Goal: Information Seeking & Learning: Learn about a topic

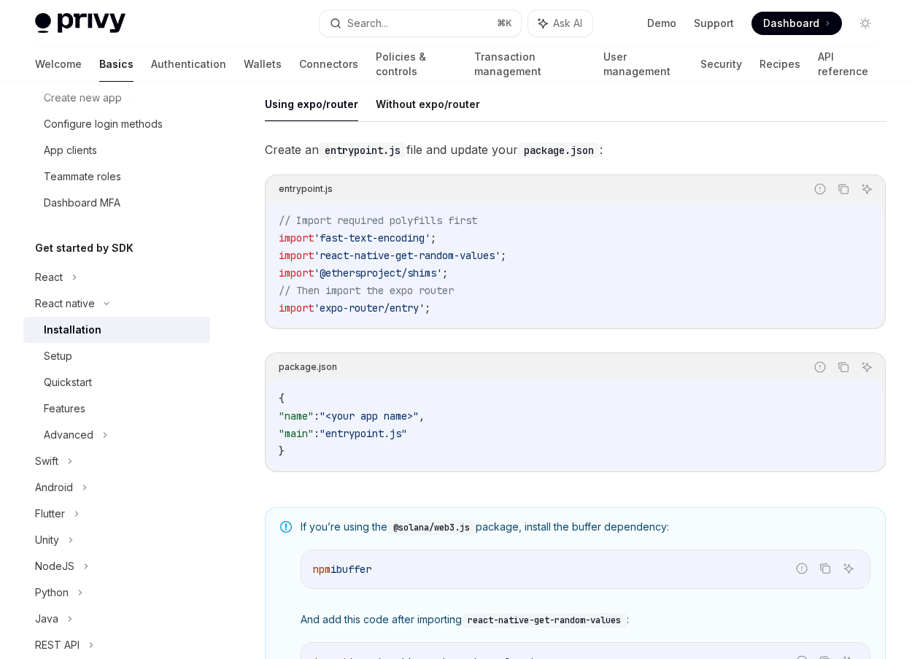
scroll to position [152, 0]
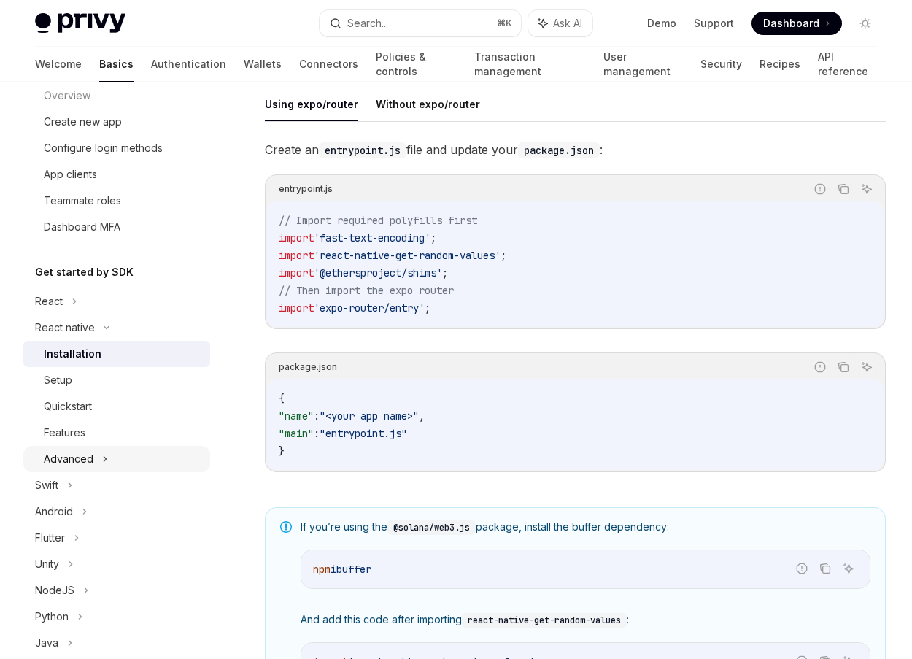
click at [147, 457] on div "Advanced" at bounding box center [116, 459] width 187 height 26
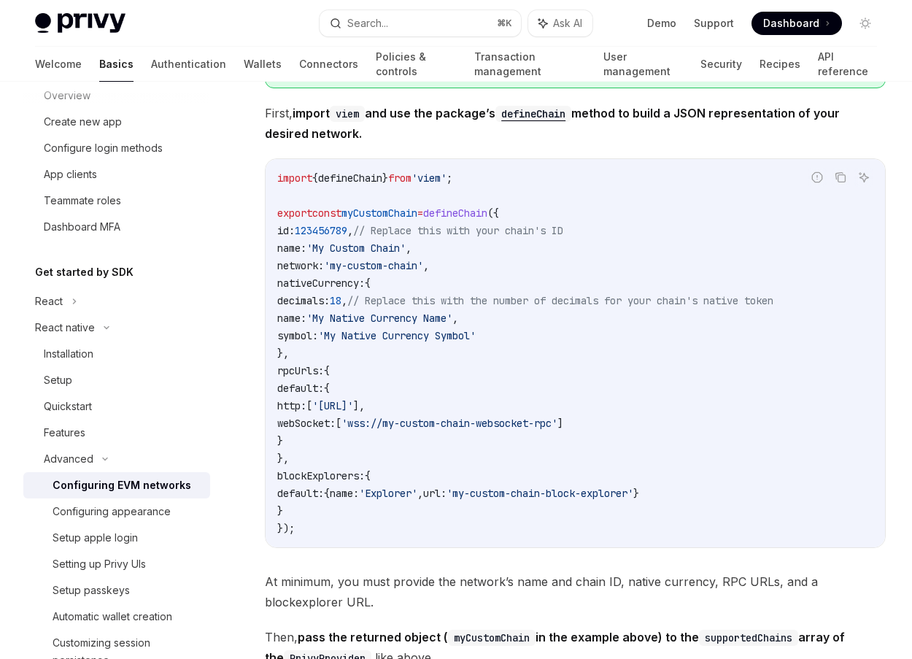
scroll to position [964, 0]
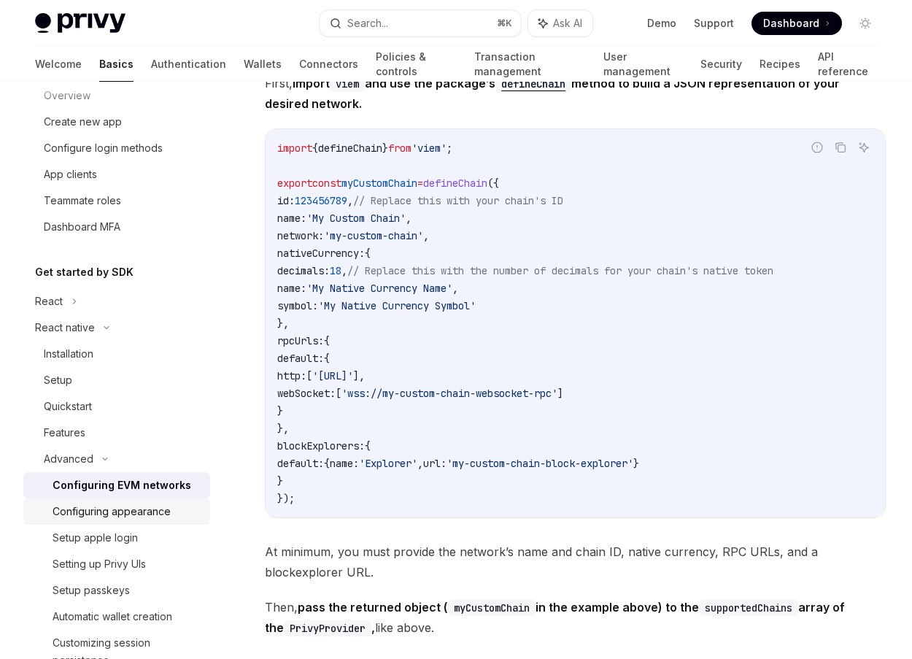
click at [183, 521] on link "Configuring appearance" at bounding box center [116, 511] width 187 height 26
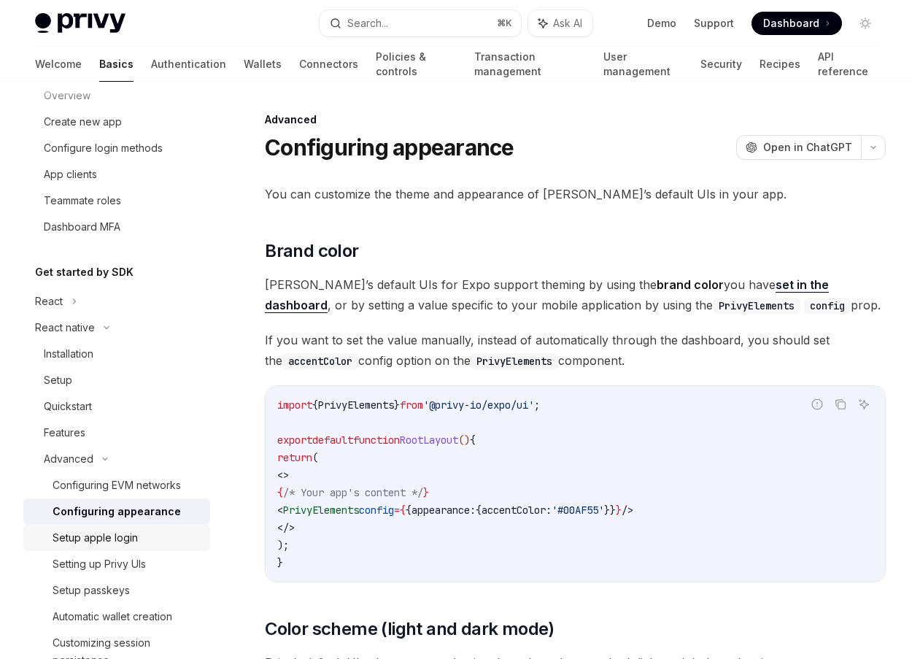
click at [175, 537] on div "Setup apple login" at bounding box center [127, 538] width 149 height 18
type textarea "*"
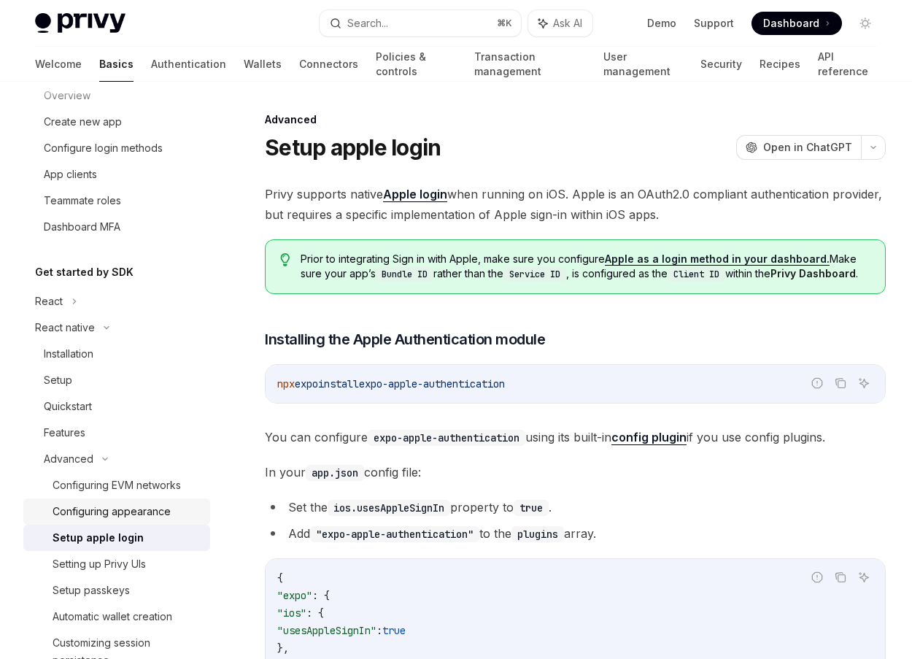
click at [172, 502] on div "Configuring appearance" at bounding box center [127, 511] width 149 height 18
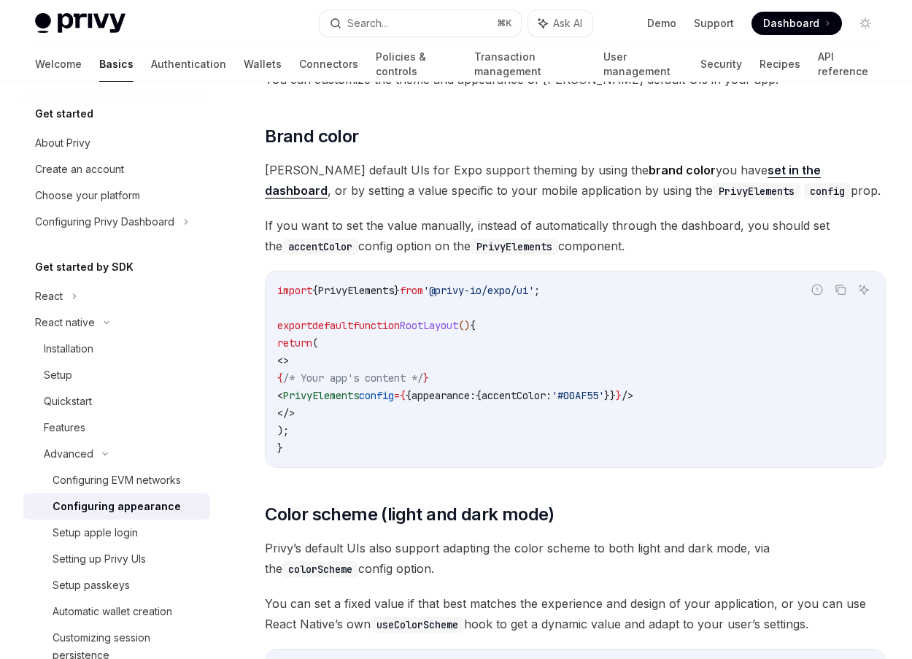
scroll to position [55, 0]
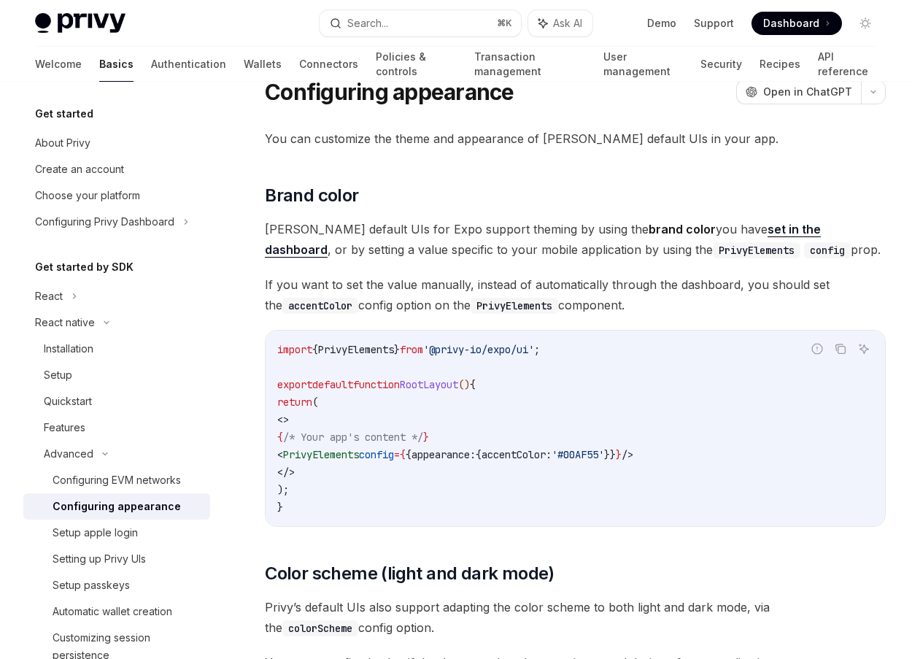
click at [473, 179] on div "You can customize the theme and appearance of [PERSON_NAME] default UIs in your…" at bounding box center [575, 542] width 621 height 828
click at [566, 177] on div "You can customize the theme and appearance of [PERSON_NAME] default UIs in your…" at bounding box center [575, 542] width 621 height 828
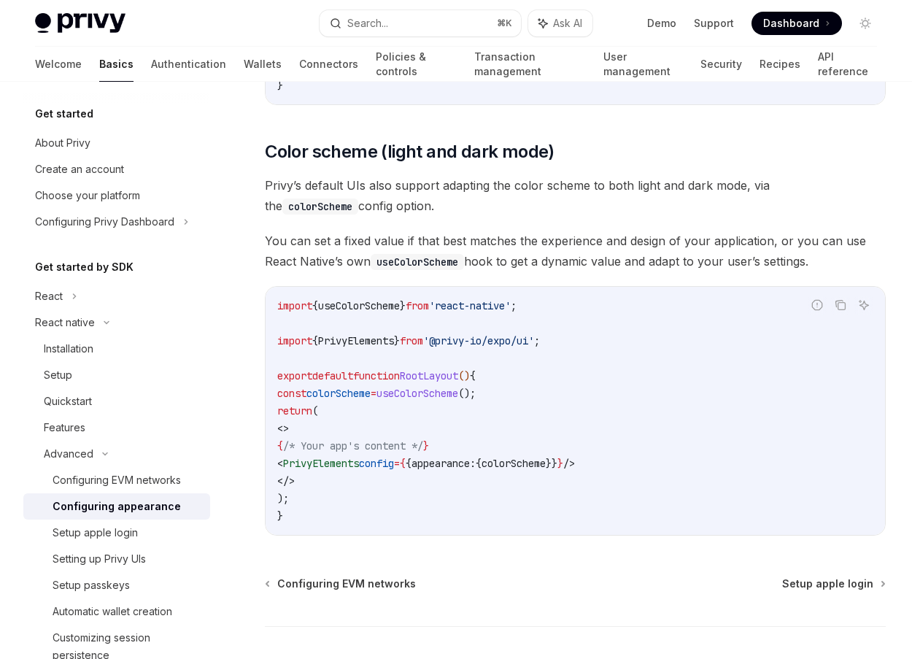
scroll to position [480, 0]
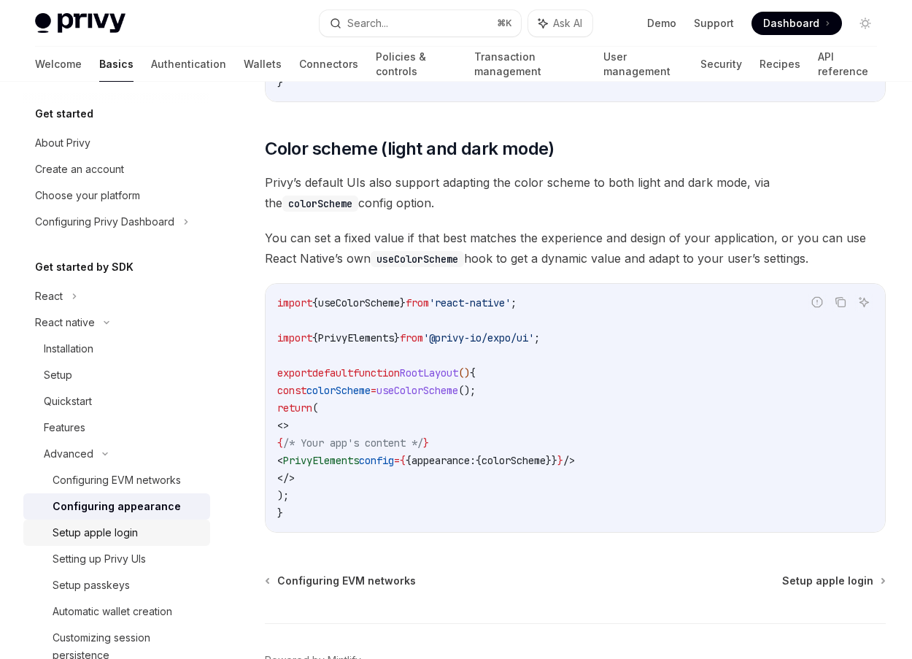
click at [127, 534] on div "Setup apple login" at bounding box center [95, 533] width 85 height 18
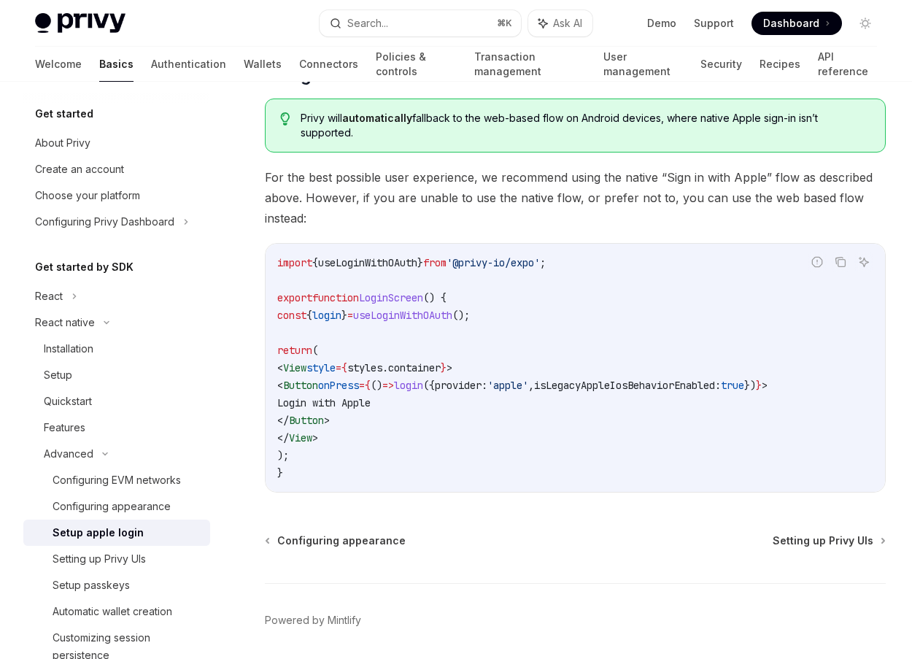
scroll to position [1026, 0]
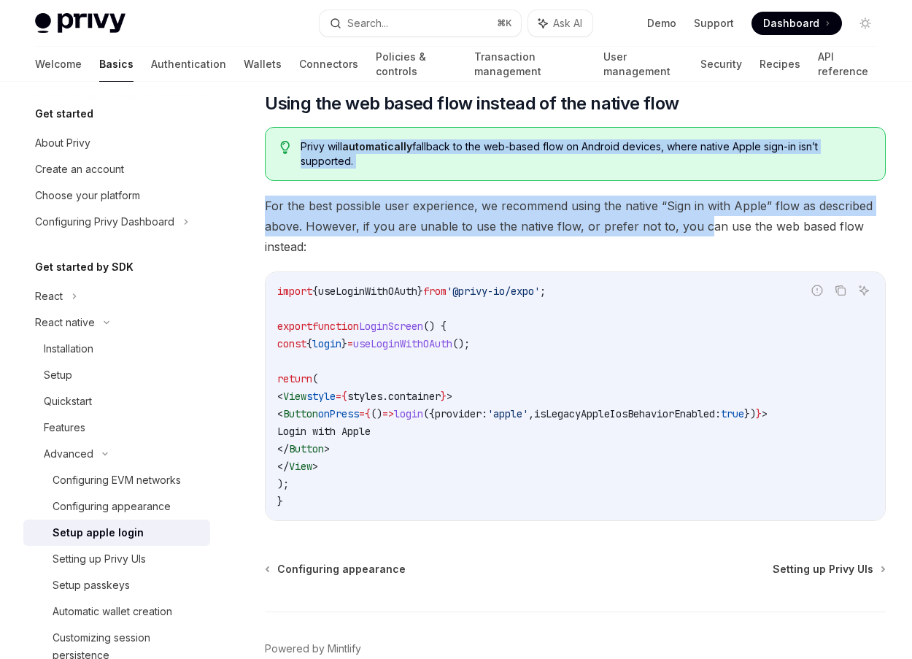
drag, startPoint x: 699, startPoint y: 243, endPoint x: 713, endPoint y: 145, distance: 98.8
click at [714, 145] on div "Privy will automatically fallback to the web-based flow on Android devices, whe…" at bounding box center [575, 154] width 621 height 54
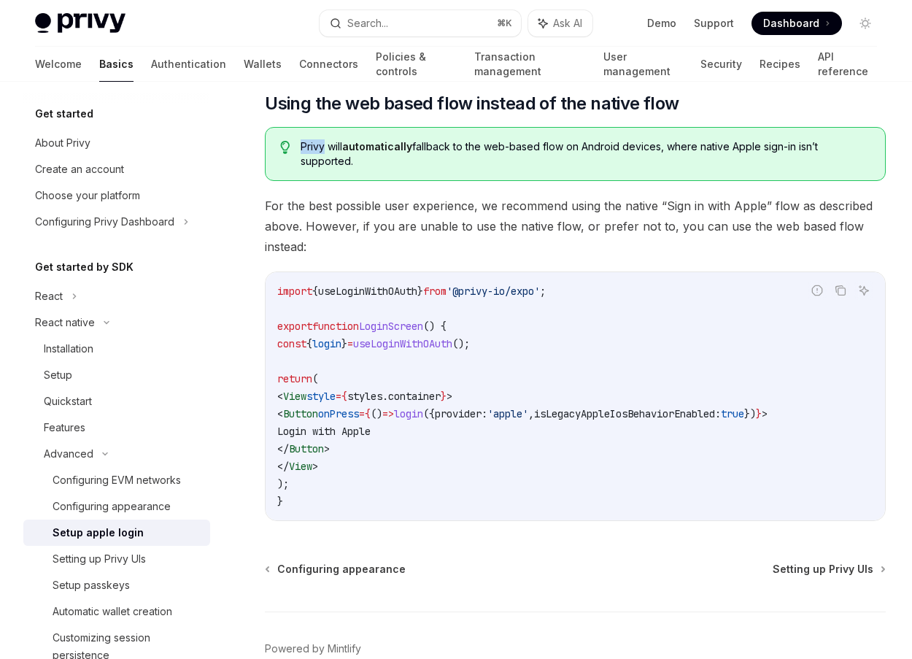
click at [714, 145] on div "Privy will automatically fallback to the web-based flow on Android devices, whe…" at bounding box center [575, 154] width 621 height 54
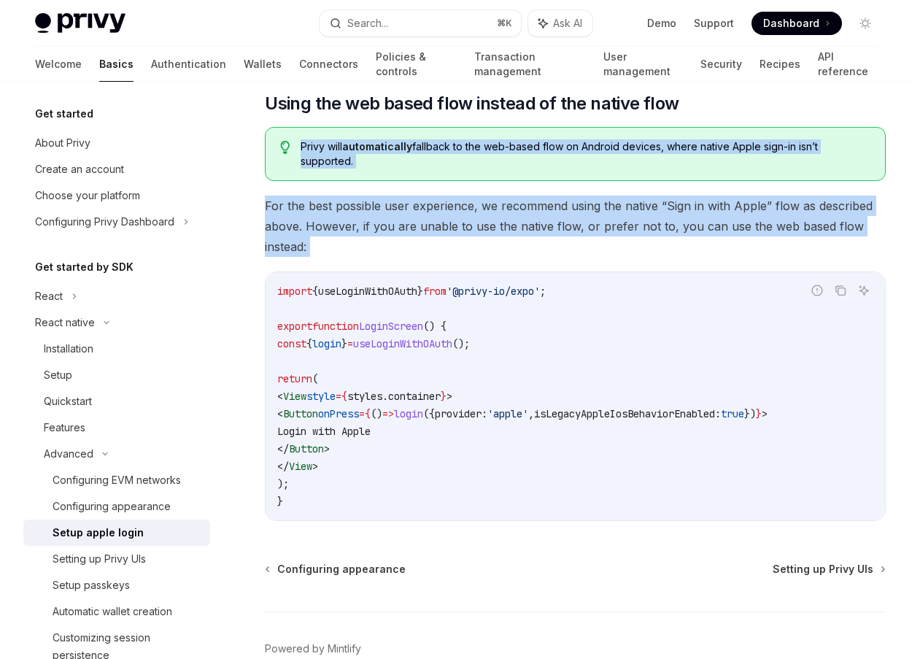
drag, startPoint x: 714, startPoint y: 145, endPoint x: 710, endPoint y: 221, distance: 75.9
click at [710, 221] on span "For the best possible user experience, we recommend using the native “Sign in w…" at bounding box center [575, 225] width 621 height 61
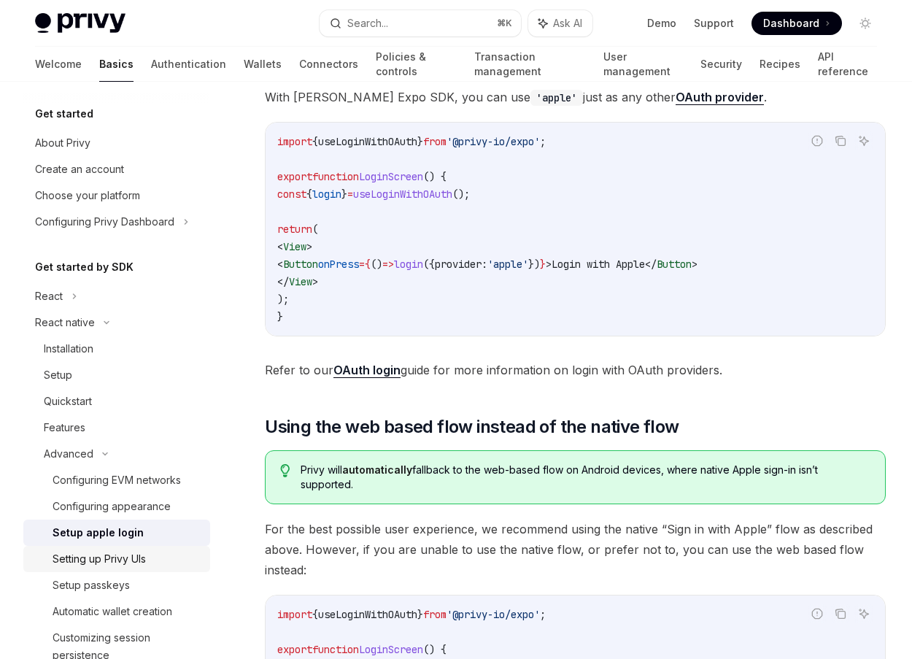
scroll to position [709, 0]
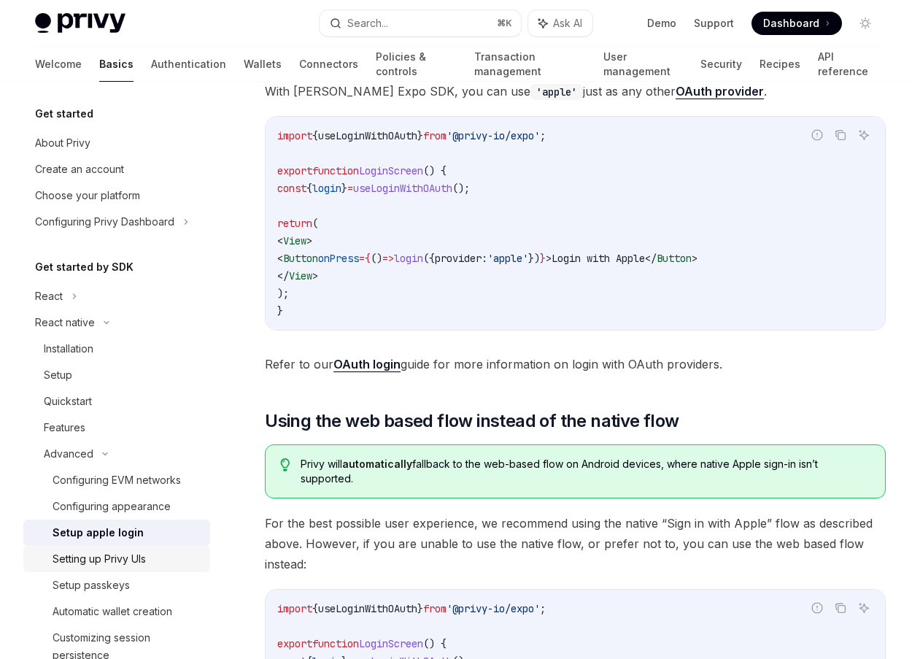
click at [100, 567] on div "Setting up Privy UIs" at bounding box center [99, 559] width 93 height 18
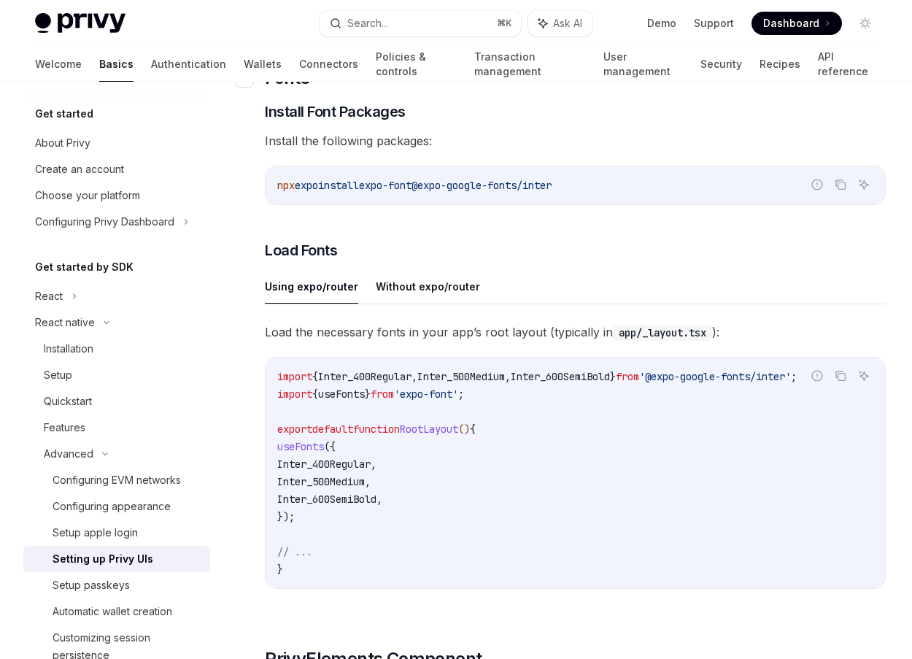
scroll to position [494, 0]
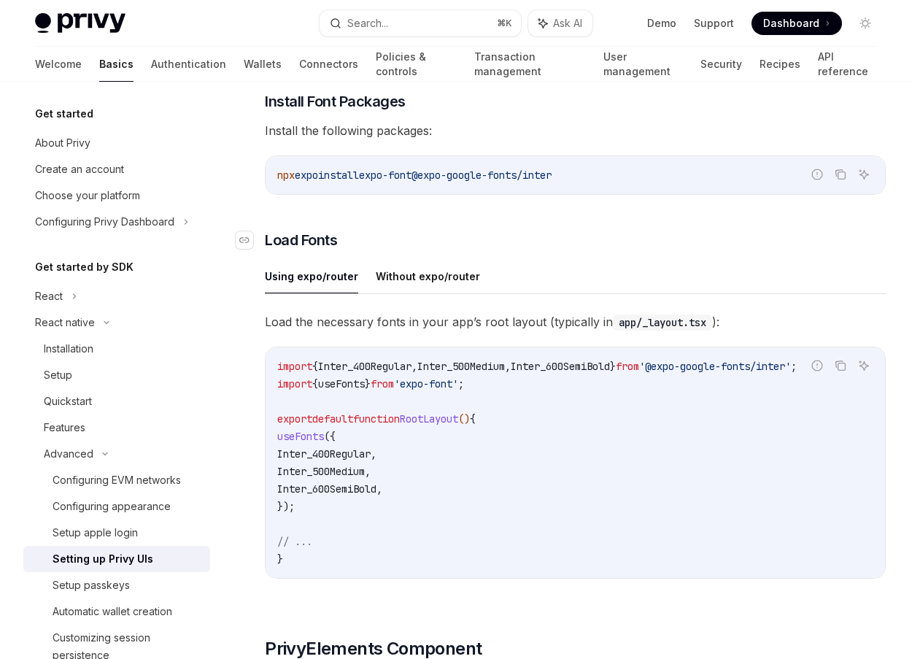
click at [602, 240] on h3 "​ Load Fonts" at bounding box center [575, 240] width 621 height 20
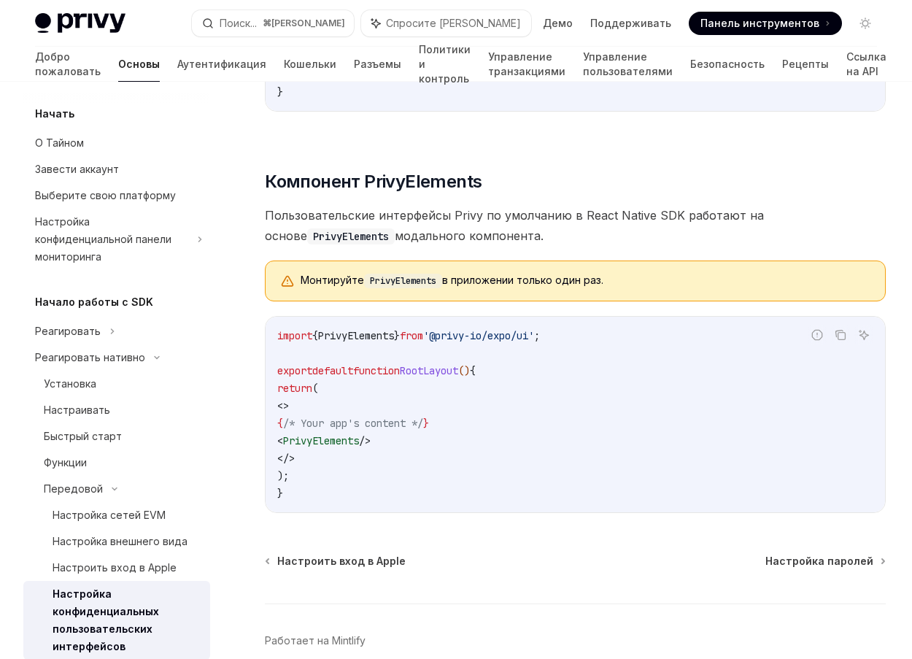
scroll to position [1009, 0]
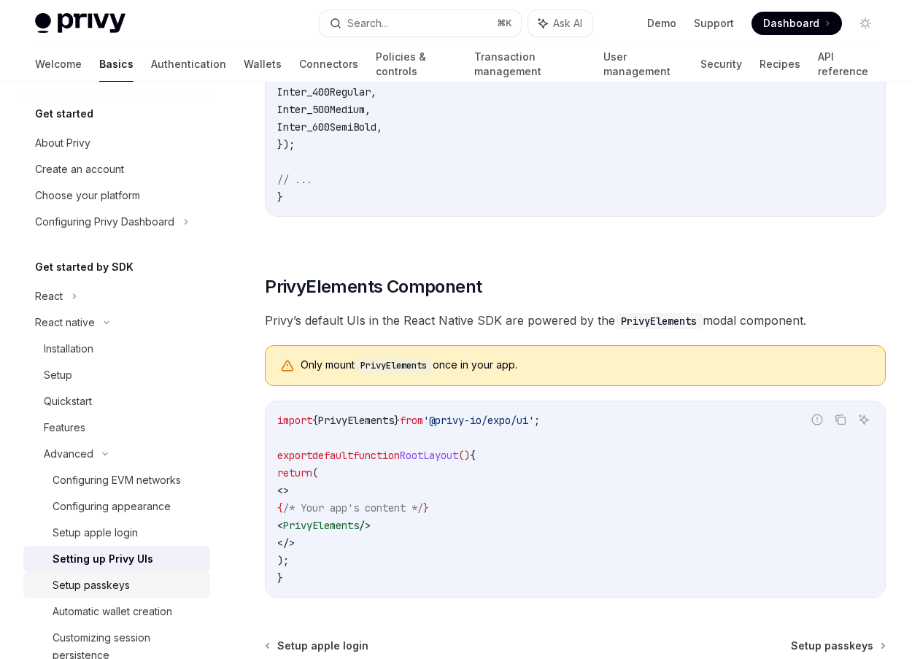
click at [112, 581] on div "Setup passkeys" at bounding box center [91, 585] width 77 height 18
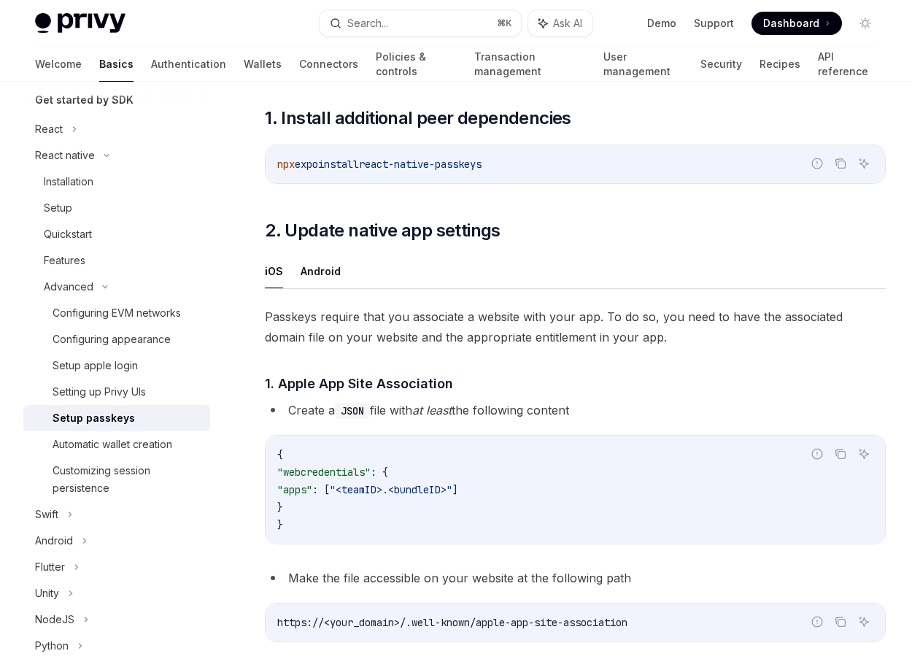
scroll to position [297, 0]
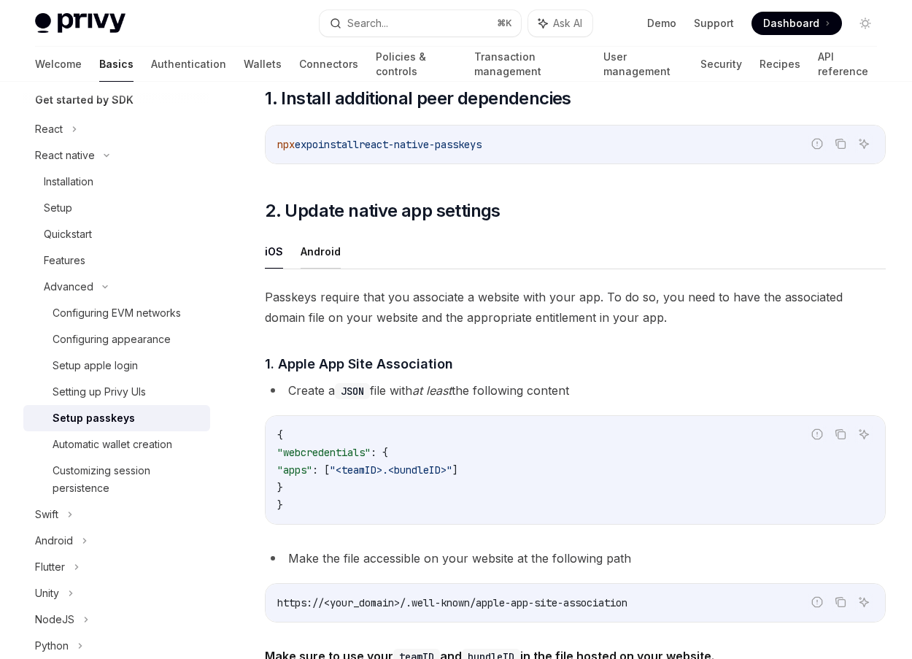
click at [333, 257] on button "Android" at bounding box center [320, 251] width 40 height 34
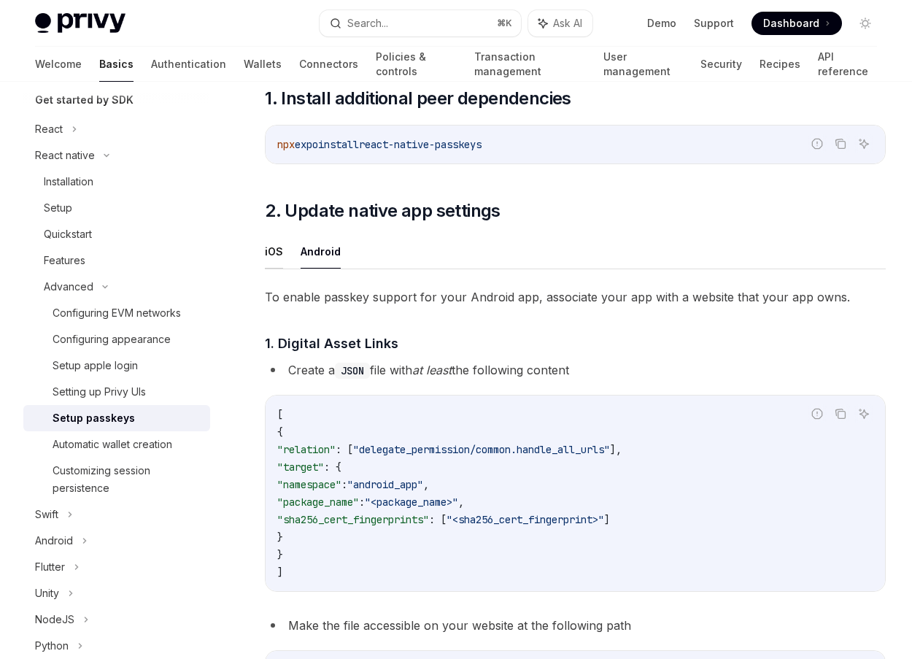
click at [277, 257] on button "iOS" at bounding box center [274, 251] width 18 height 34
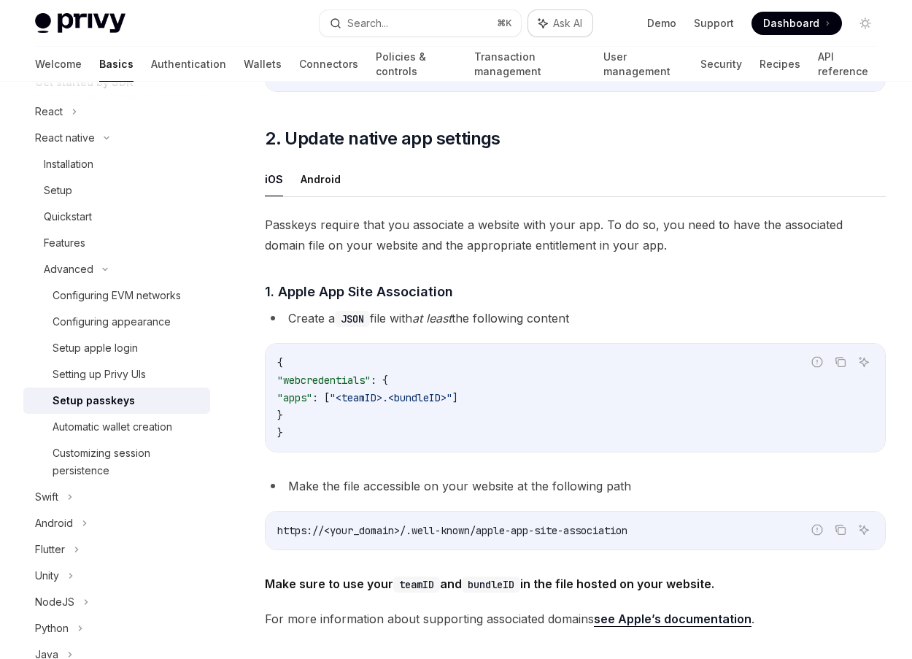
scroll to position [167, 0]
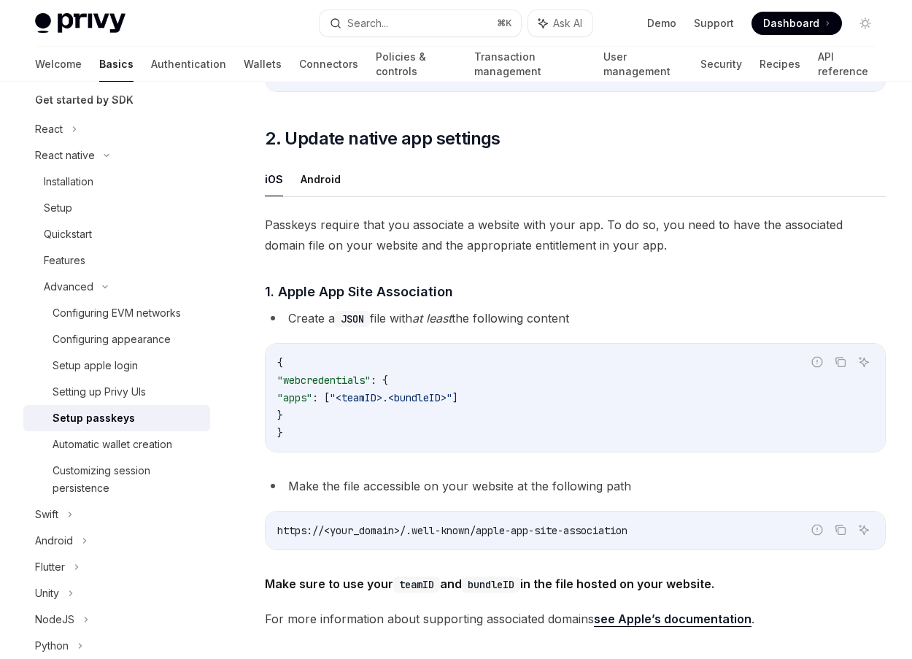
click at [563, 242] on span "Passkeys require that you associate a website with your app. To do so, you need…" at bounding box center [575, 234] width 621 height 41
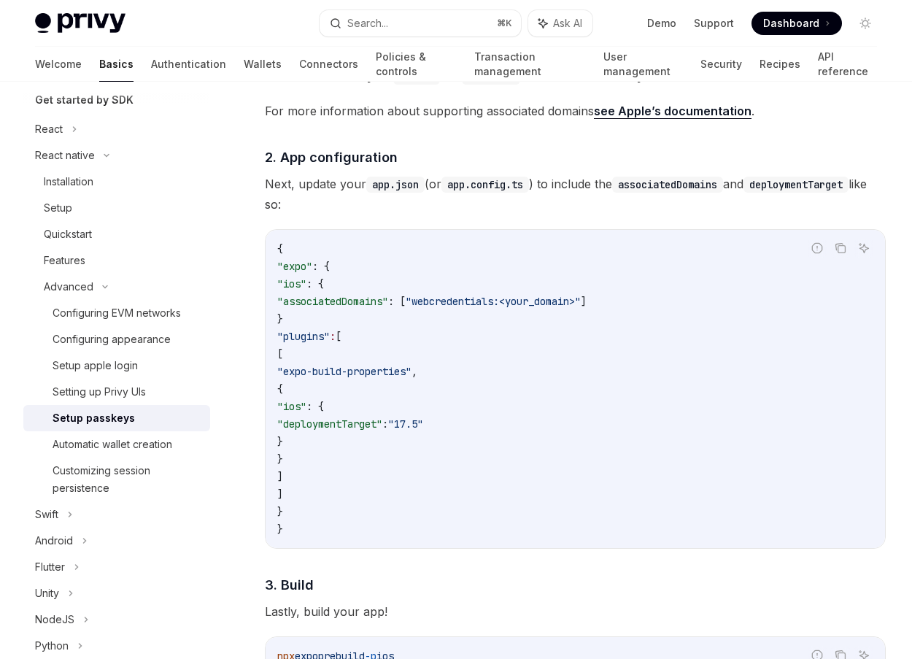
scroll to position [879, 0]
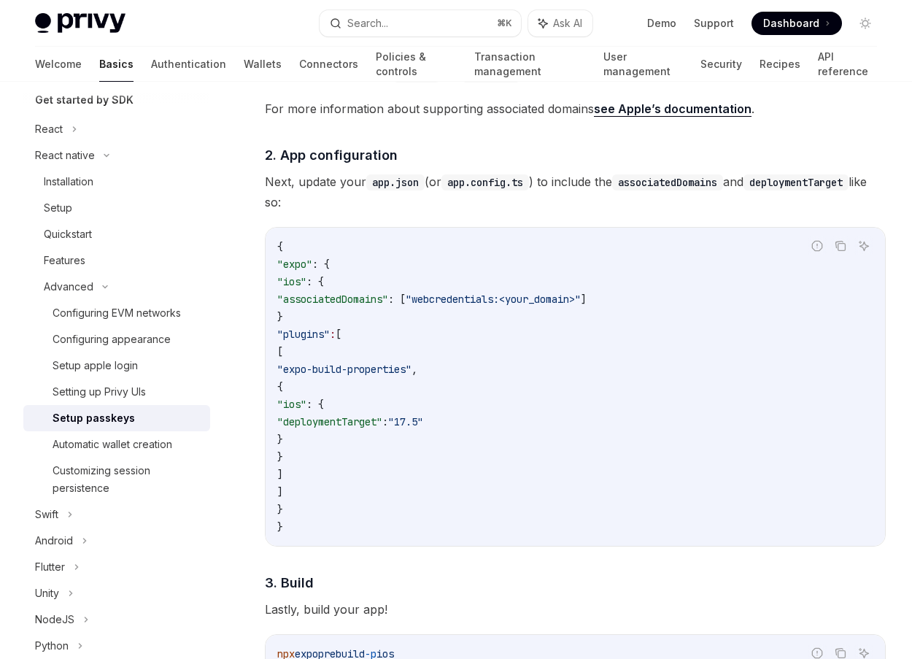
drag, startPoint x: 563, startPoint y: 242, endPoint x: 599, endPoint y: 486, distance: 246.3
click at [599, 485] on code "{ "expo" : { "ios" : { "associatedDomains" : [ "webcredentials:<your_domain>" ]…" at bounding box center [575, 387] width 596 height 298
click at [599, 486] on code "{ "expo" : { "ios" : { "associatedDomains" : [ "webcredentials:<your_domain>" ]…" at bounding box center [575, 387] width 596 height 298
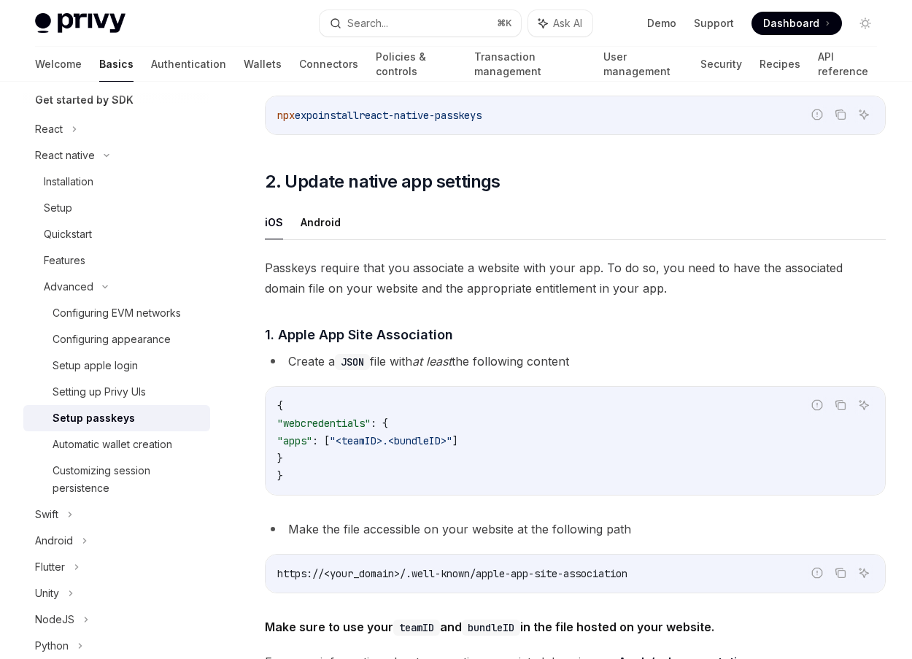
scroll to position [339, 0]
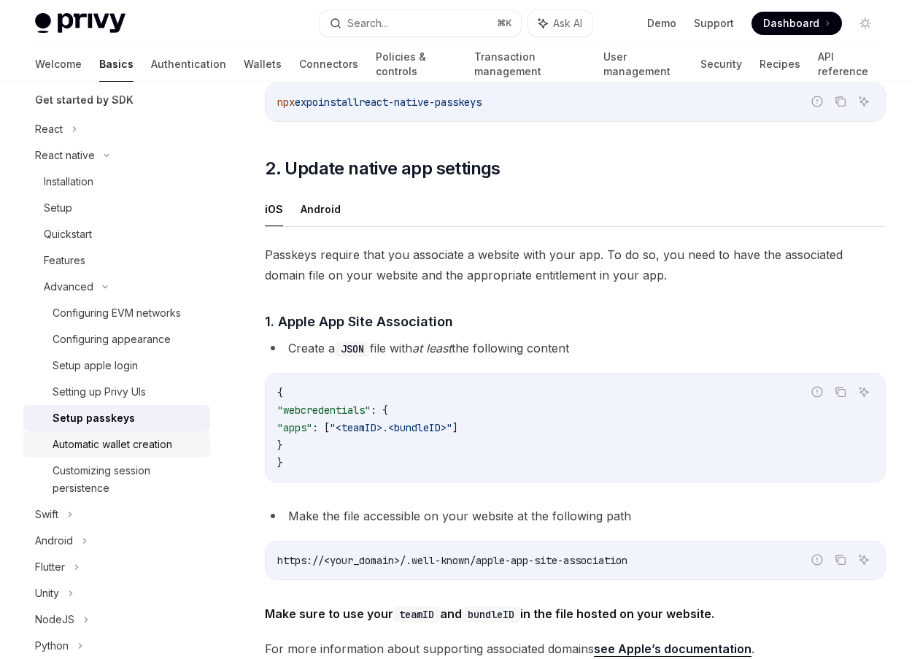
click at [126, 451] on div "Automatic wallet creation" at bounding box center [113, 444] width 120 height 18
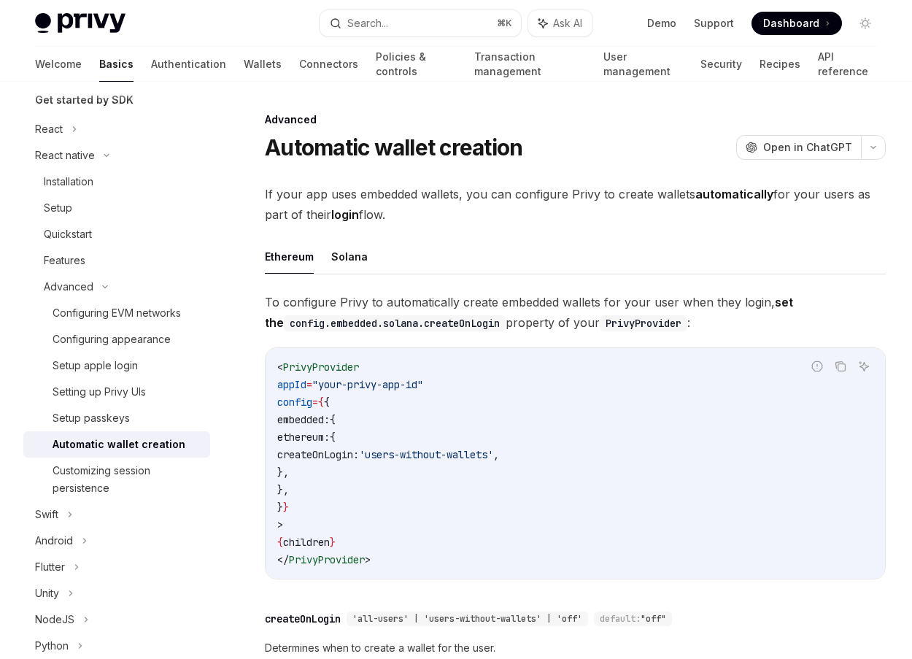
drag, startPoint x: 359, startPoint y: 123, endPoint x: 435, endPoint y: 219, distance: 123.0
click at [435, 216] on div "Advanced Automatic wallet creation OpenAI Open in ChatGPT OpenAI Open in ChatGP…" at bounding box center [438, 540] width 900 height 858
click at [435, 219] on span "If your app uses embedded wallets, you can configure Privy to create wallets au…" at bounding box center [575, 204] width 621 height 41
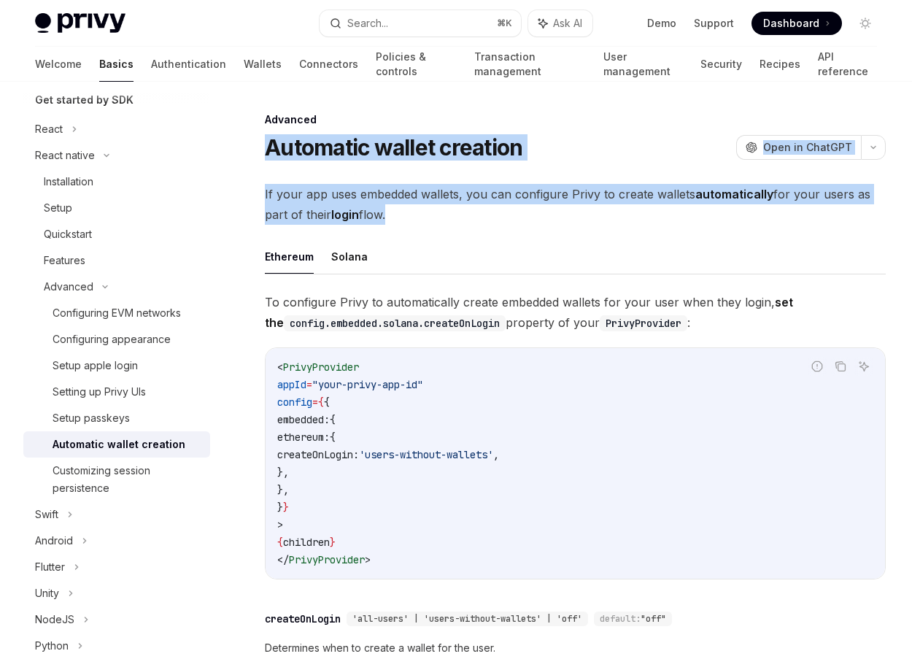
drag, startPoint x: 435, startPoint y: 219, endPoint x: 398, endPoint y: 117, distance: 108.7
click at [398, 117] on div "Advanced Automatic wallet creation OpenAI Open in ChatGPT OpenAI Open in ChatGP…" at bounding box center [438, 540] width 900 height 858
click at [398, 117] on div "Advanced" at bounding box center [575, 119] width 621 height 15
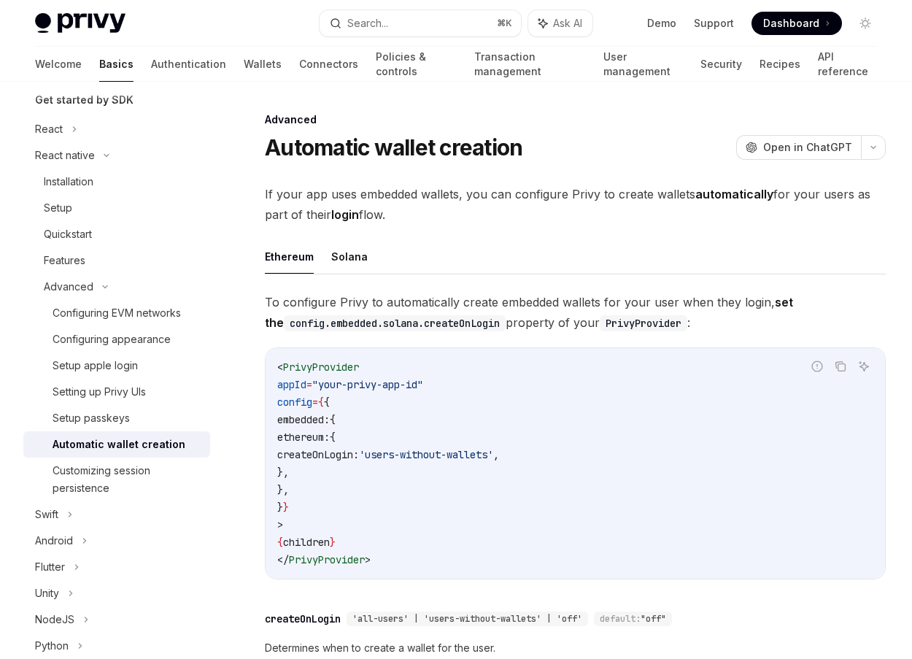
click at [398, 117] on div "Advanced" at bounding box center [575, 119] width 621 height 15
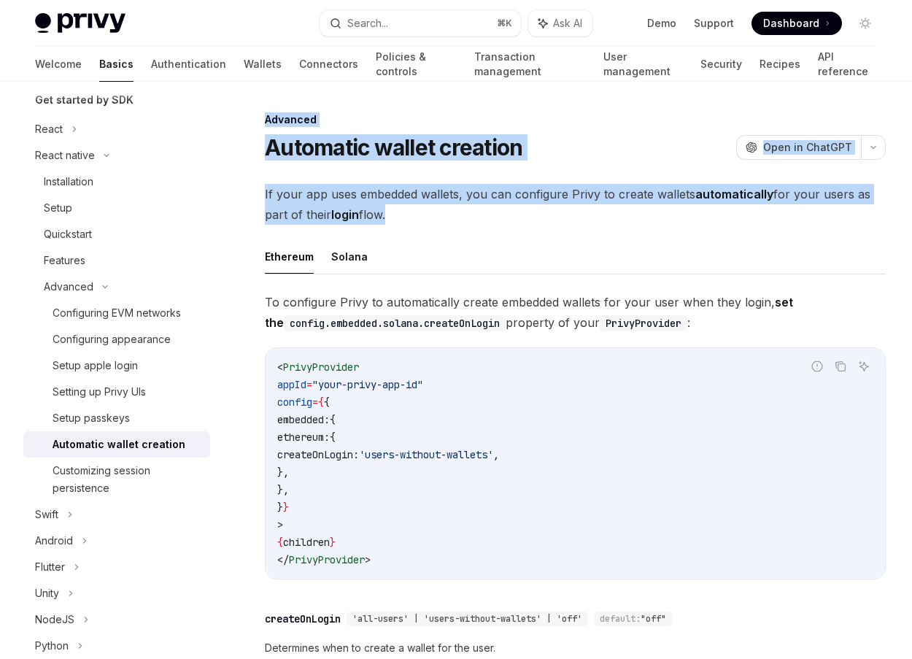
drag, startPoint x: 398, startPoint y: 117, endPoint x: 460, endPoint y: 206, distance: 109.0
click at [460, 206] on div "Advanced Automatic wallet creation OpenAI Open in ChatGPT OpenAI Open in ChatGP…" at bounding box center [438, 540] width 900 height 858
click at [460, 206] on span "If your app uses embedded wallets, you can configure Privy to create wallets au…" at bounding box center [575, 204] width 621 height 41
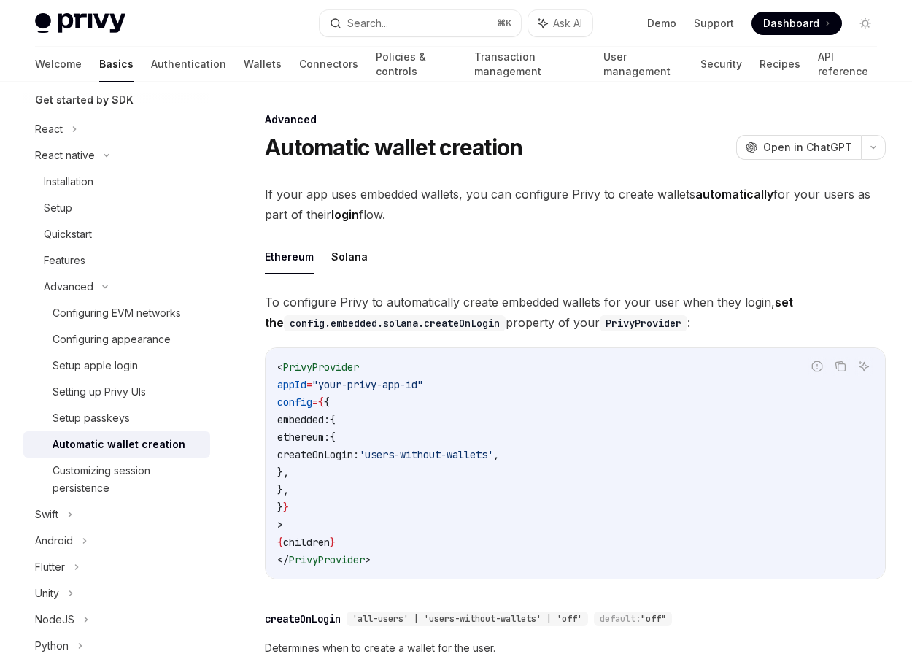
scroll to position [6, 0]
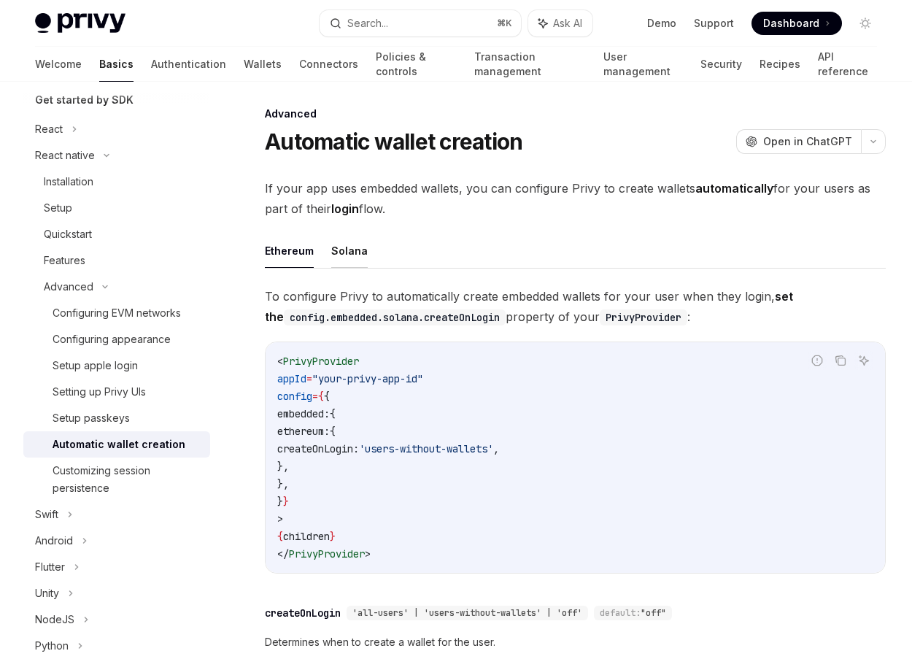
click at [357, 262] on button "Solana" at bounding box center [349, 250] width 36 height 34
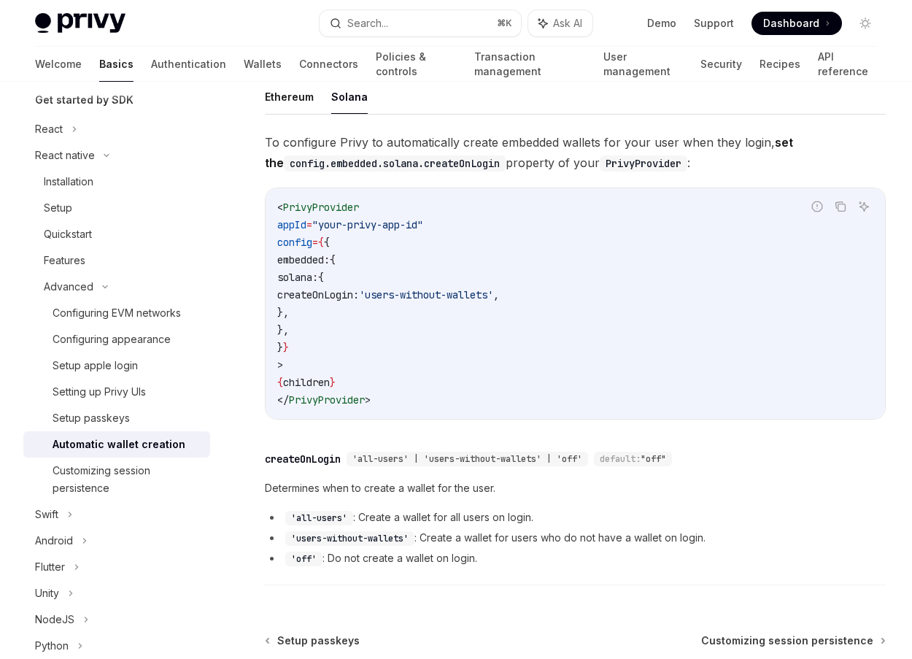
scroll to position [79, 0]
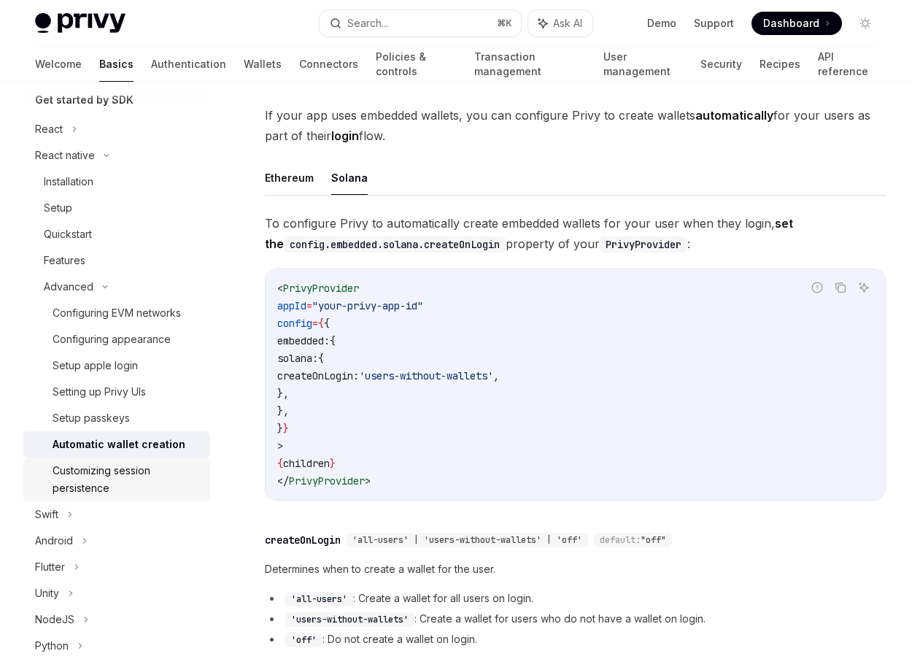
click at [137, 466] on div "Customizing session persistence" at bounding box center [127, 479] width 149 height 35
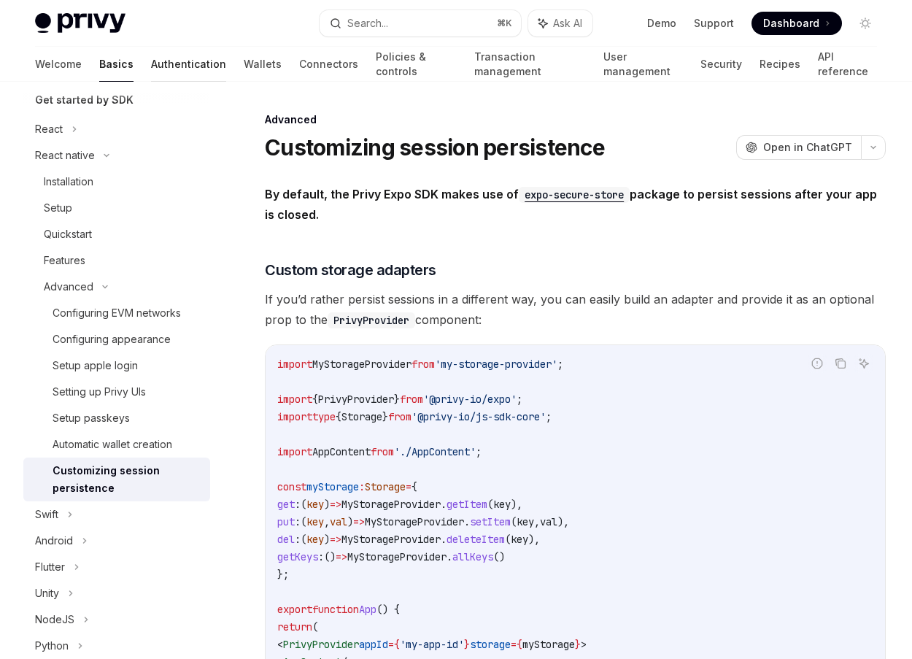
click at [151, 58] on link "Authentication" at bounding box center [188, 64] width 75 height 35
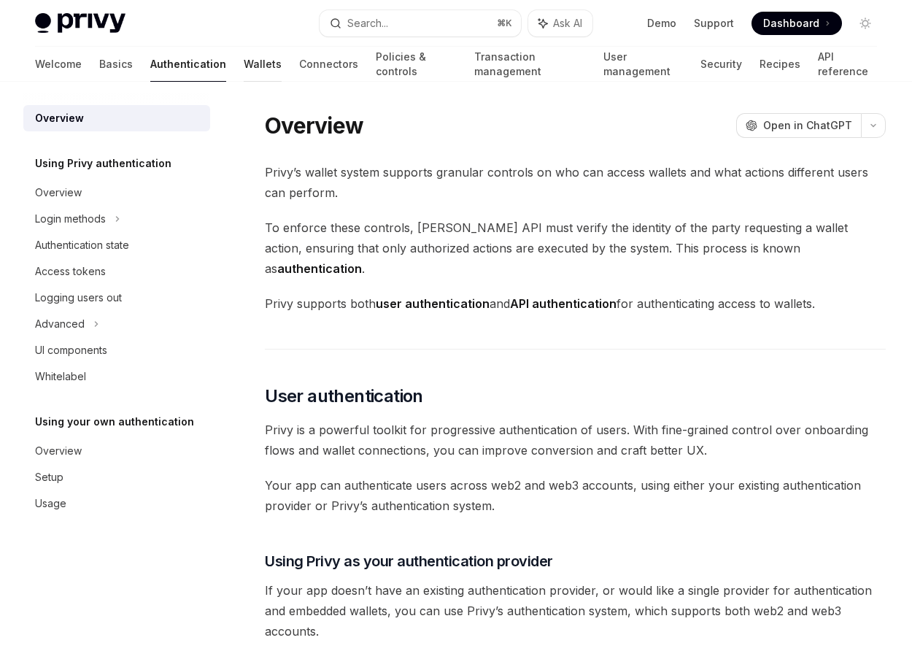
click at [244, 60] on link "Wallets" at bounding box center [263, 64] width 38 height 35
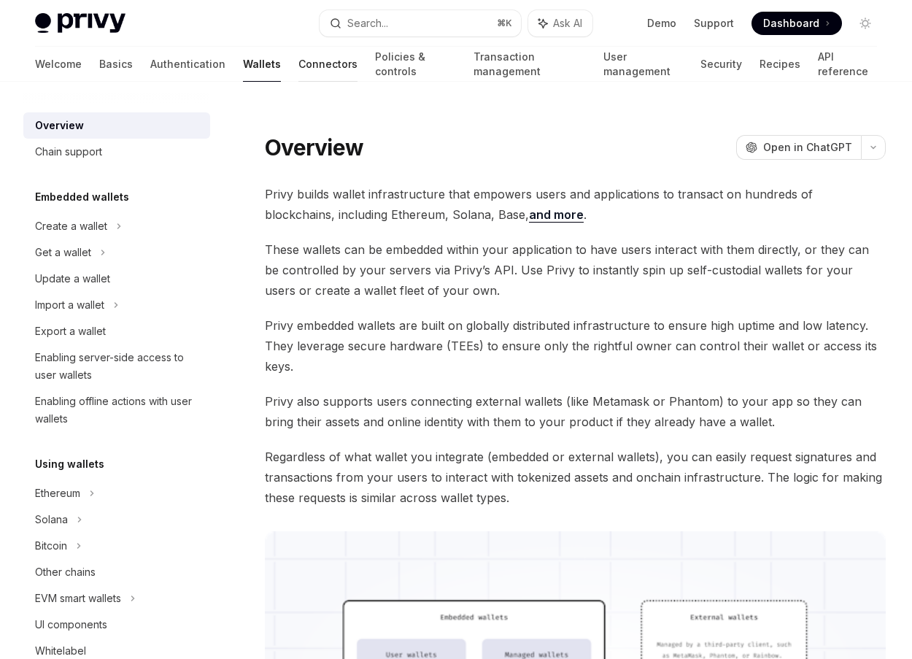
click at [298, 61] on link "Connectors" at bounding box center [327, 64] width 59 height 35
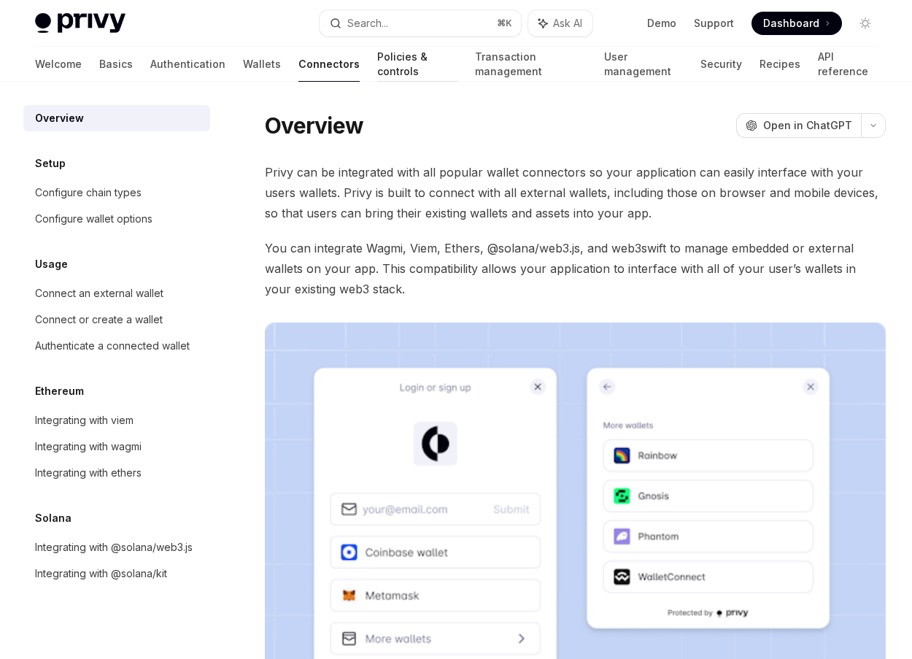
click at [377, 61] on link "Policies & controls" at bounding box center [417, 64] width 80 height 35
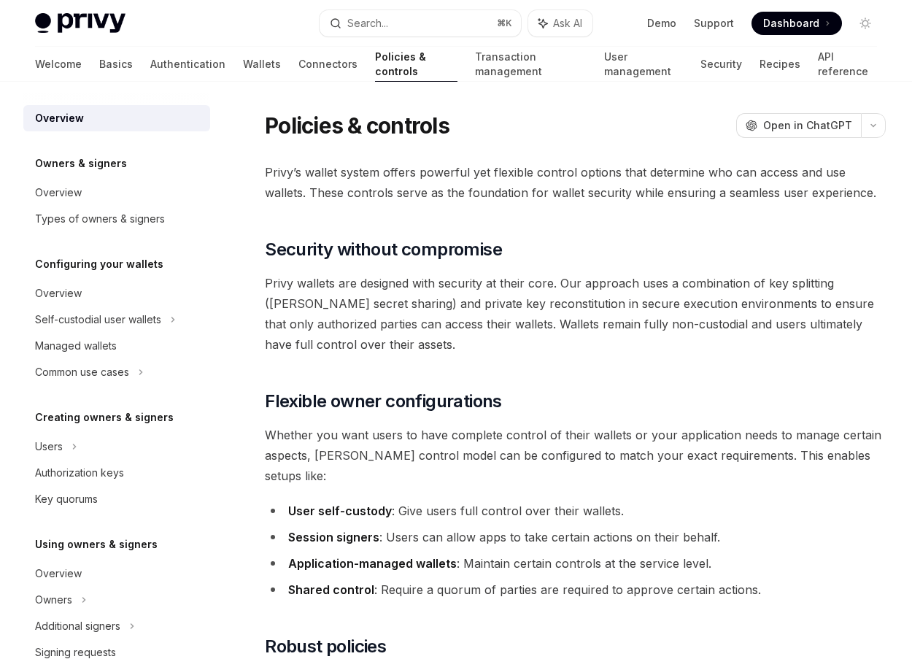
click at [388, 64] on link "Policies & controls" at bounding box center [416, 64] width 82 height 35
click at [475, 61] on link "Transaction management" at bounding box center [531, 64] width 112 height 35
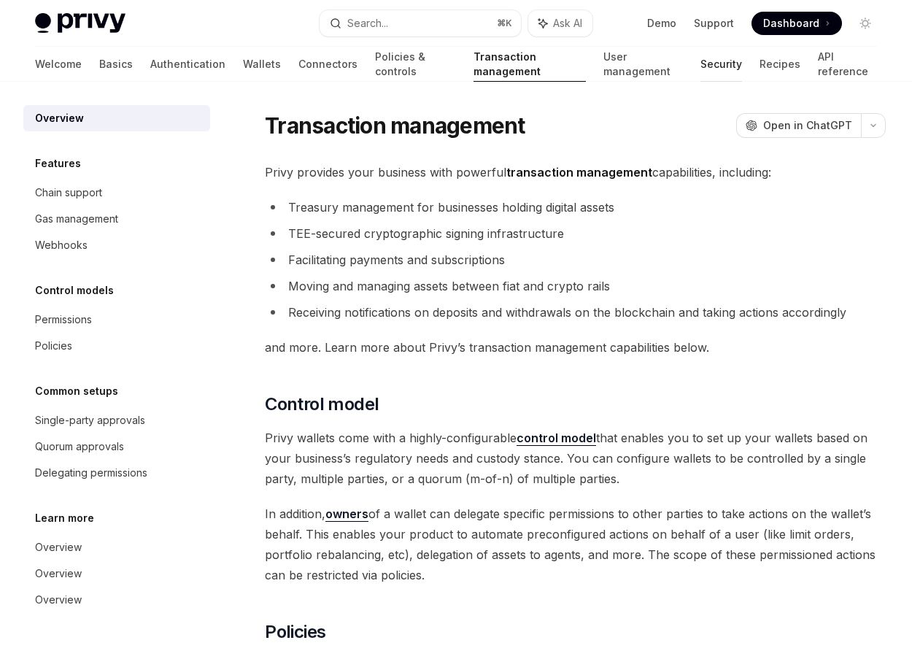
click at [700, 62] on link "Security" at bounding box center [721, 64] width 42 height 35
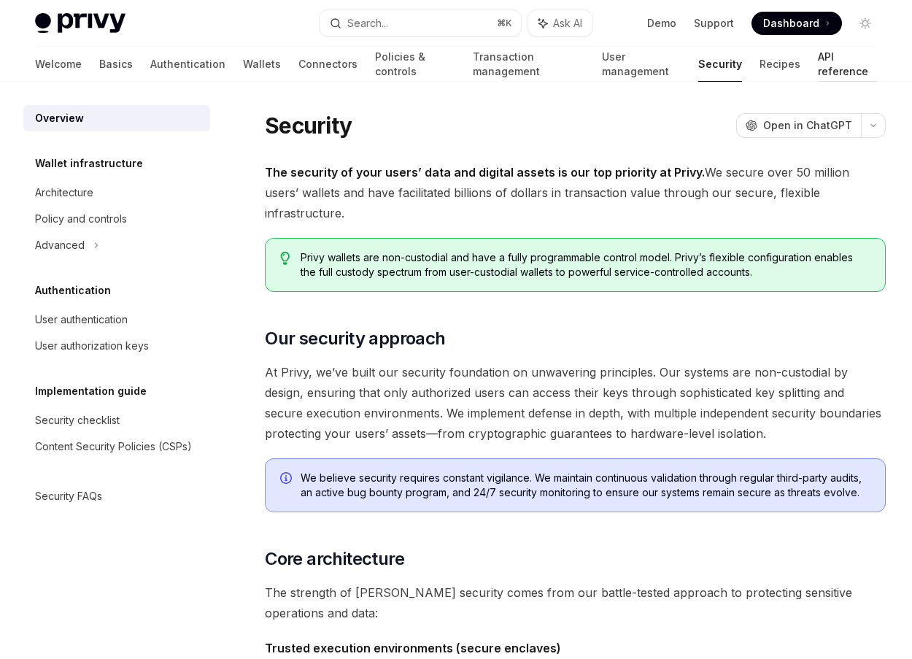
click at [818, 67] on link "API reference" at bounding box center [847, 64] width 59 height 35
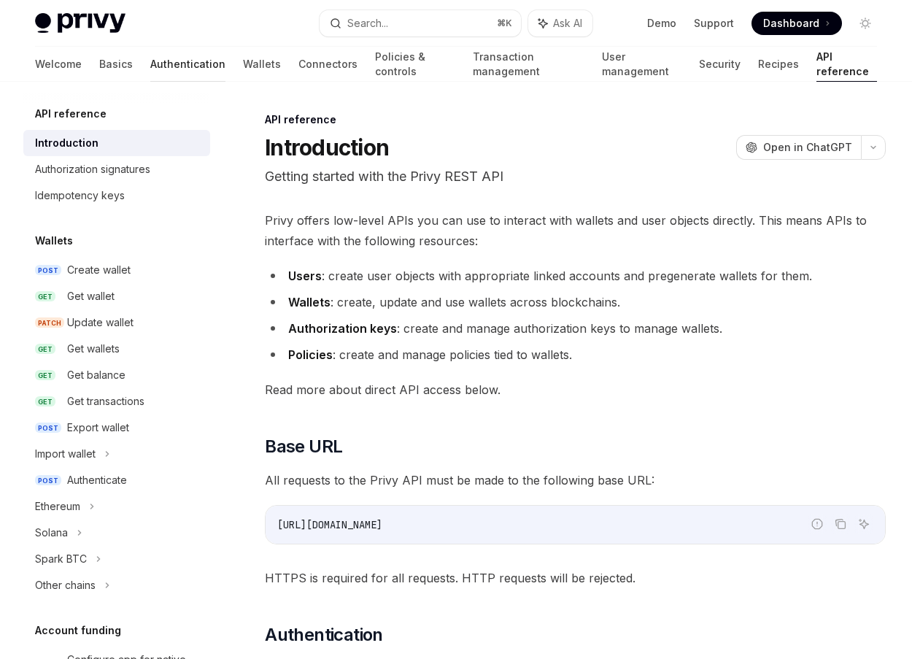
click at [150, 63] on link "Authentication" at bounding box center [187, 64] width 75 height 35
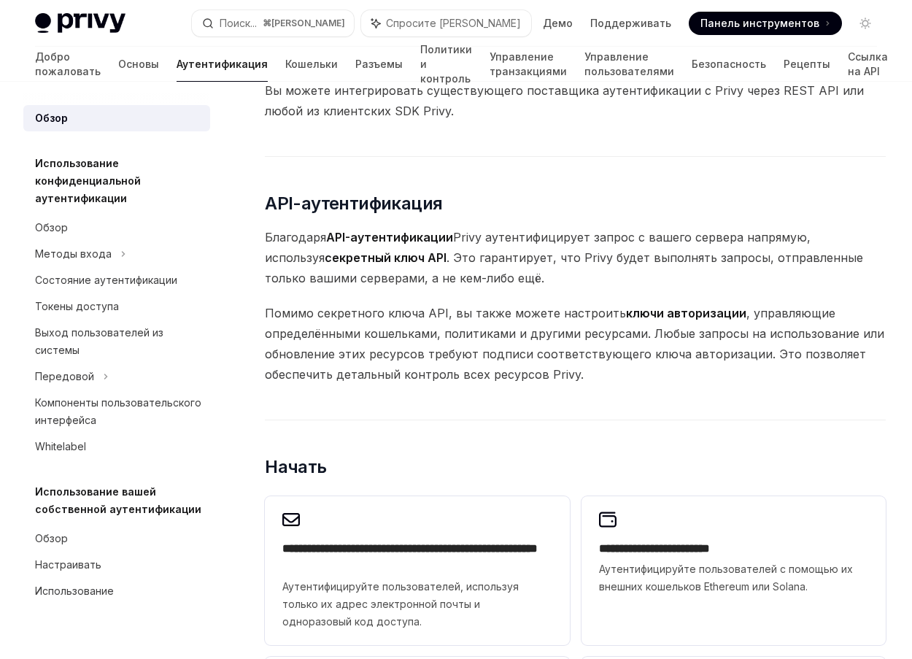
scroll to position [916, 0]
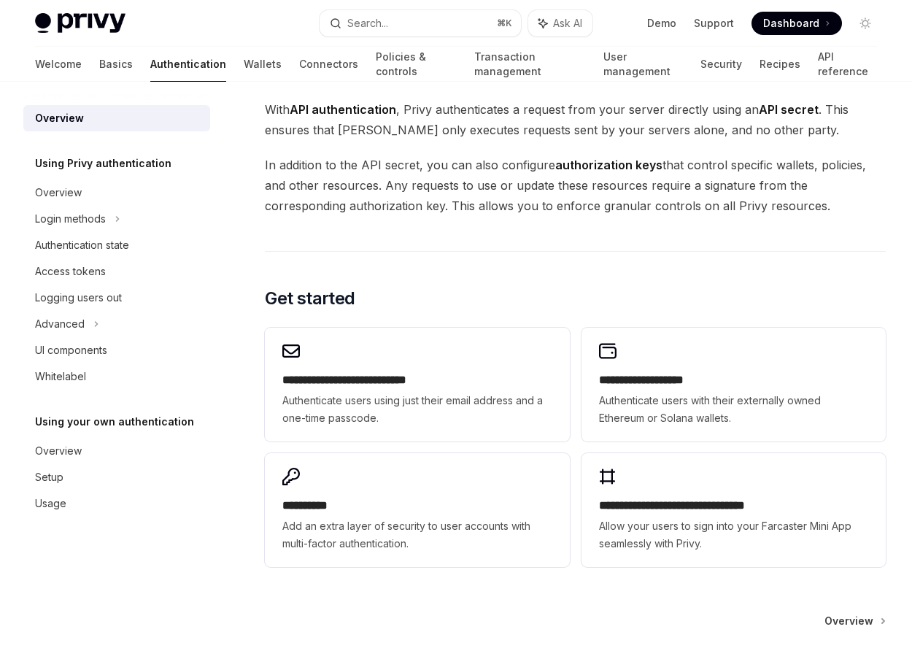
click at [413, 158] on span "In addition to the API secret, you can also configure authorization keys that c…" at bounding box center [575, 185] width 621 height 61
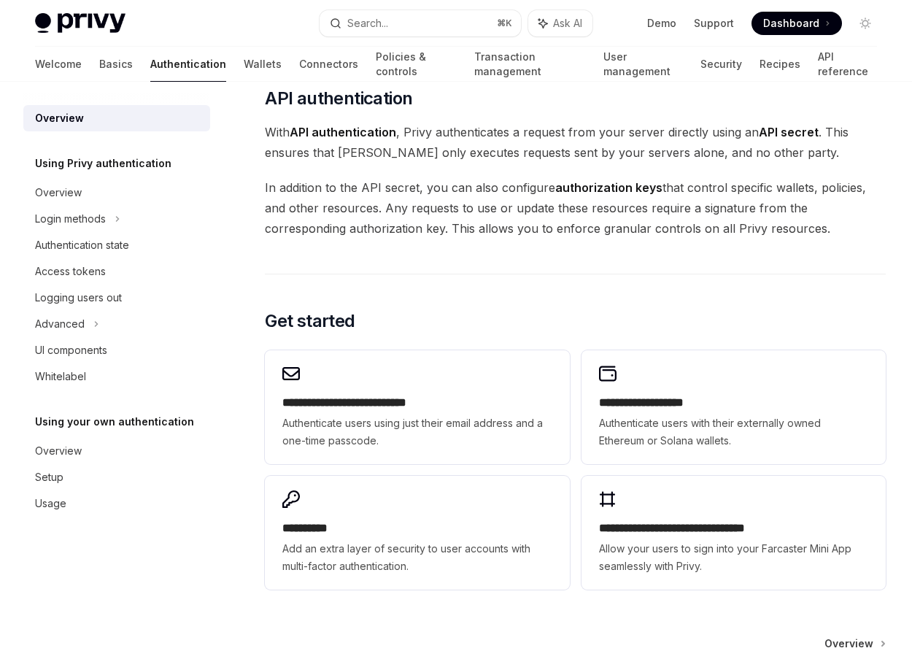
scroll to position [890, 0]
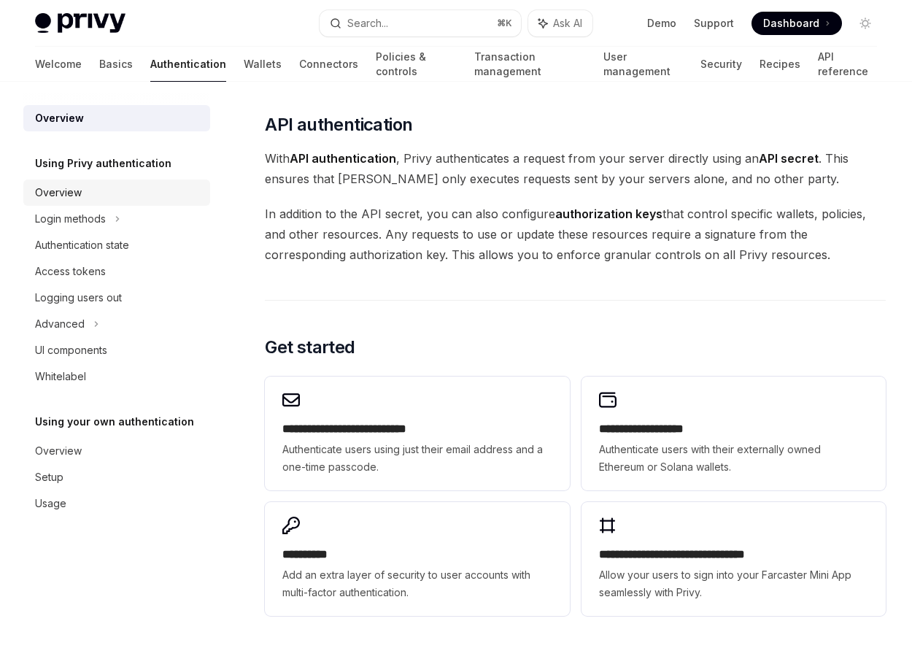
click at [118, 197] on div "Overview" at bounding box center [118, 193] width 166 height 18
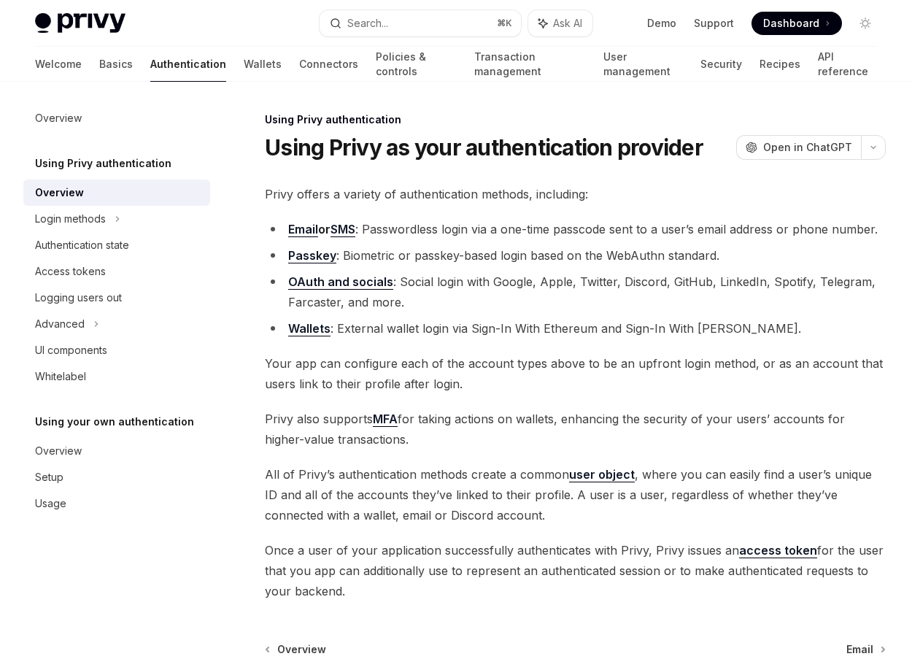
click at [148, 168] on h5 "Using Privy authentication" at bounding box center [103, 164] width 136 height 18
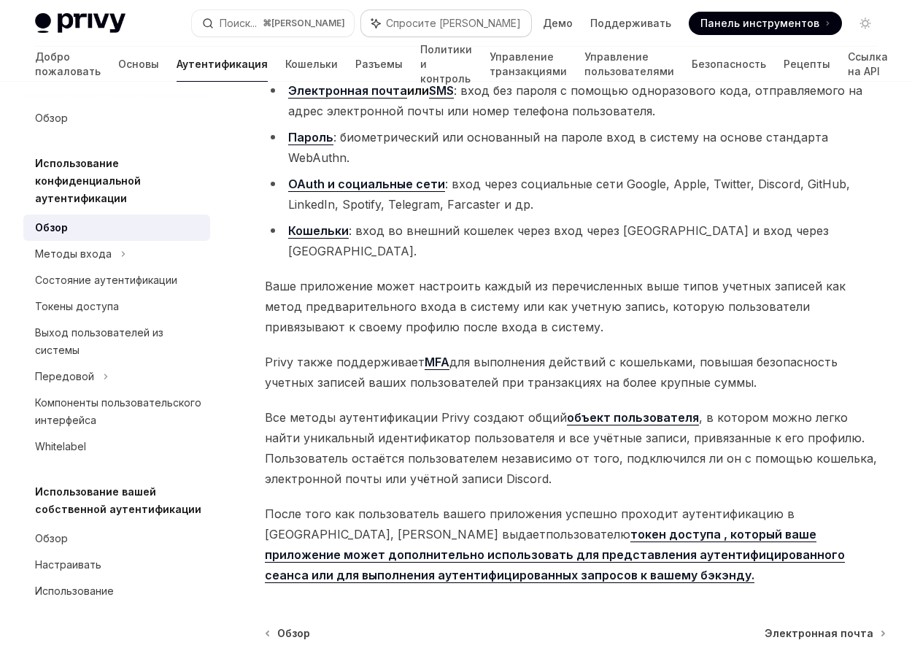
scroll to position [159, 0]
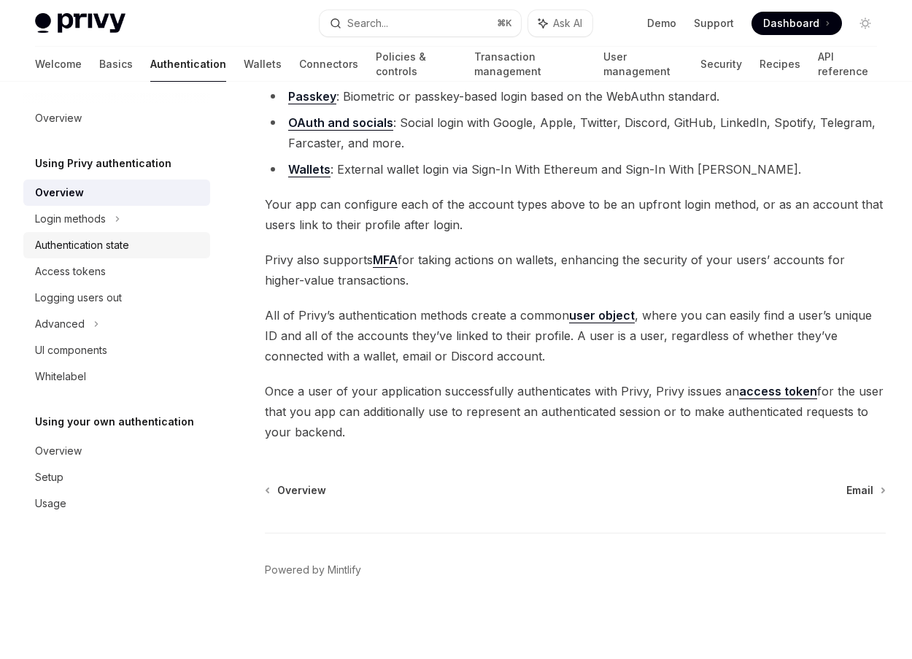
click at [170, 232] on link "Authentication state" at bounding box center [116, 245] width 187 height 26
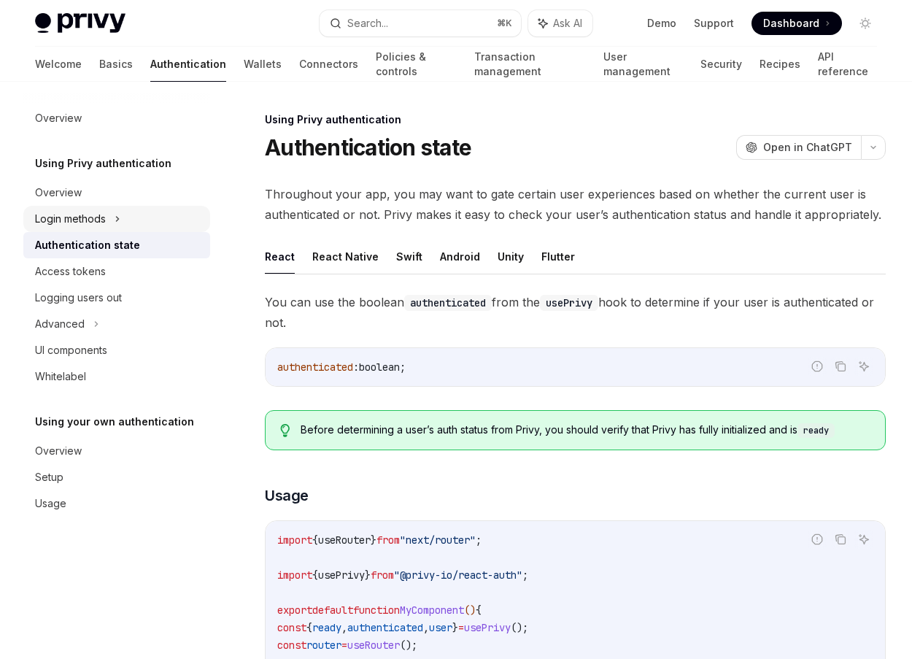
click at [170, 221] on div "Login methods" at bounding box center [116, 219] width 187 height 26
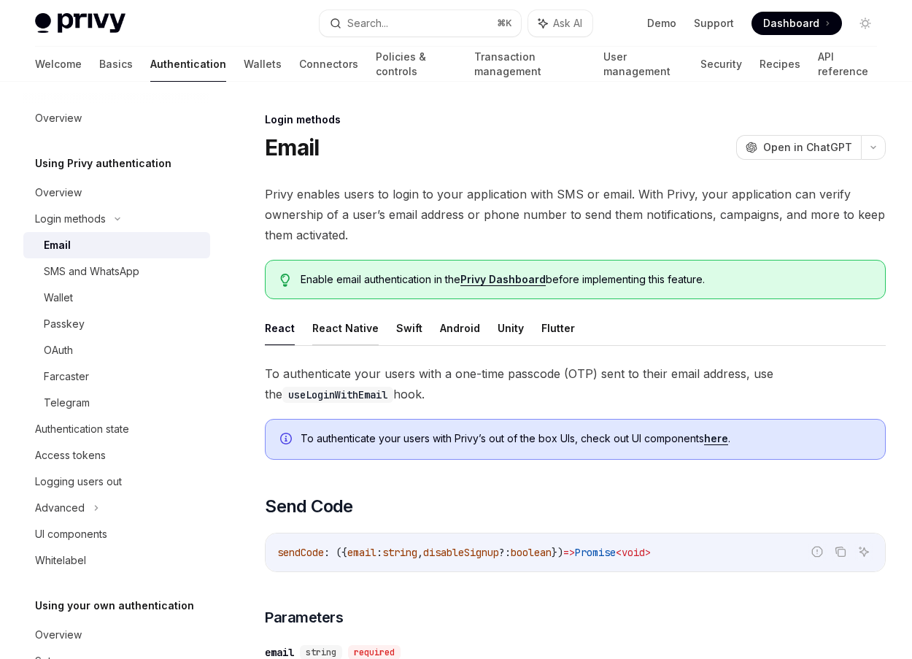
click at [355, 333] on button "React Native" at bounding box center [345, 328] width 66 height 34
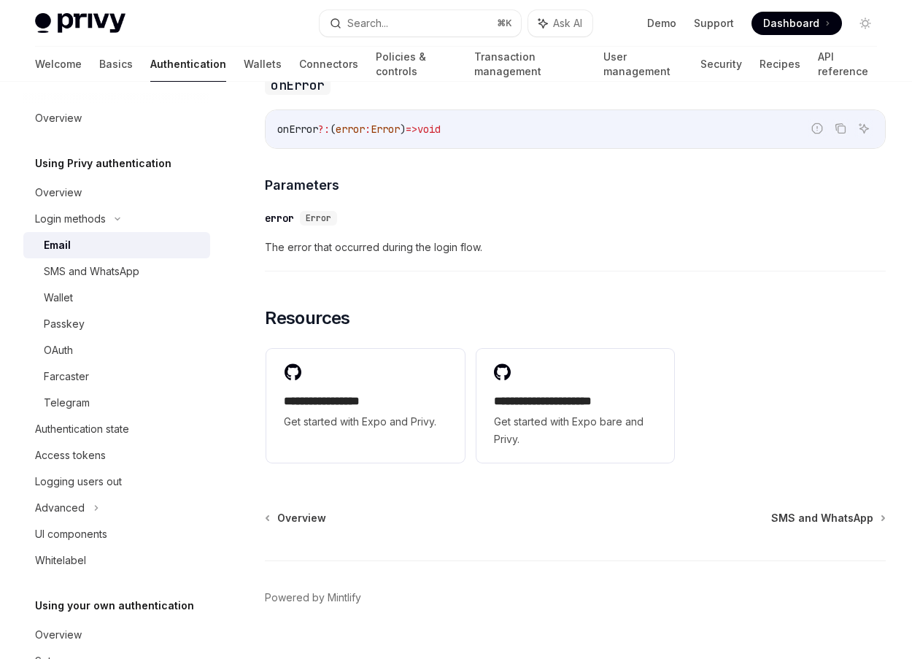
scroll to position [2845, 0]
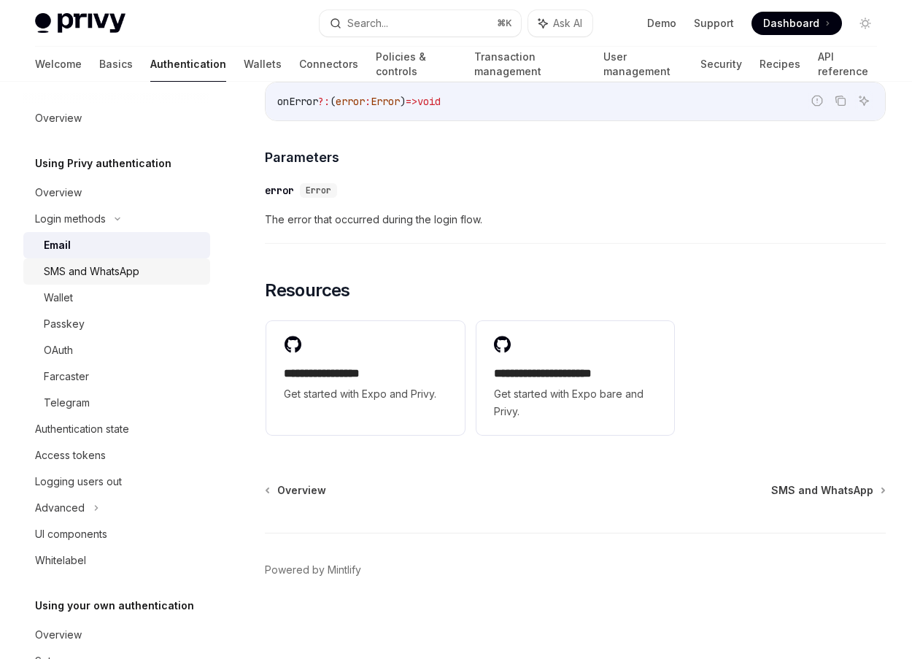
click at [117, 276] on div "SMS and WhatsApp" at bounding box center [92, 272] width 96 height 18
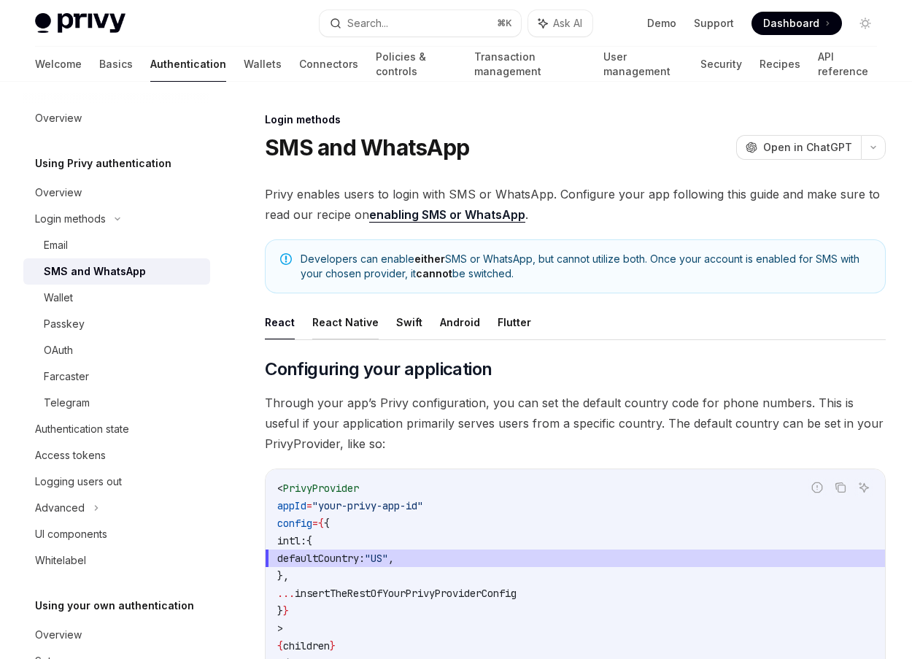
click at [355, 320] on button "React Native" at bounding box center [345, 322] width 66 height 34
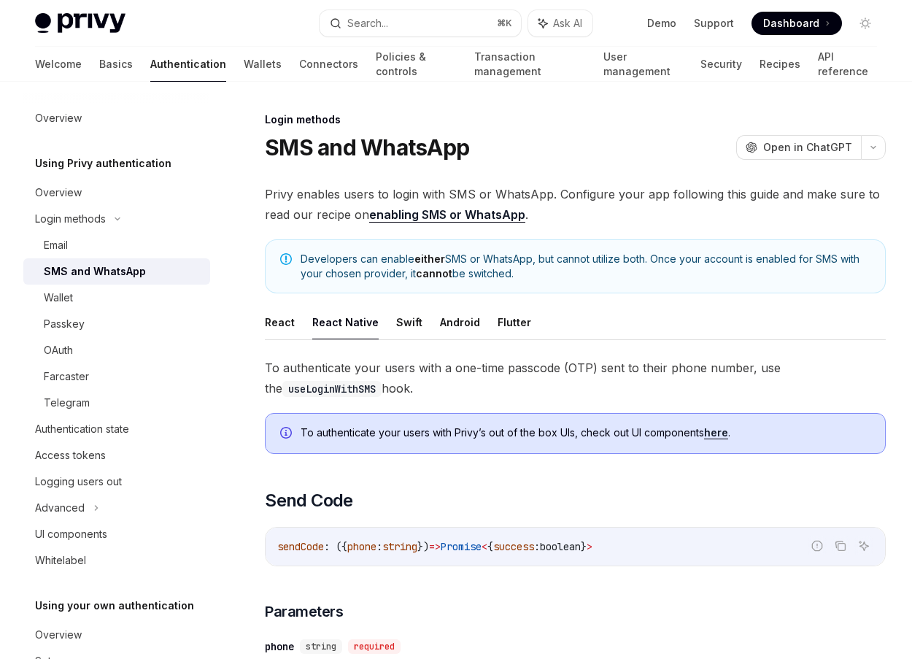
click at [302, 320] on ul "React React Native Swift Android Flutter" at bounding box center [575, 322] width 621 height 35
click at [281, 322] on button "React" at bounding box center [280, 322] width 30 height 34
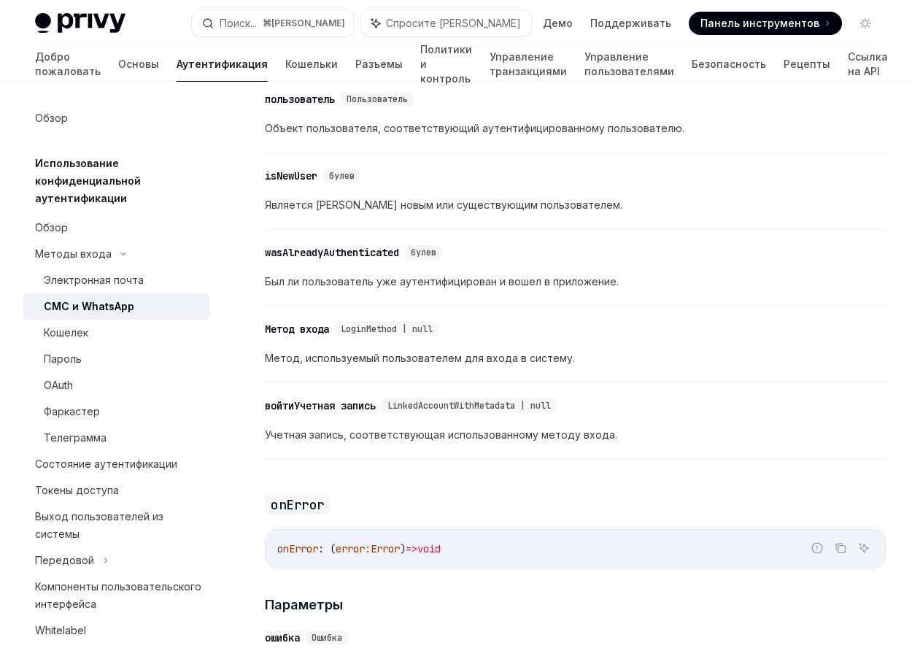
scroll to position [3231, 0]
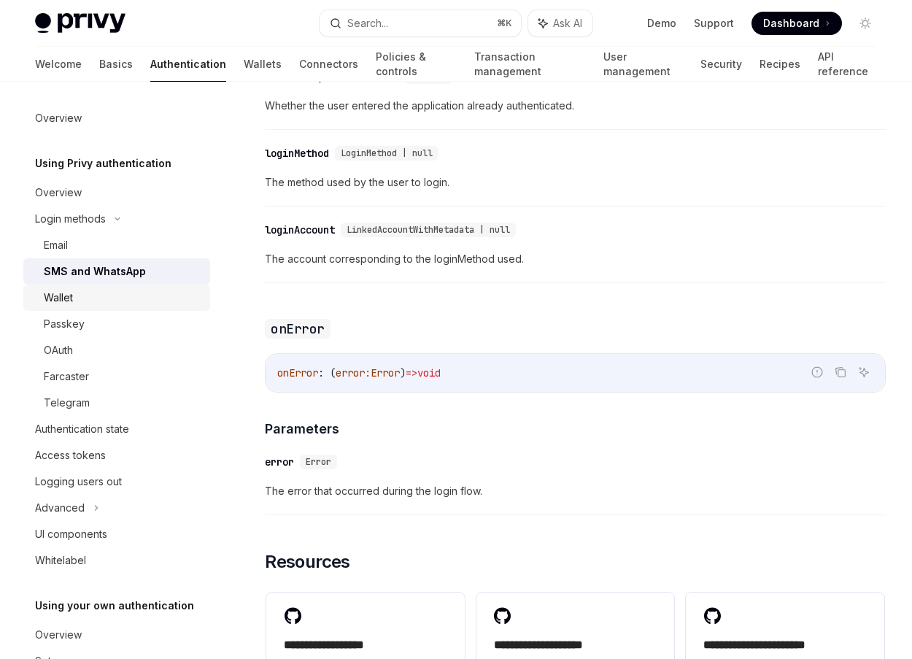
click at [131, 306] on div "Wallet" at bounding box center [123, 298] width 158 height 18
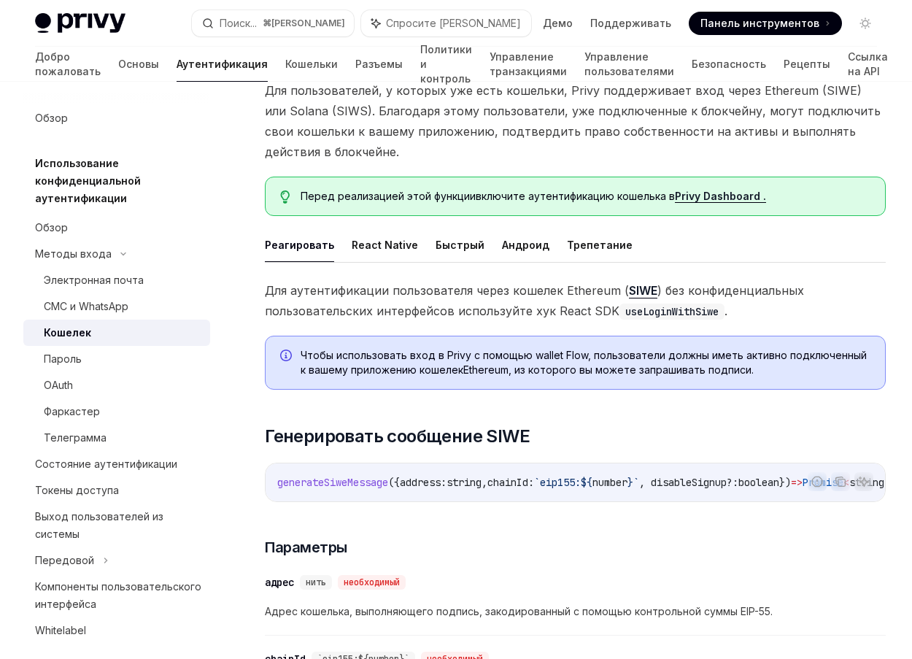
scroll to position [114, 0]
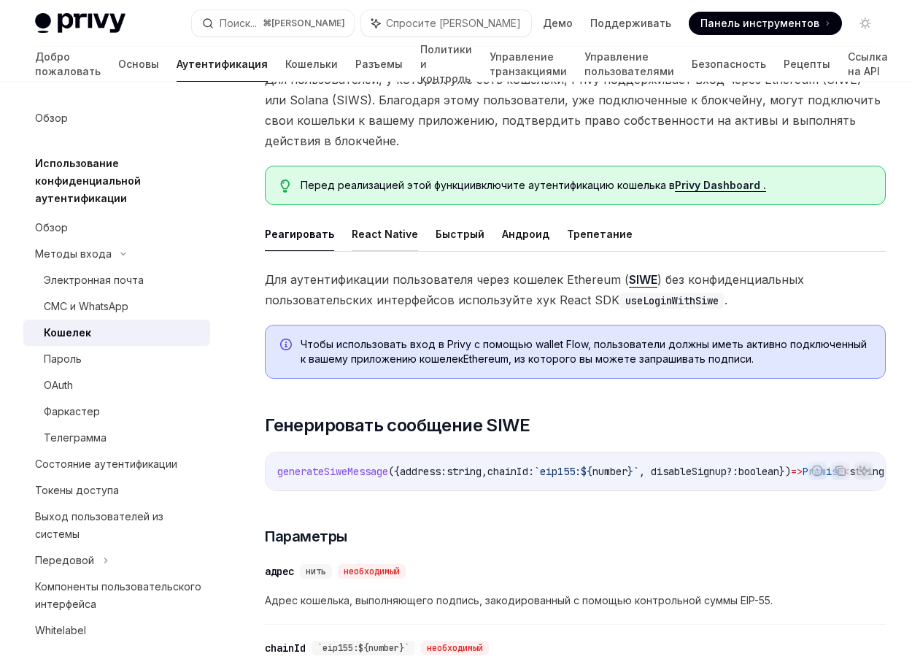
click at [402, 225] on font "React Native" at bounding box center [385, 234] width 66 height 18
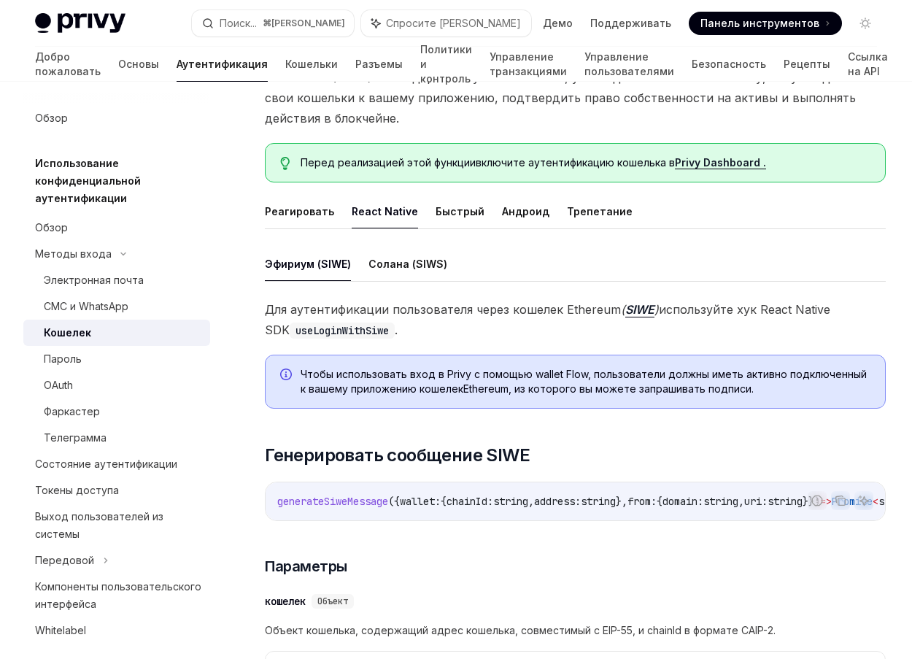
scroll to position [138, 0]
click at [415, 260] on font "Солана (SIWS)" at bounding box center [407, 263] width 79 height 12
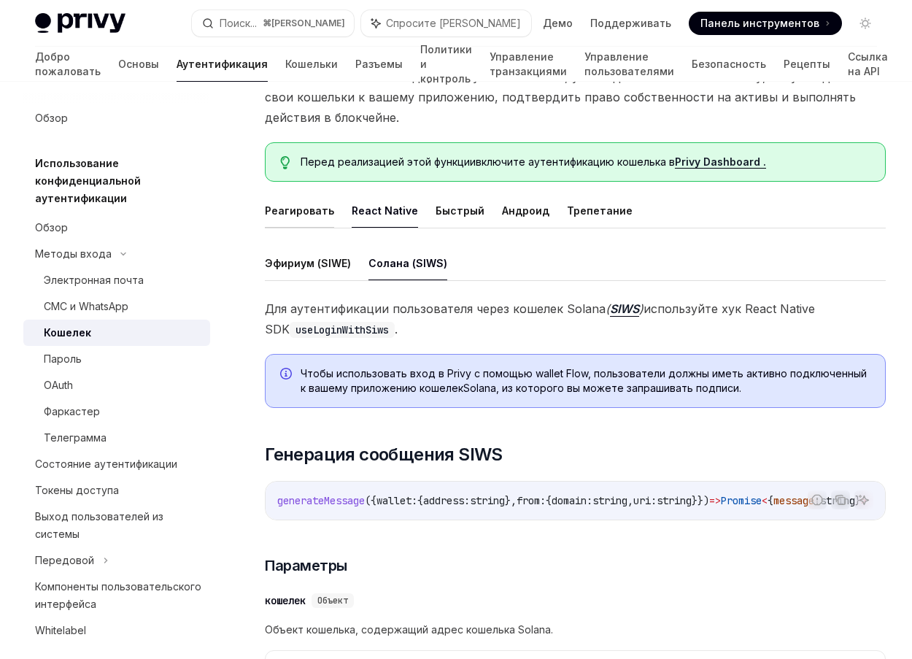
click at [319, 211] on font "Реагировать" at bounding box center [299, 210] width 69 height 12
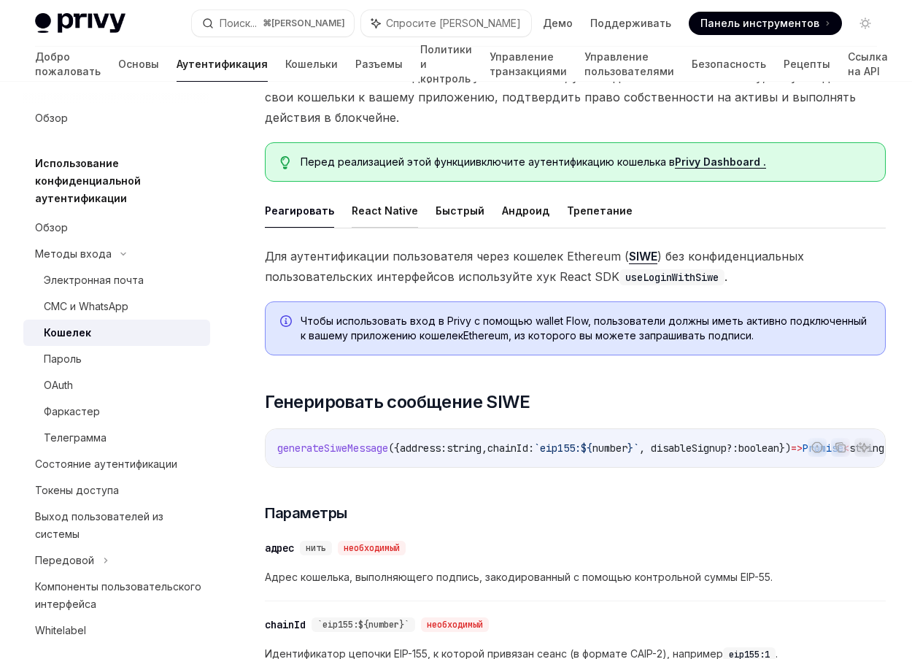
click at [394, 214] on font "React Native" at bounding box center [385, 210] width 66 height 12
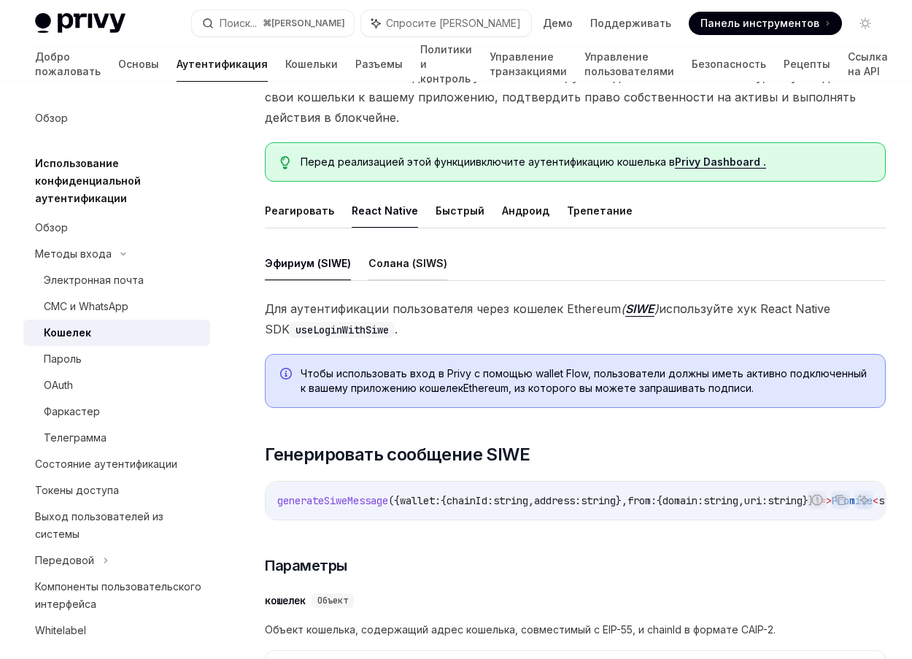
click at [421, 260] on font "Солана (SIWS)" at bounding box center [407, 263] width 79 height 12
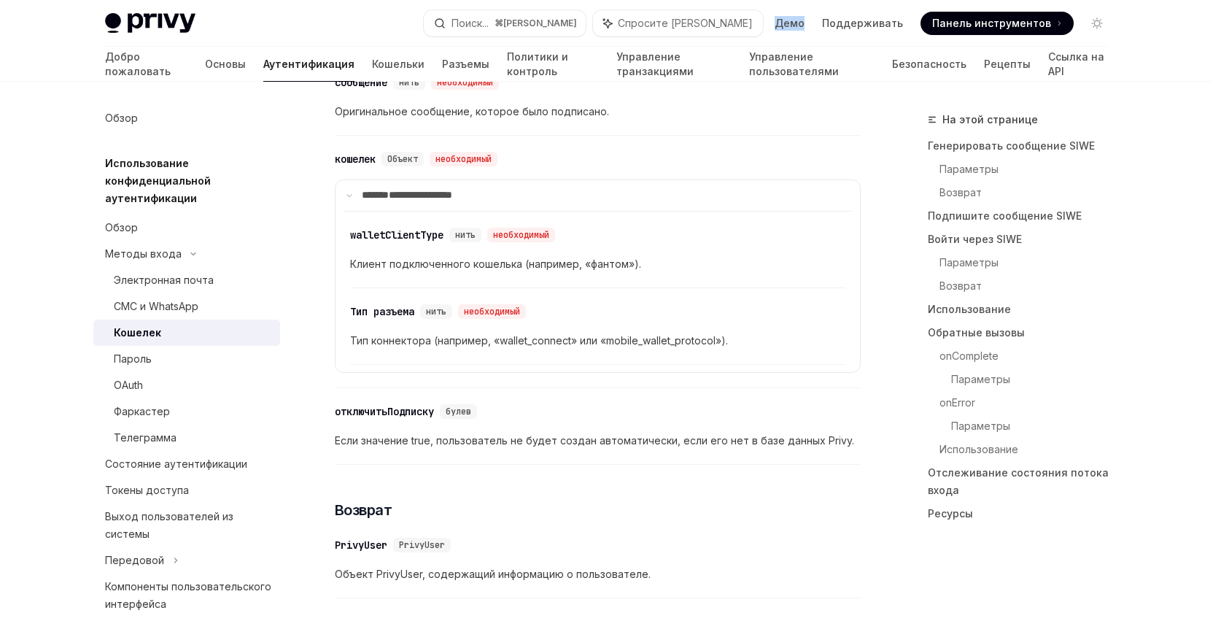
scroll to position [2369, 0]
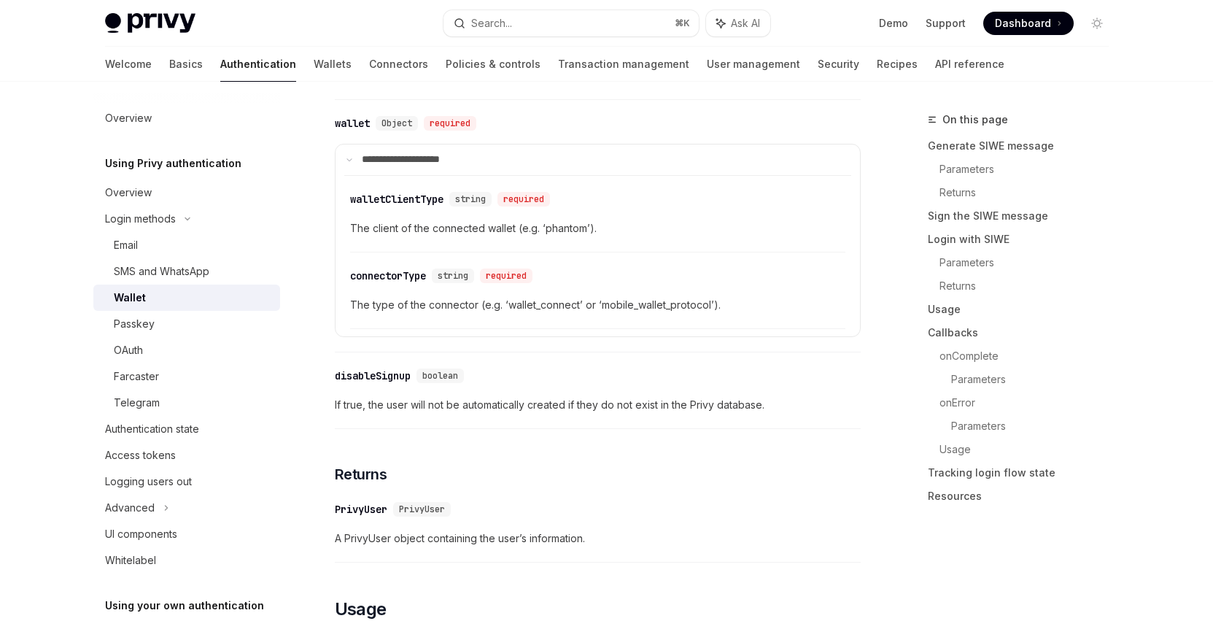
click at [622, 197] on div "​ walletClientType string required The client of the connected wallet (e.g. ‘ph…" at bounding box center [597, 217] width 495 height 69
click at [225, 357] on div "OAuth" at bounding box center [193, 350] width 158 height 18
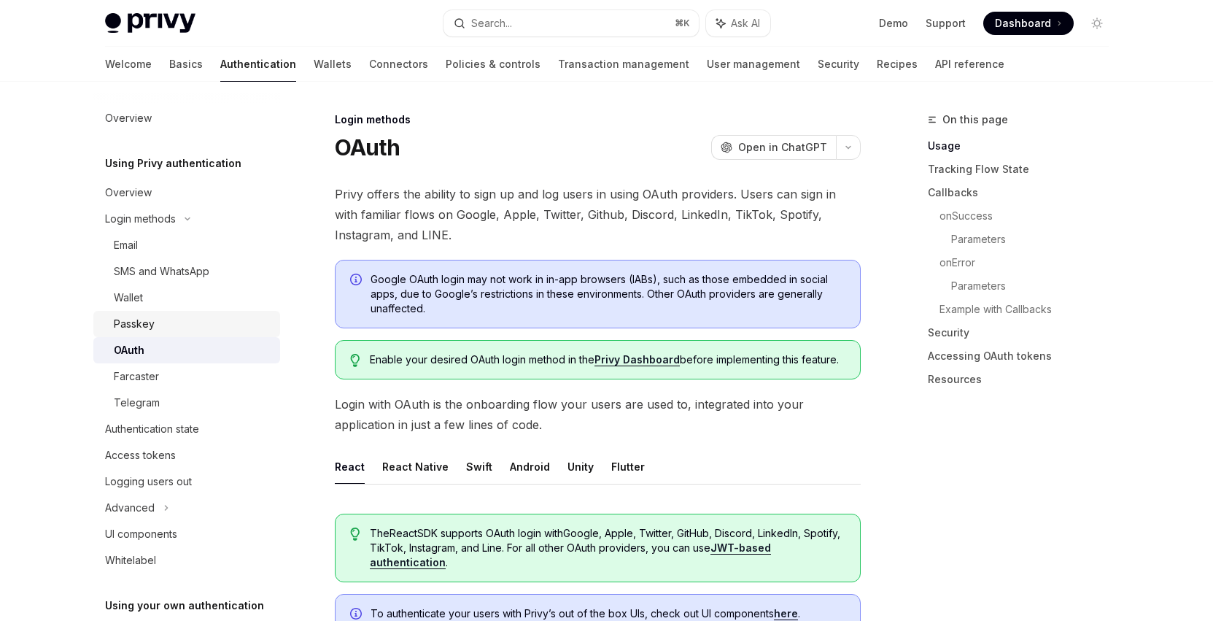
click at [226, 330] on div "Passkey" at bounding box center [193, 324] width 158 height 18
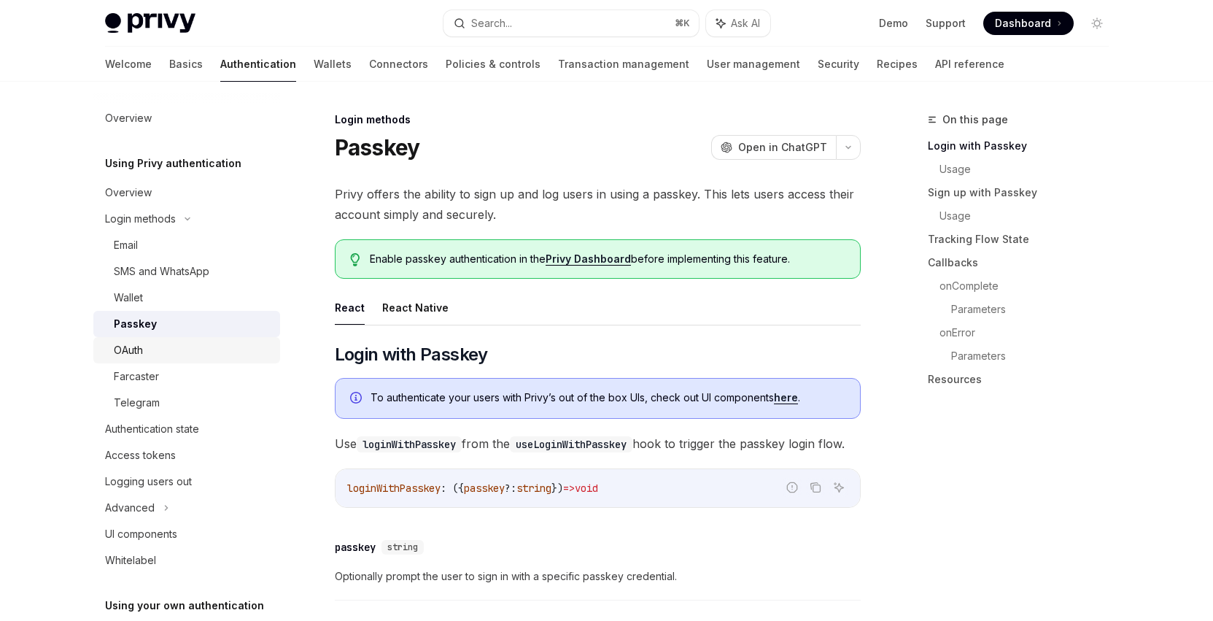
click at [226, 349] on div "OAuth" at bounding box center [193, 350] width 158 height 18
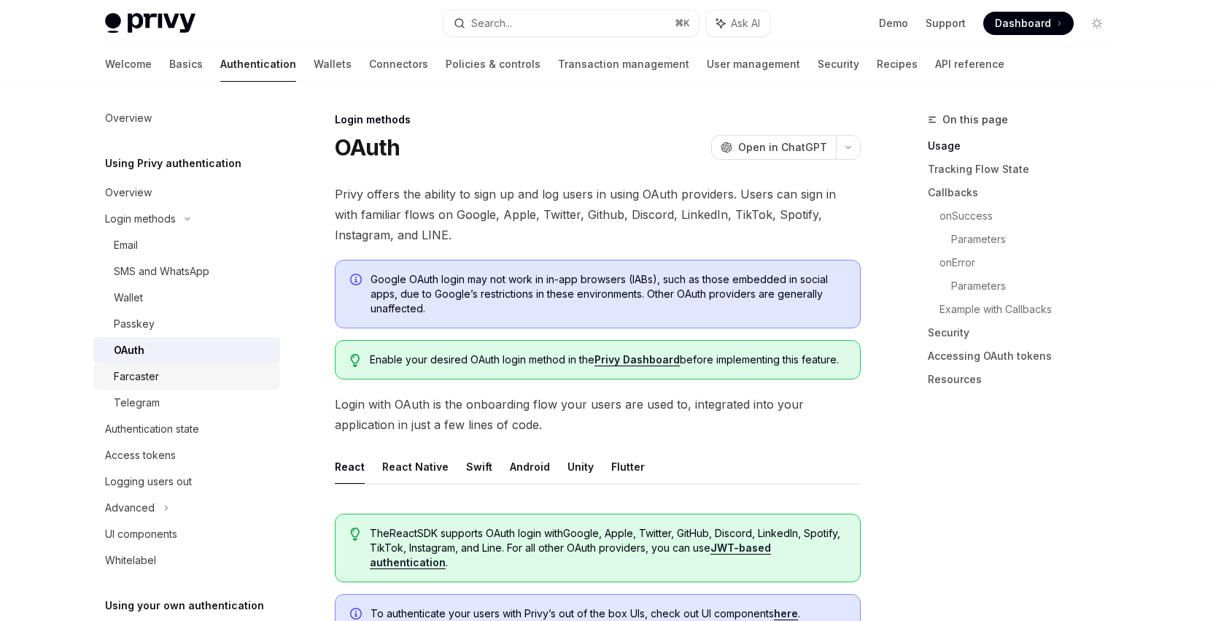
click at [223, 379] on div "Farcaster" at bounding box center [193, 377] width 158 height 18
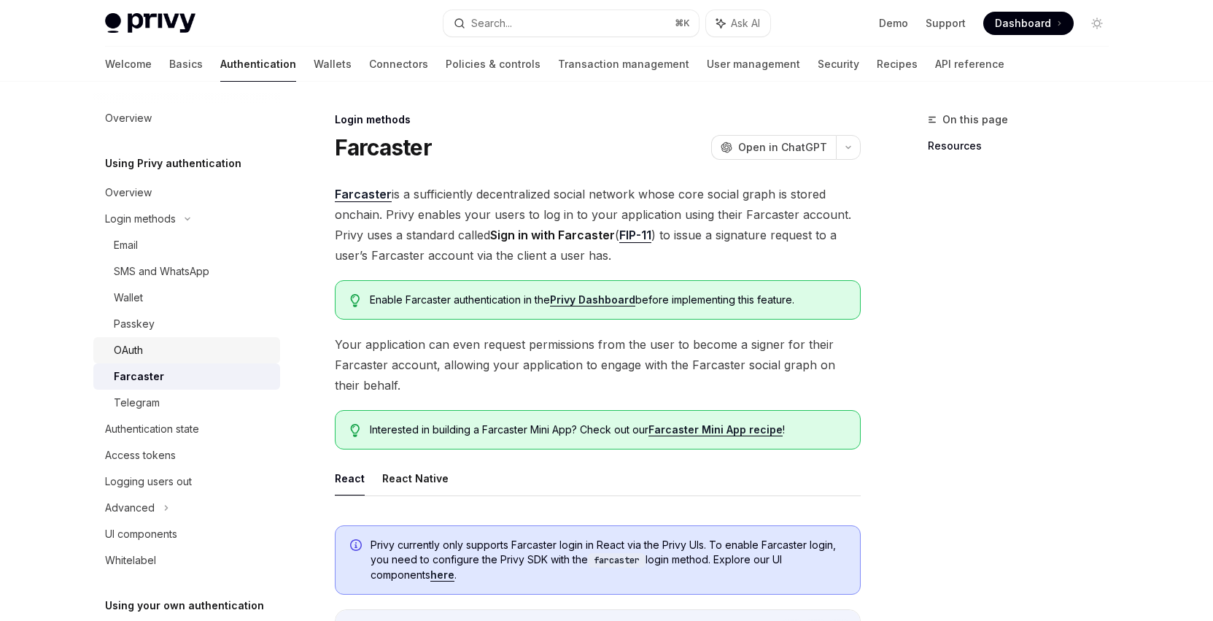
click at [225, 354] on div "OAuth" at bounding box center [193, 350] width 158 height 18
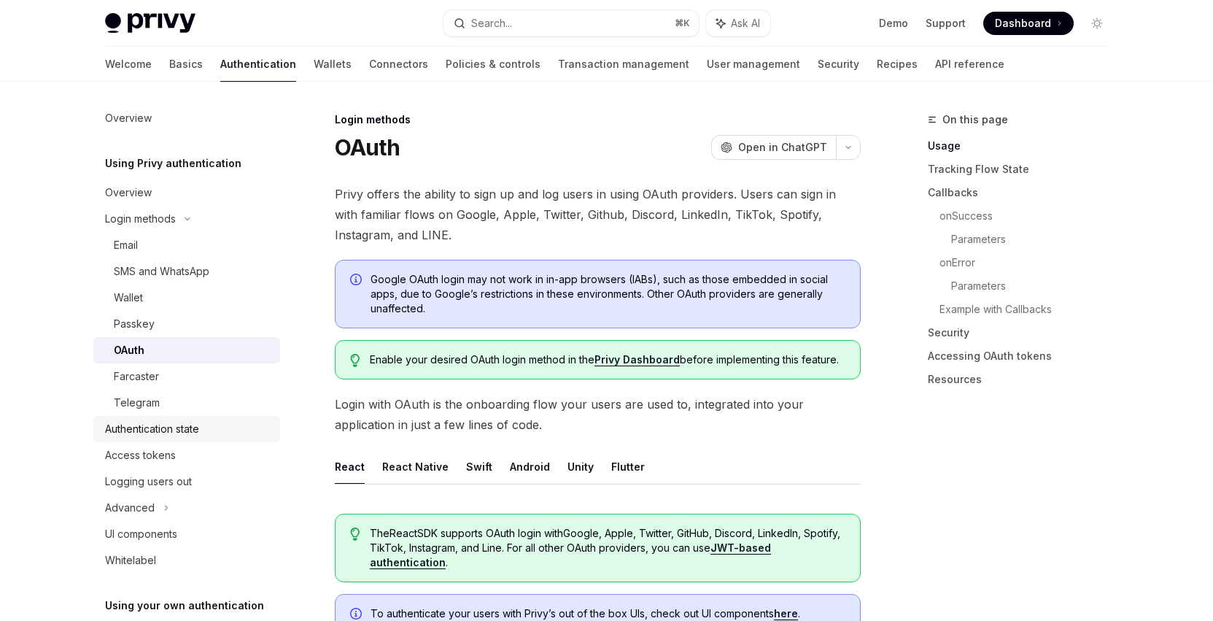
click at [224, 424] on div "Authentication state" at bounding box center [188, 429] width 166 height 18
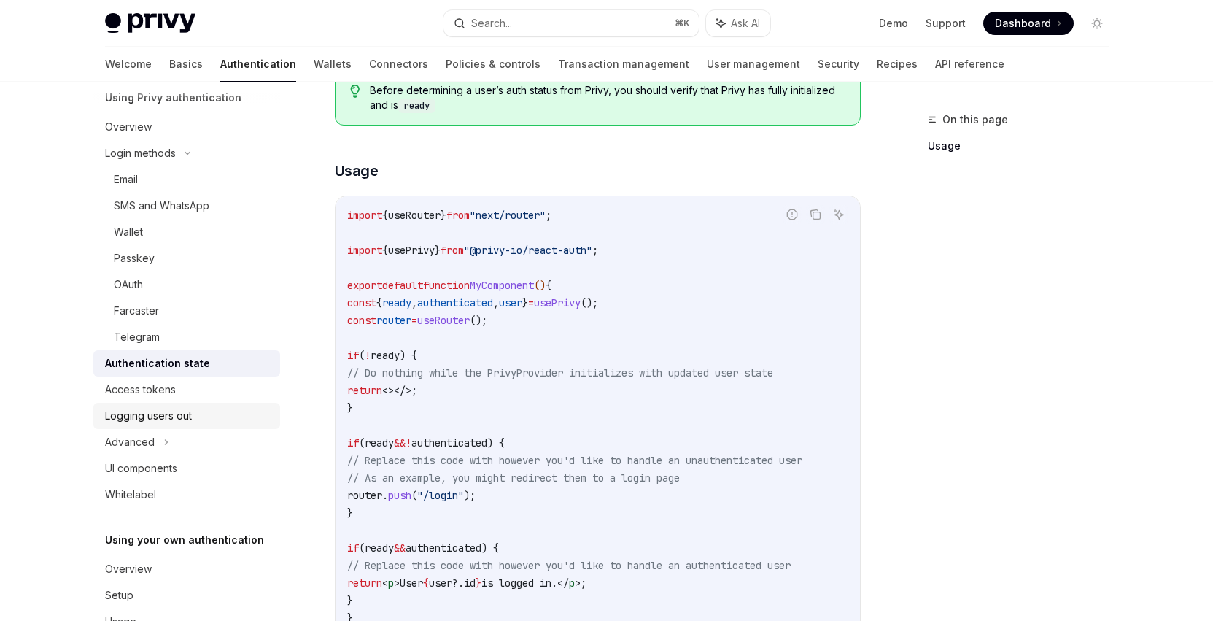
scroll to position [69, 0]
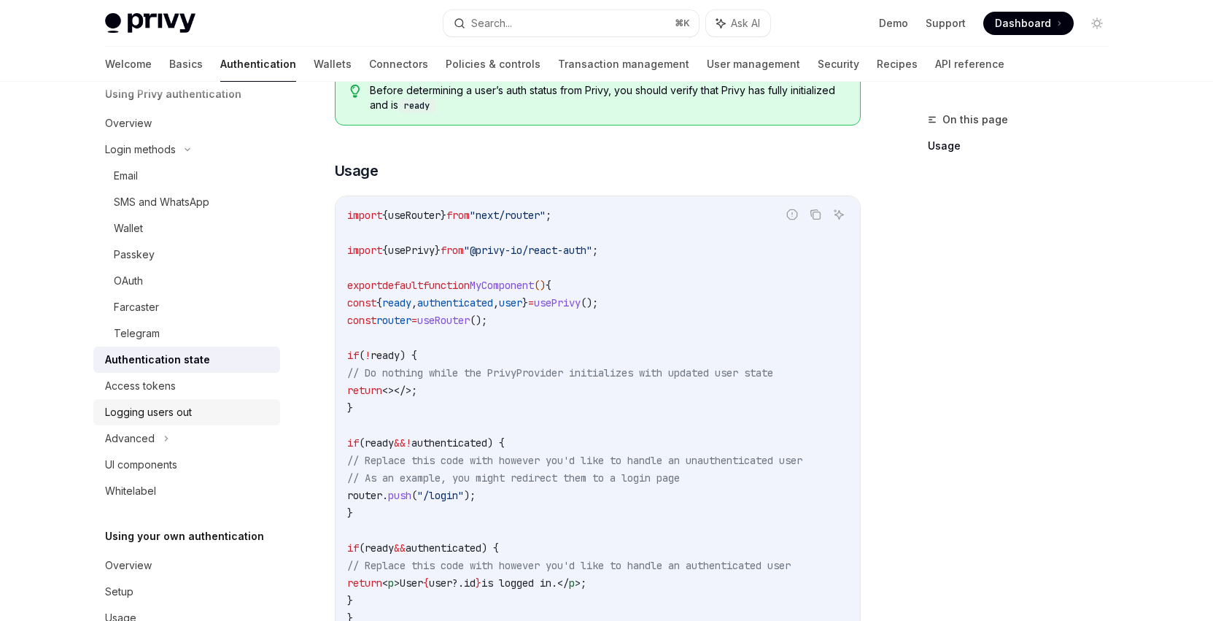
click at [229, 409] on div "Logging users out" at bounding box center [188, 412] width 166 height 18
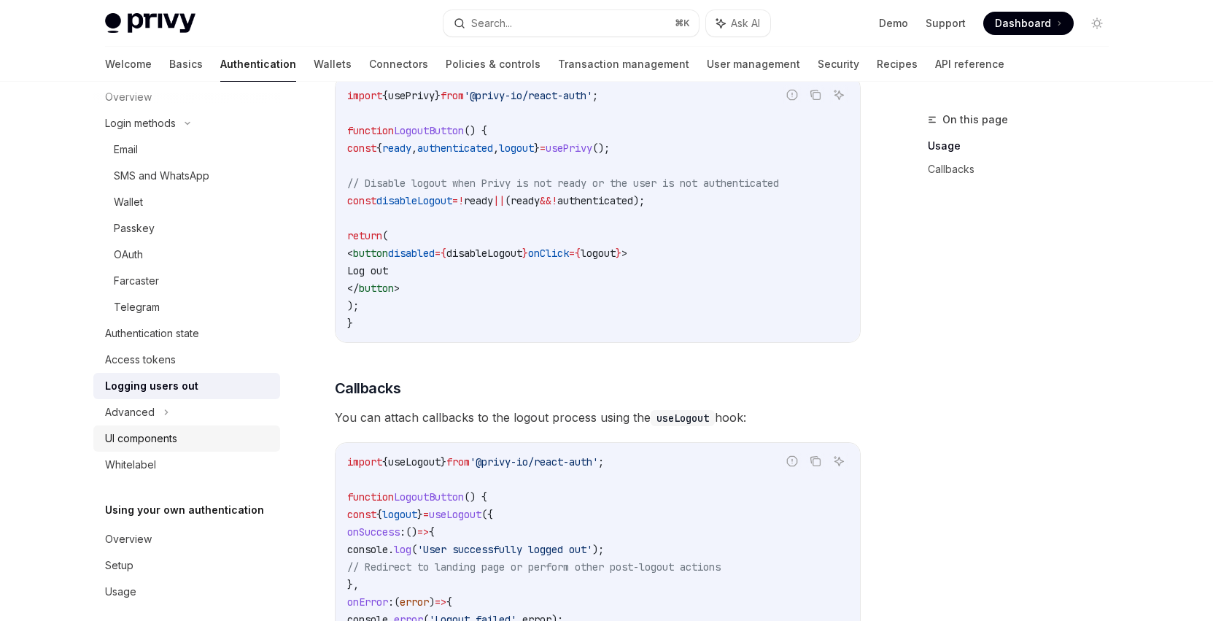
scroll to position [109, 0]
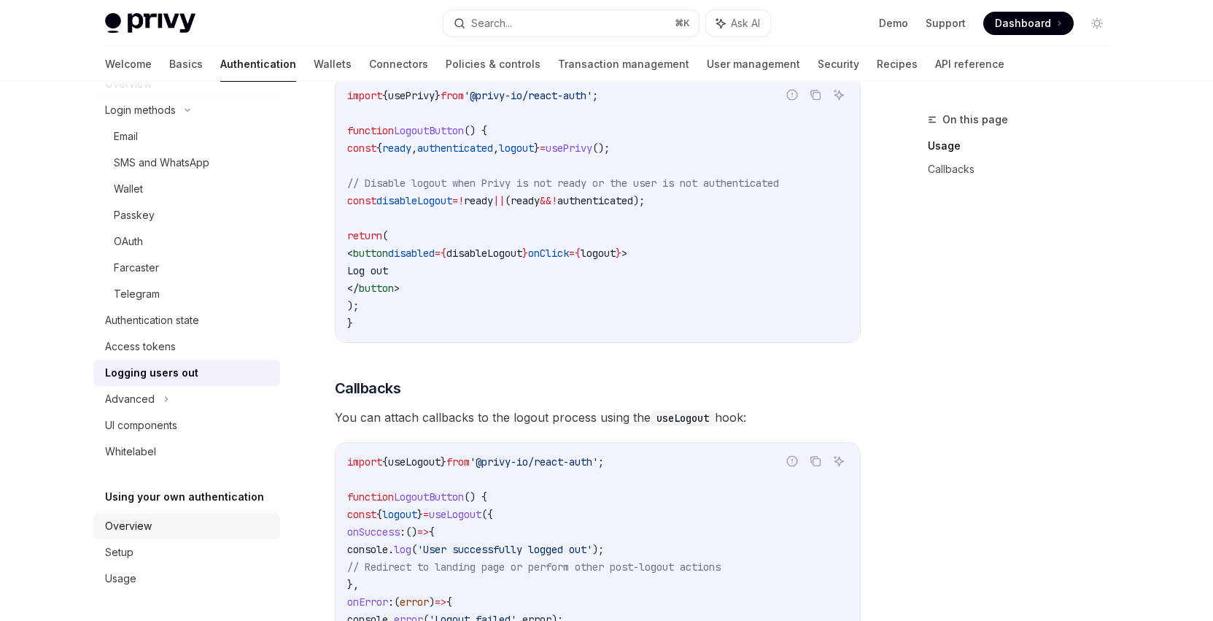
click at [188, 514] on link "Overview" at bounding box center [186, 526] width 187 height 26
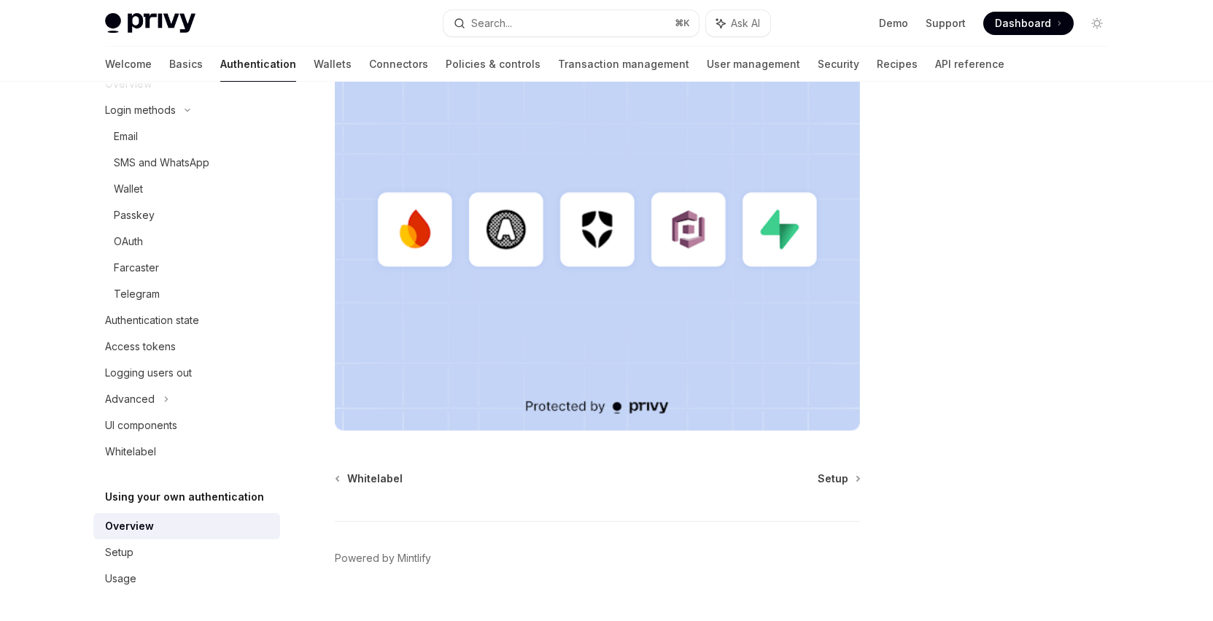
scroll to position [418, 0]
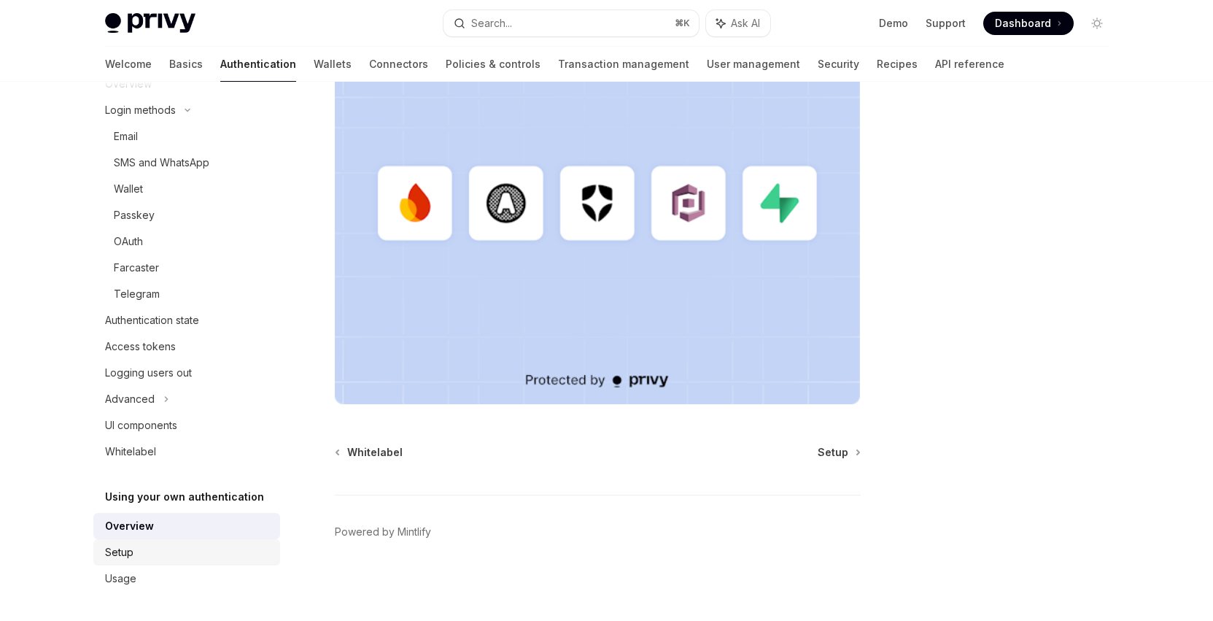
click at [225, 541] on link "Setup" at bounding box center [186, 552] width 187 height 26
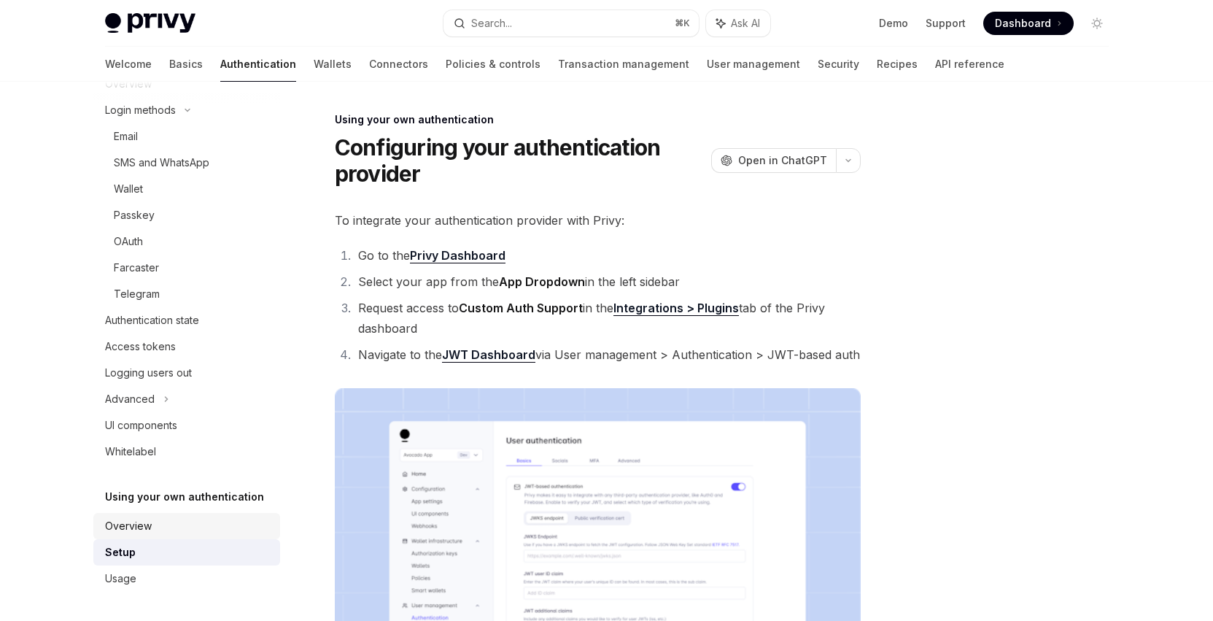
click at [220, 517] on div "Overview" at bounding box center [188, 526] width 166 height 18
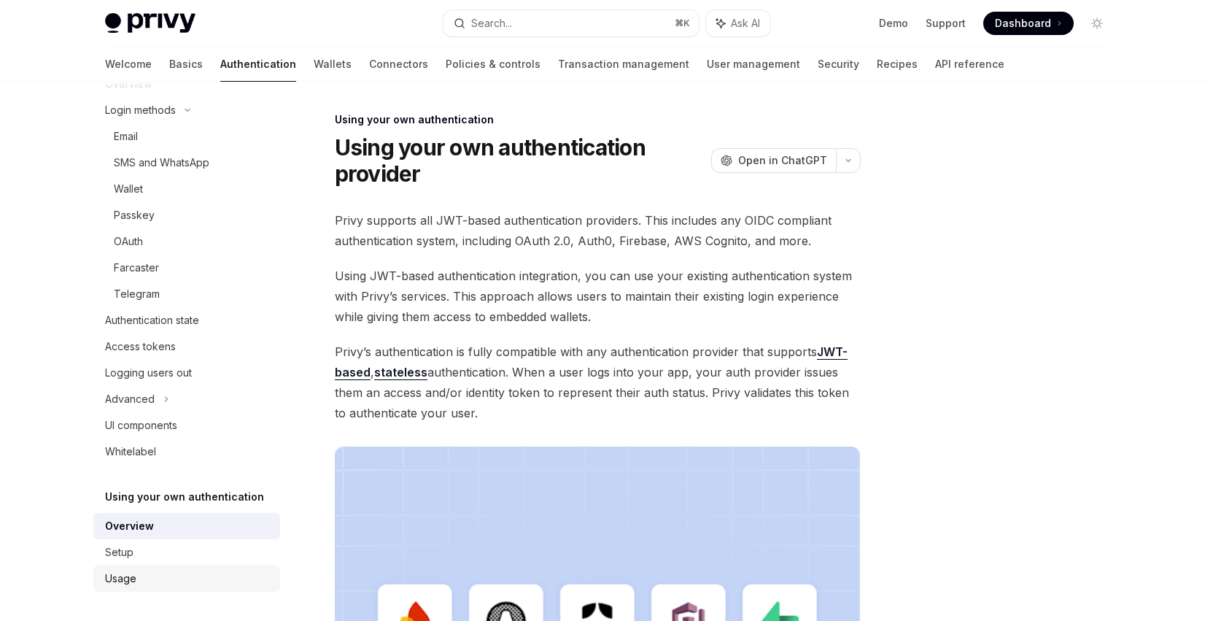
click at [212, 565] on link "Usage" at bounding box center [186, 578] width 187 height 26
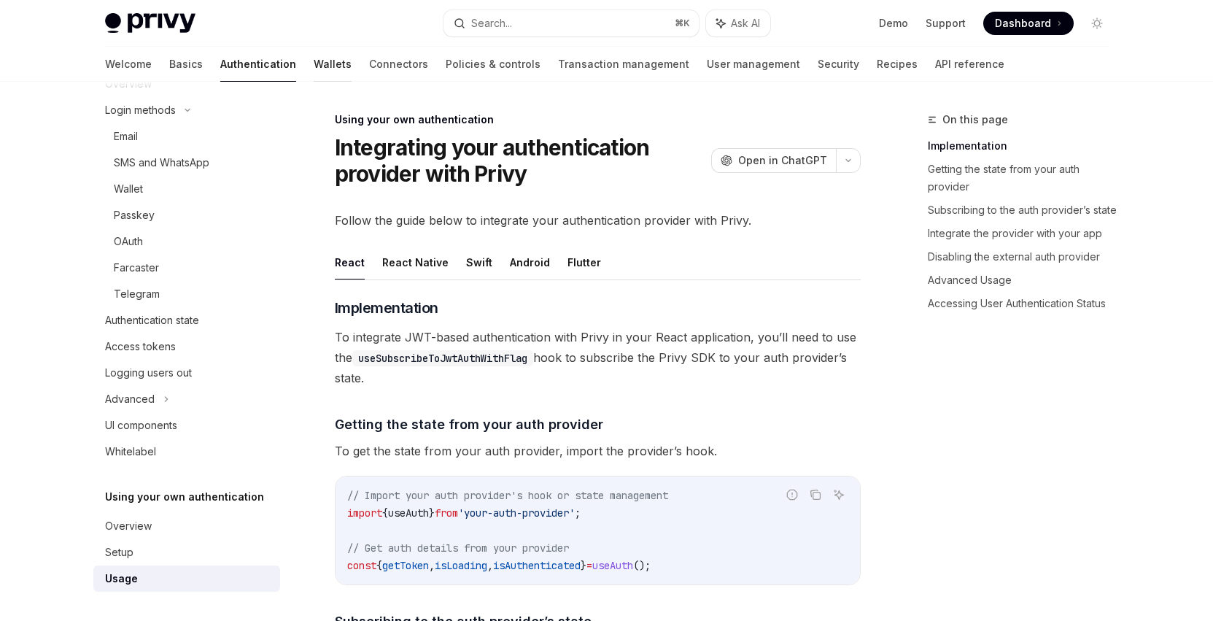
click at [314, 70] on link "Wallets" at bounding box center [333, 64] width 38 height 35
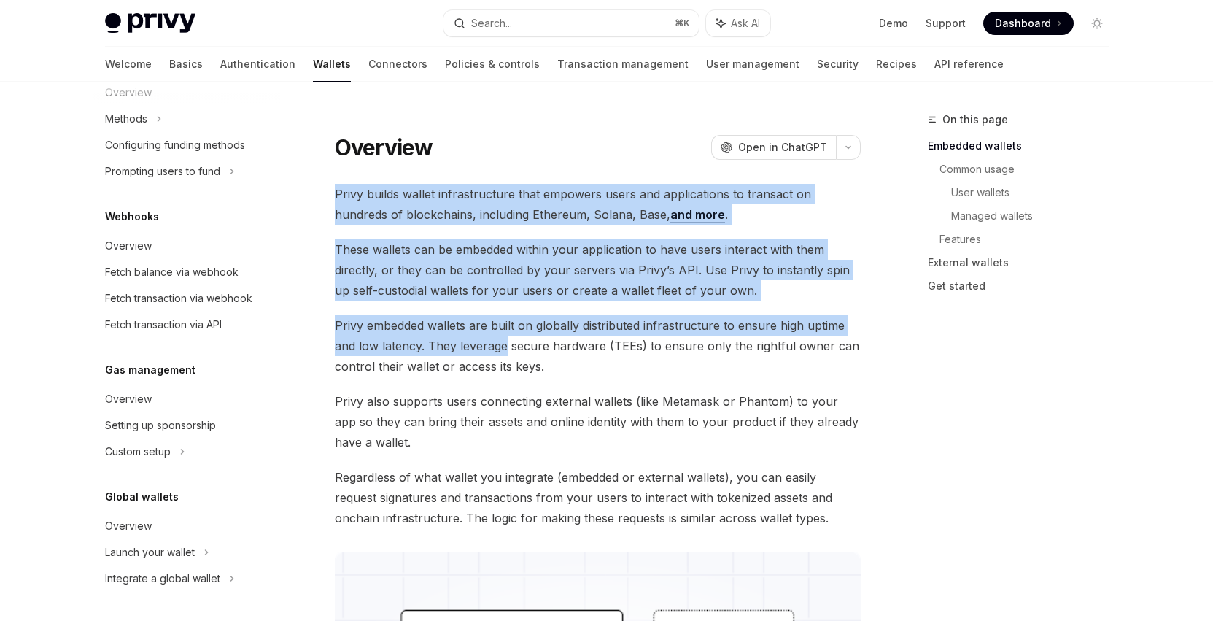
drag, startPoint x: 502, startPoint y: 349, endPoint x: 440, endPoint y: 173, distance: 186.1
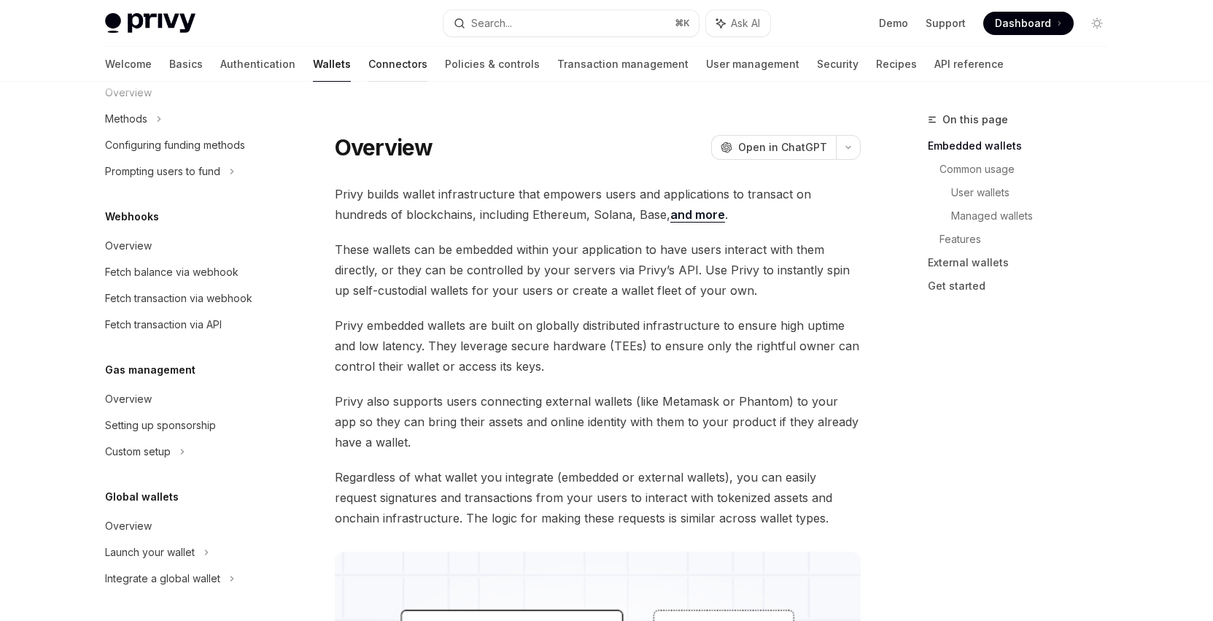
click at [368, 77] on link "Connectors" at bounding box center [397, 64] width 59 height 35
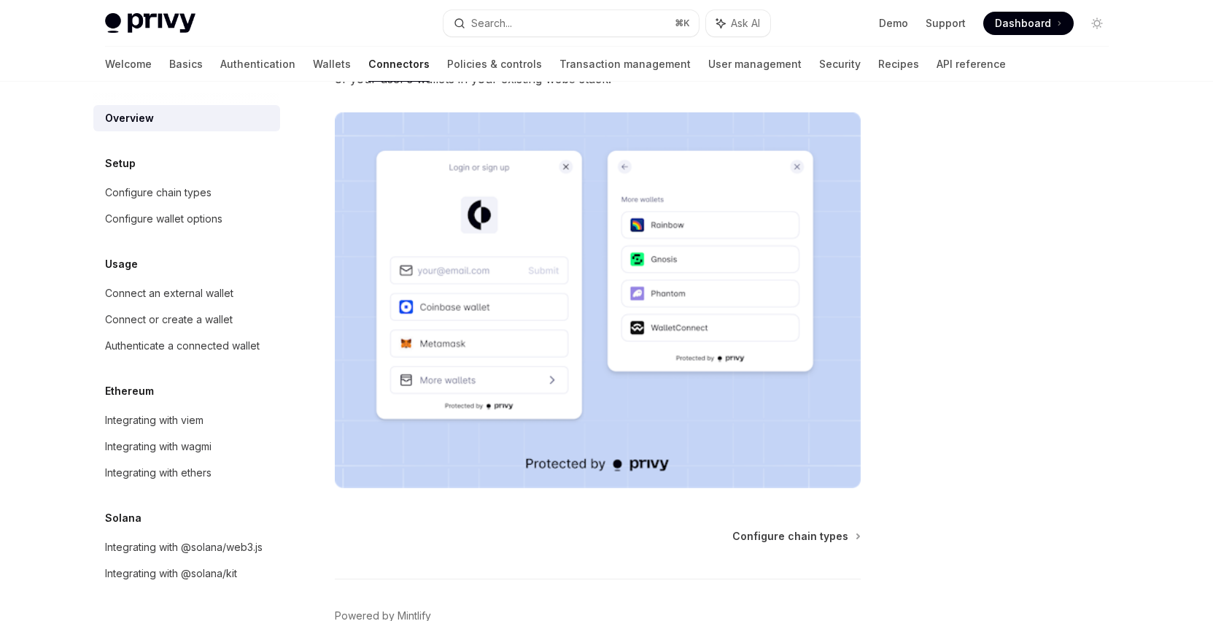
scroll to position [32, 0]
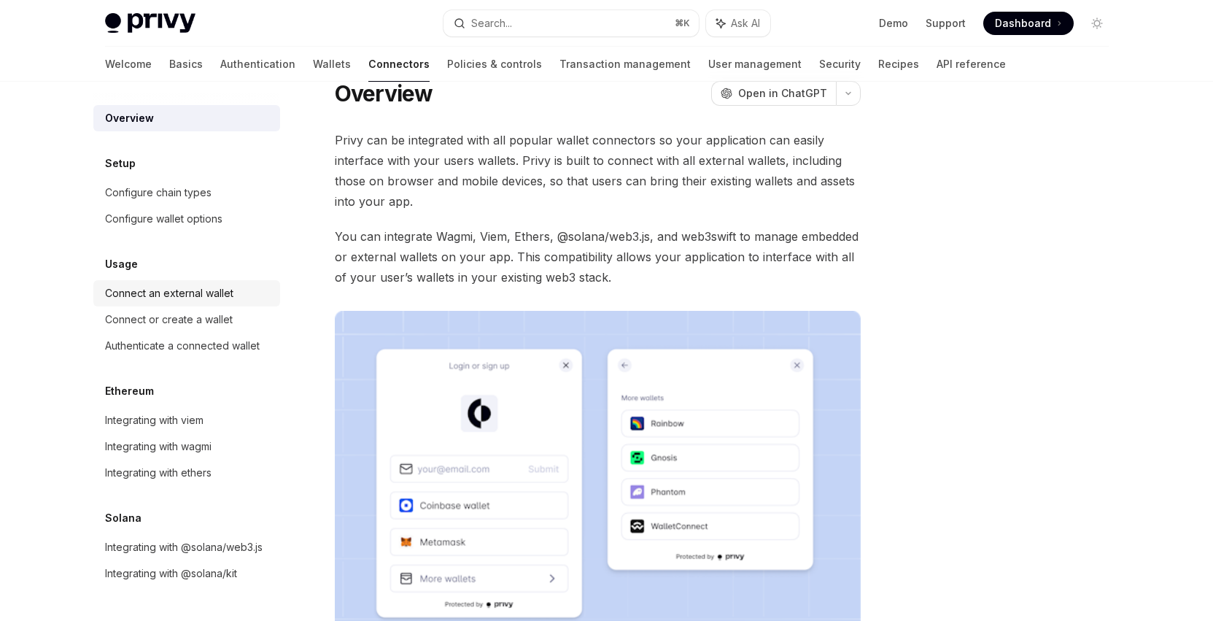
click at [259, 292] on div "Connect an external wallet" at bounding box center [188, 293] width 166 height 18
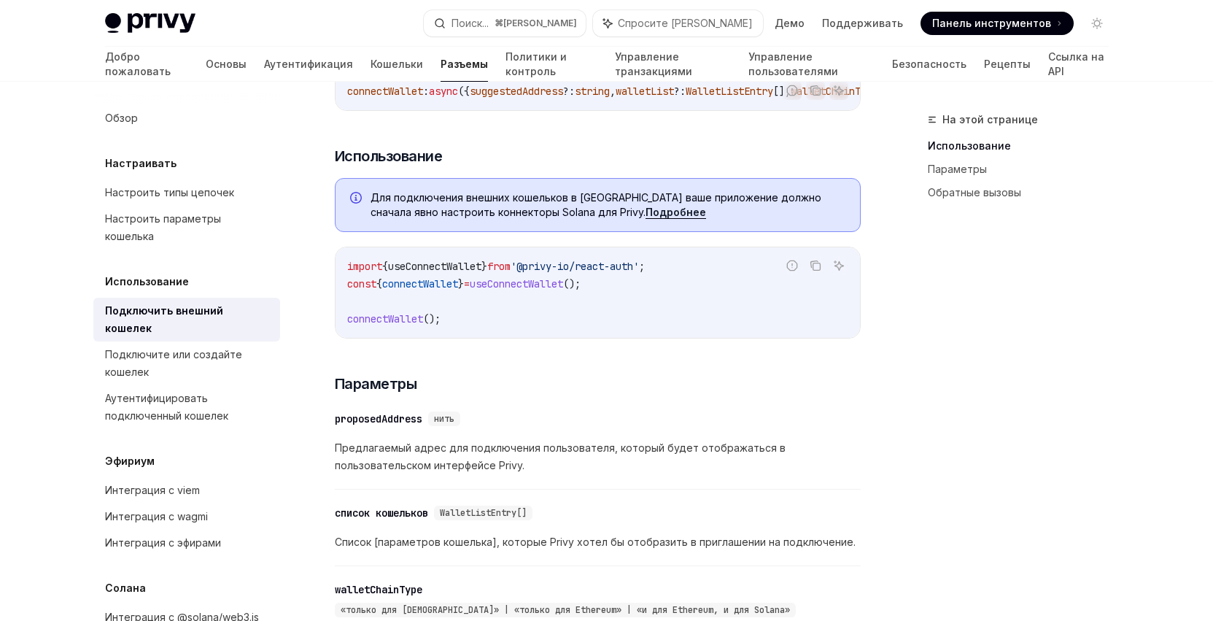
scroll to position [400, 0]
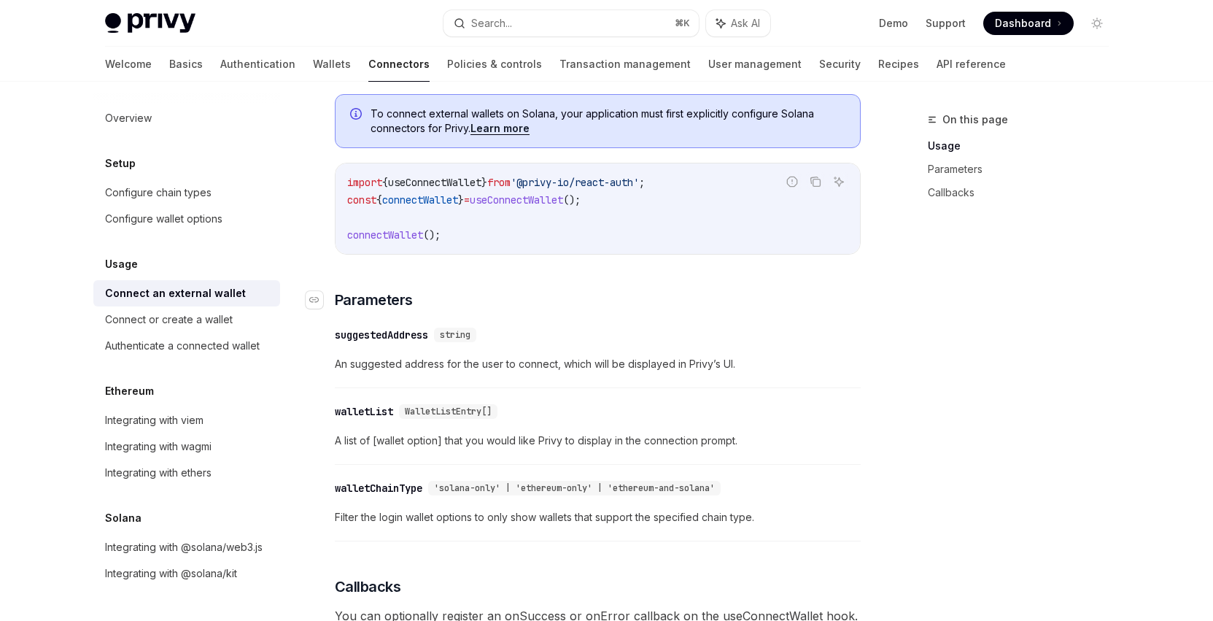
click at [589, 310] on h3 "​ Parameters" at bounding box center [598, 300] width 526 height 20
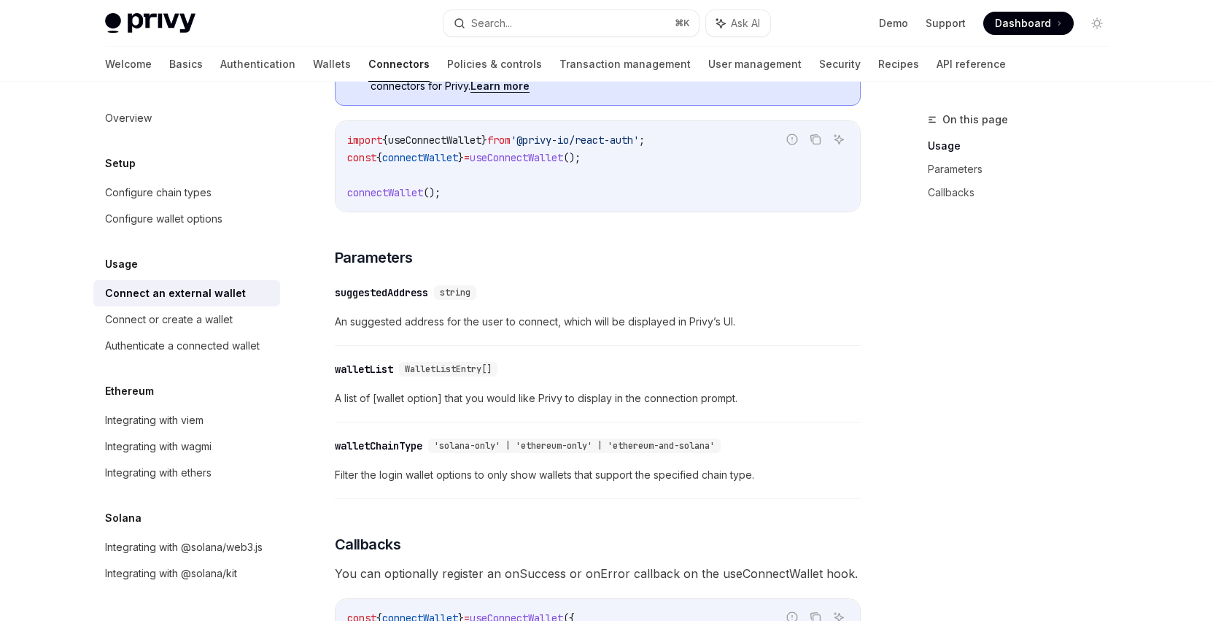
scroll to position [443, 0]
click at [222, 417] on div "Integrating with viem" at bounding box center [188, 420] width 166 height 18
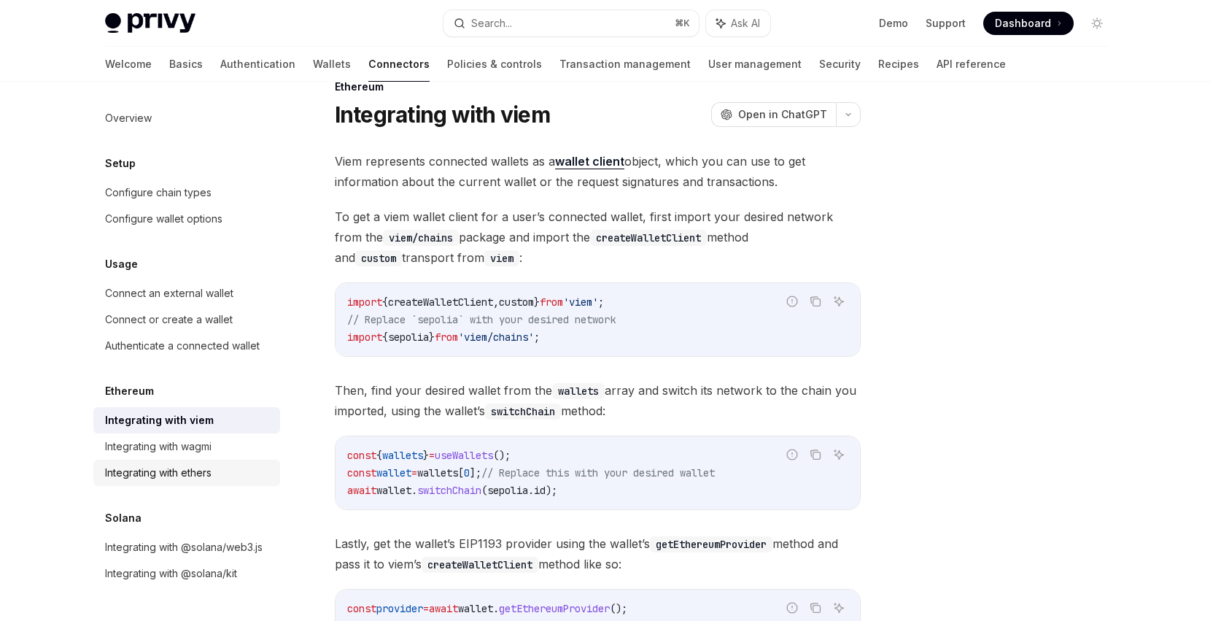
scroll to position [36, 0]
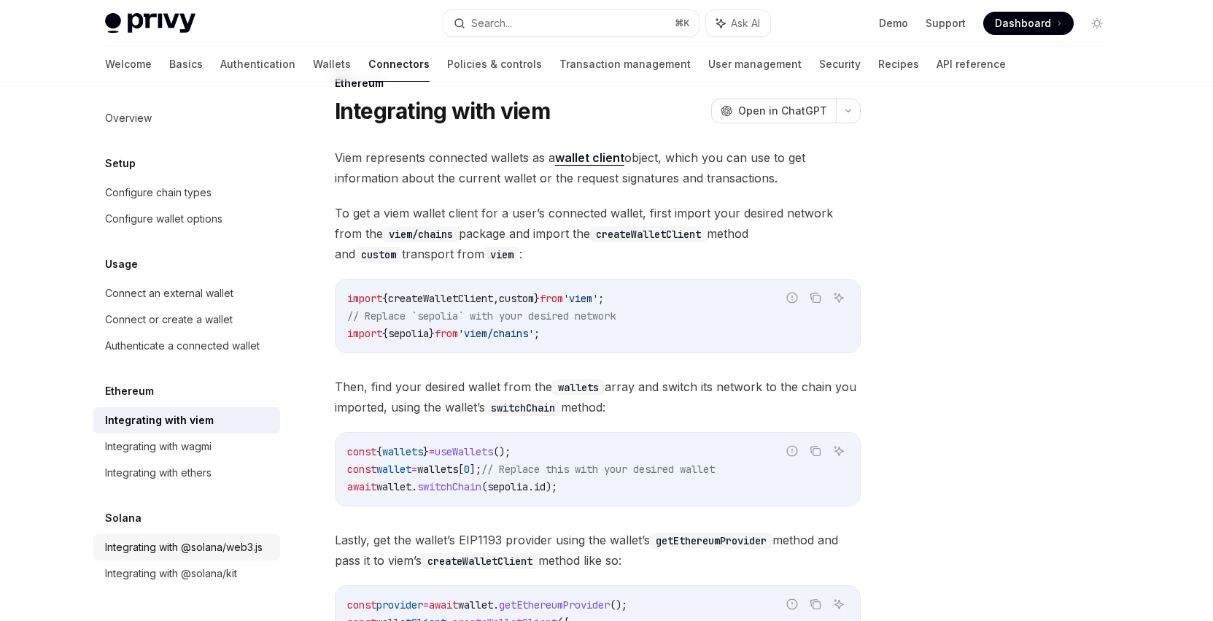
click at [237, 551] on div "Integrating with @solana/web3.js" at bounding box center [184, 547] width 158 height 18
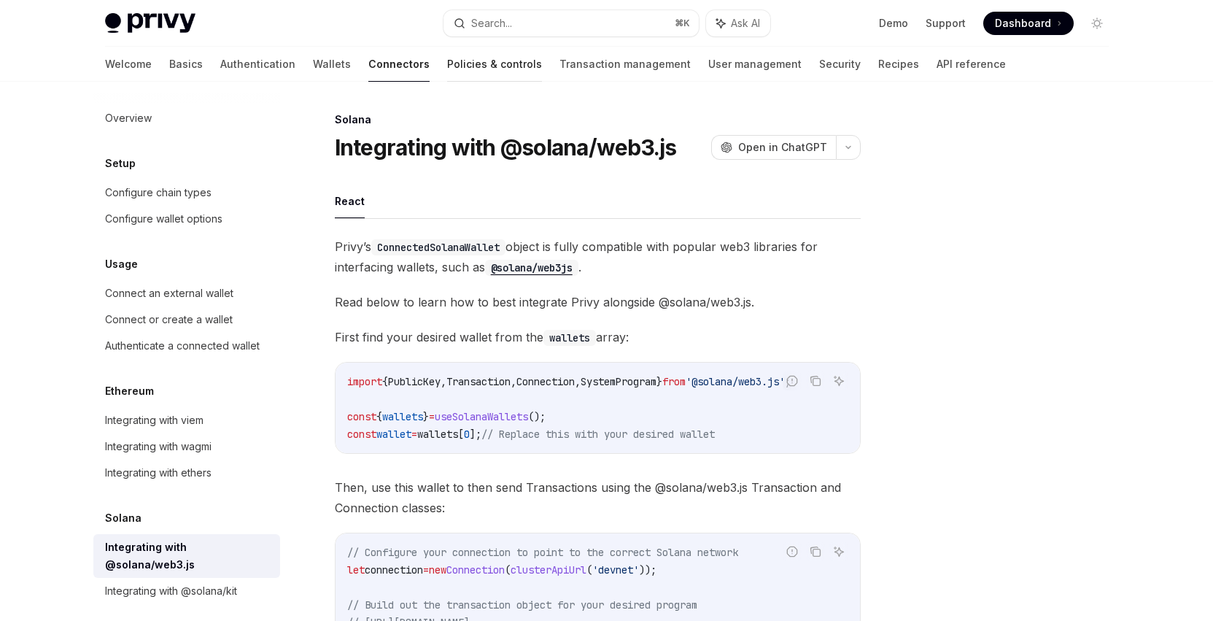
click at [447, 61] on link "Policies & controls" at bounding box center [494, 64] width 95 height 35
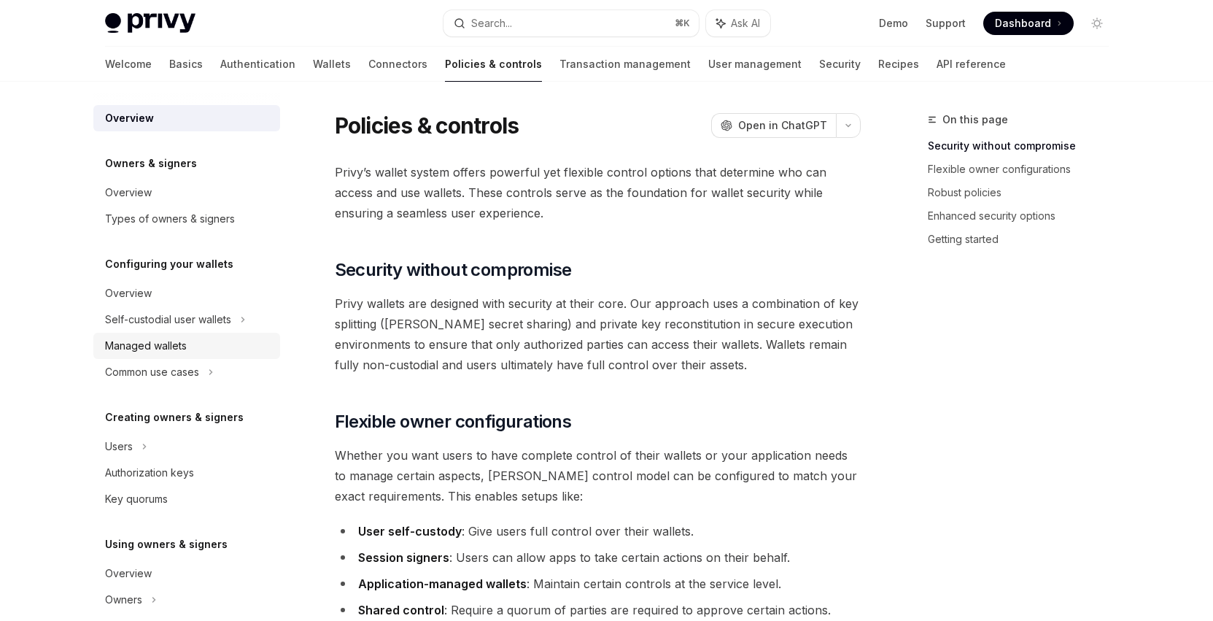
click at [216, 346] on div "Managed wallets" at bounding box center [188, 346] width 166 height 18
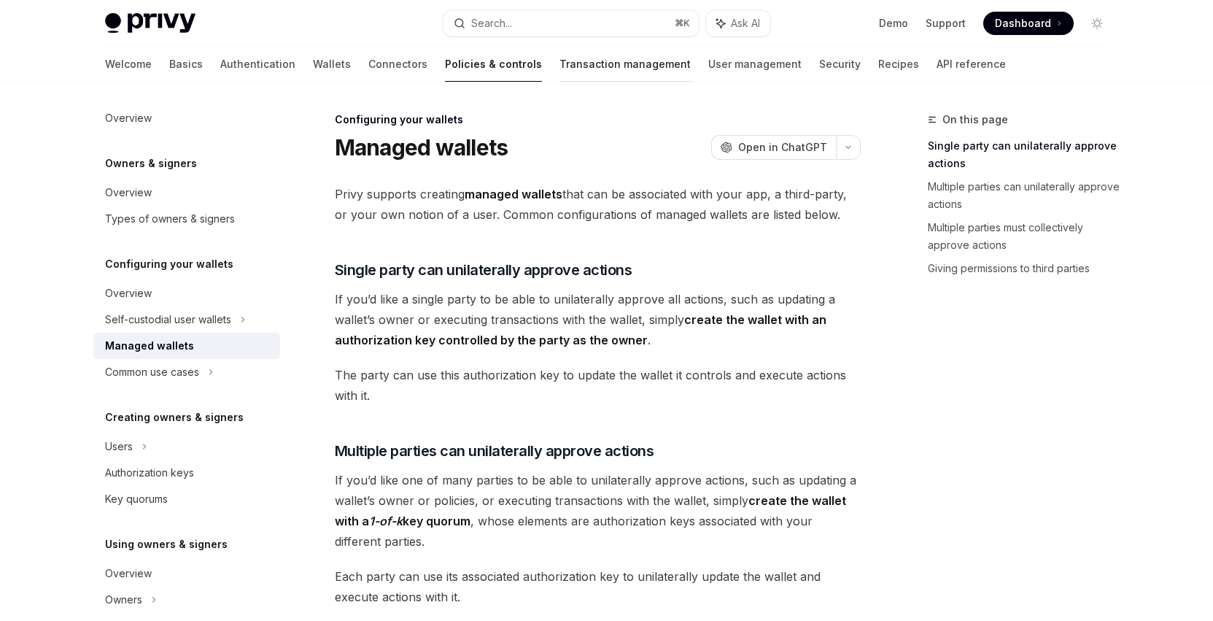
click at [559, 67] on link "Transaction management" at bounding box center [624, 64] width 131 height 35
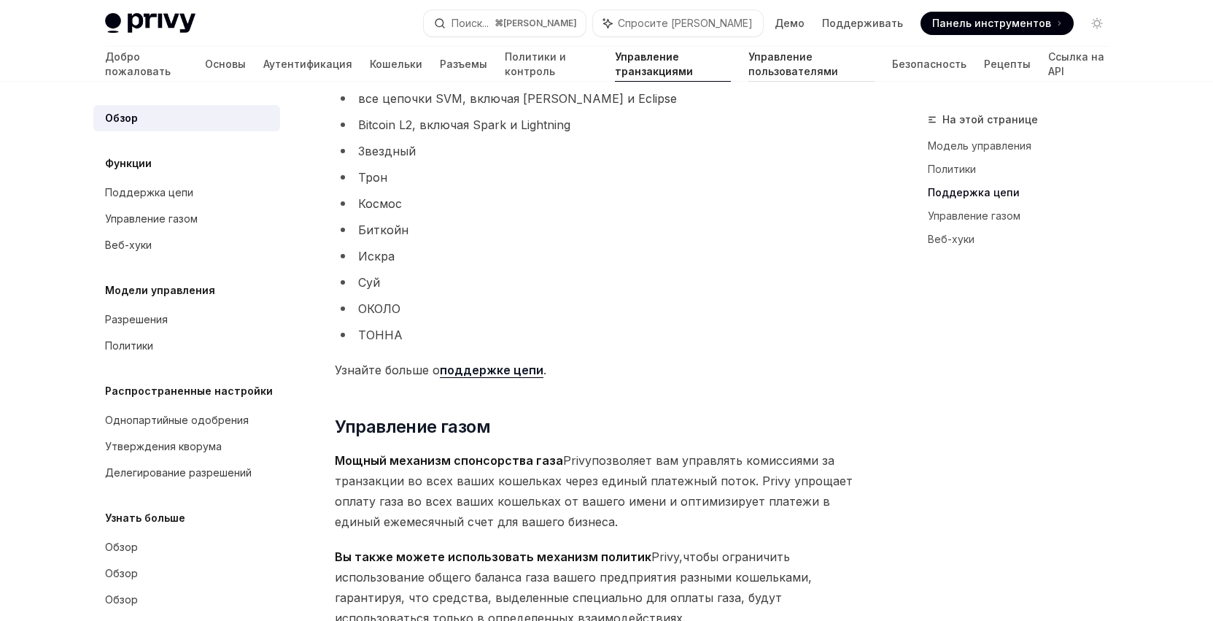
scroll to position [1049, 0]
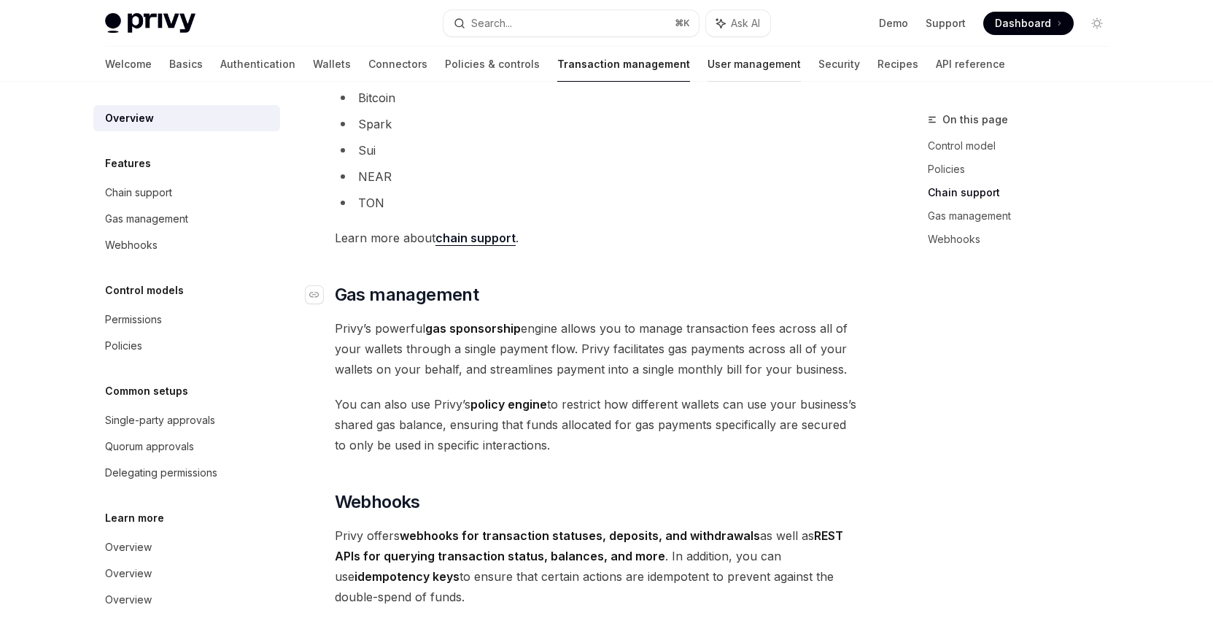
click at [736, 283] on h2 "​ Gas management" at bounding box center [598, 294] width 526 height 23
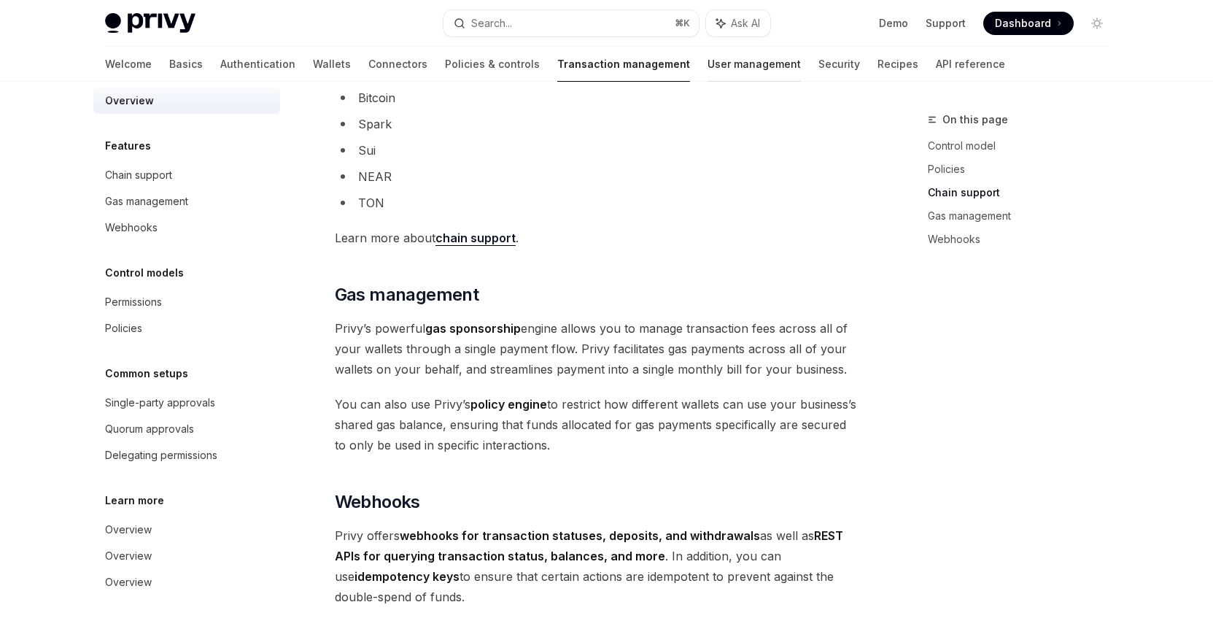
scroll to position [21, 0]
click at [147, 198] on div "Gas management" at bounding box center [146, 198] width 83 height 18
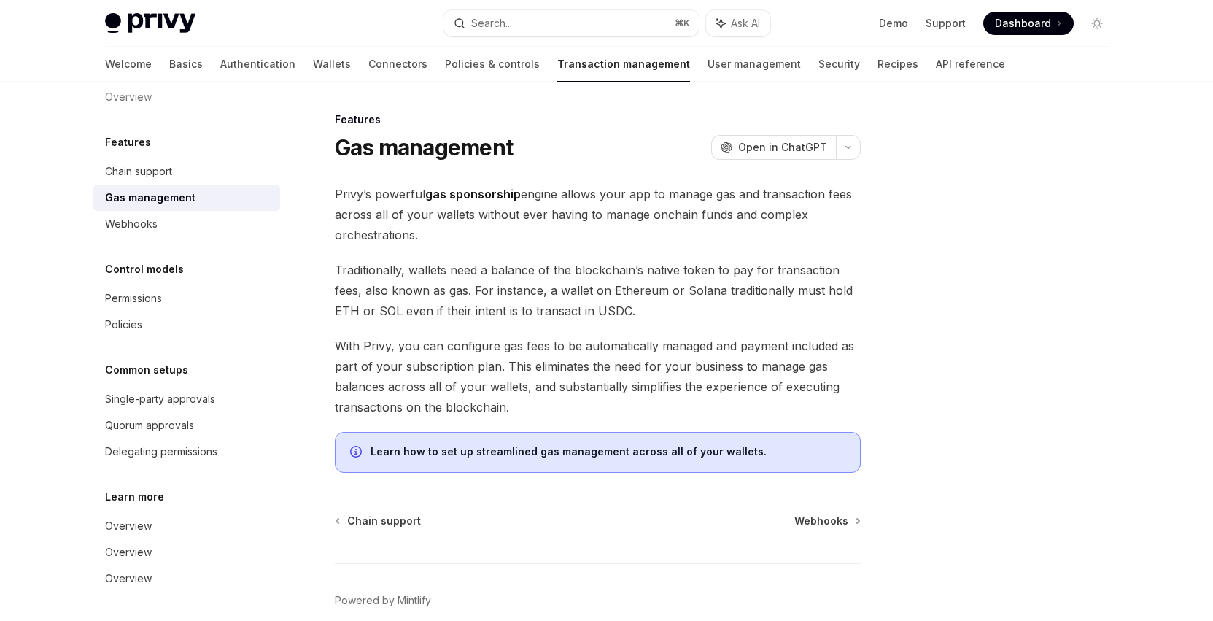
click at [881, 130] on div "Features Gas management OpenAI Open in ChatGPT OpenAI Open in ChatGPT [PERSON_N…" at bounding box center [606, 385] width 1027 height 607
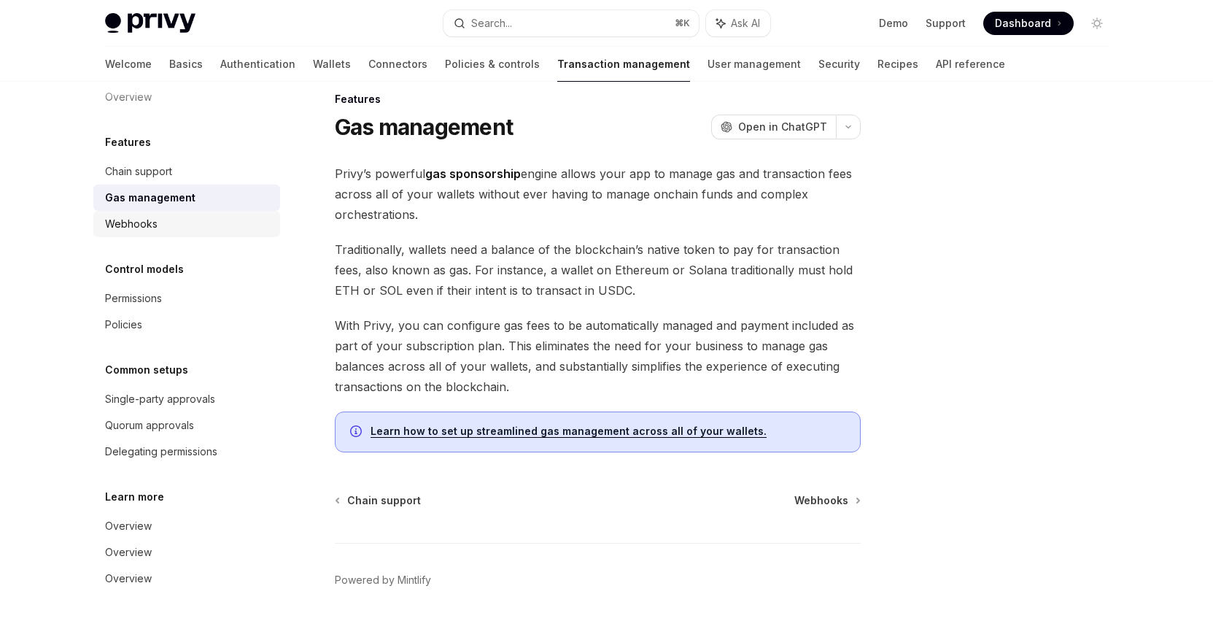
scroll to position [31, 0]
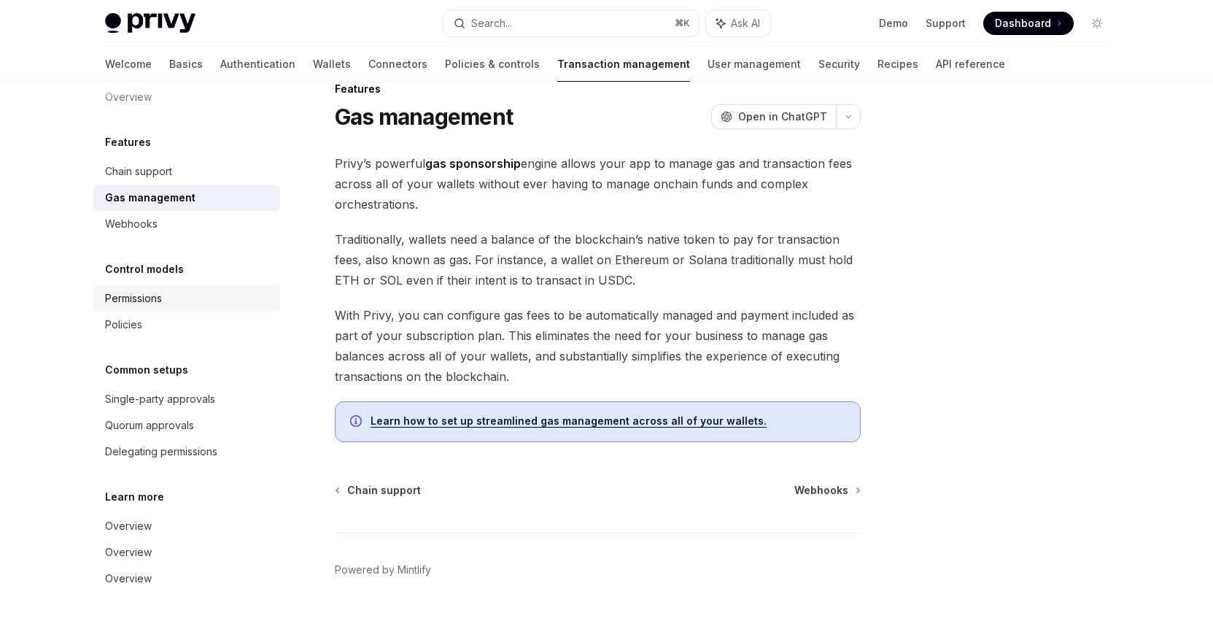
click at [216, 309] on link "Permissions" at bounding box center [186, 298] width 187 height 26
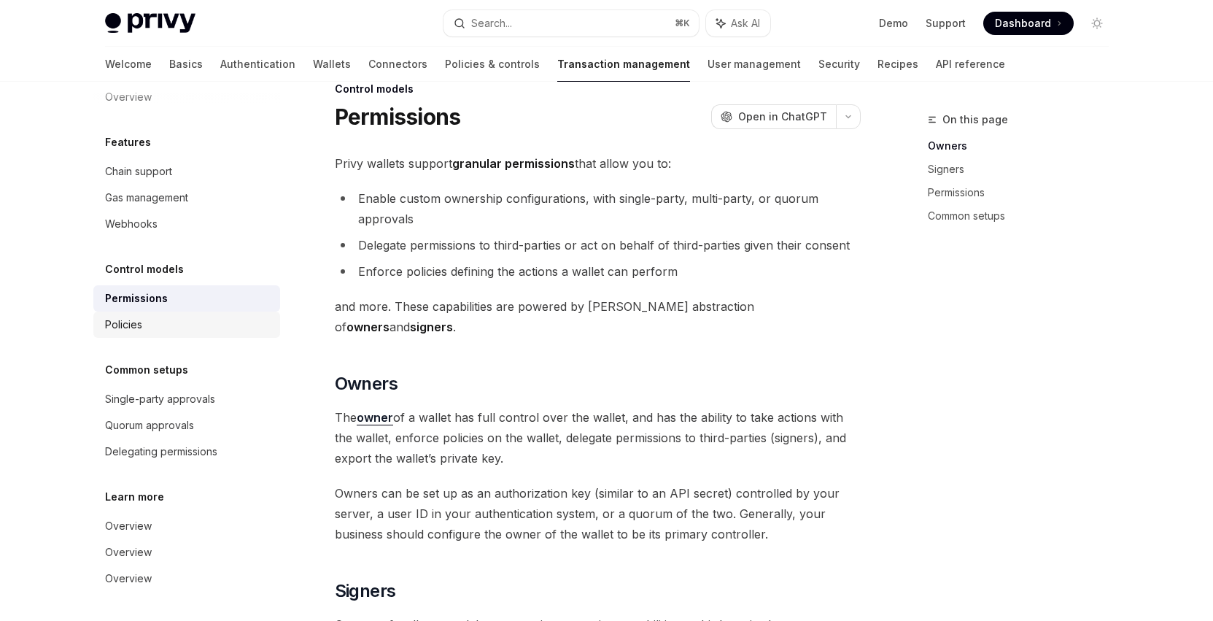
click at [220, 335] on link "Policies" at bounding box center [186, 324] width 187 height 26
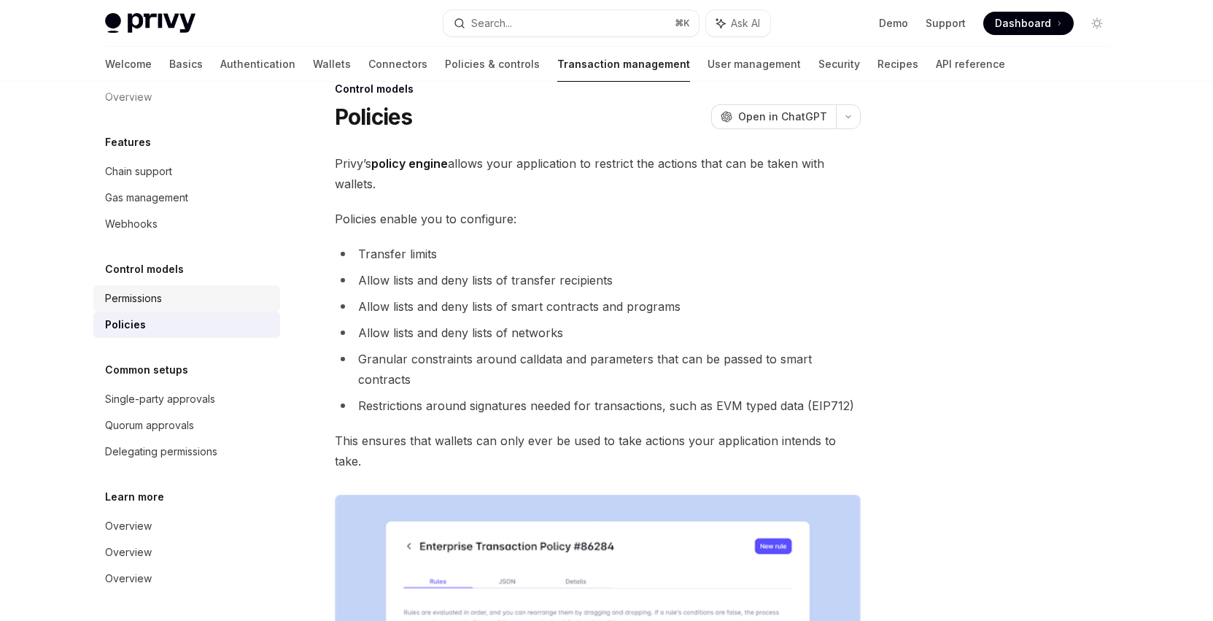
click at [200, 307] on link "Permissions" at bounding box center [186, 298] width 187 height 26
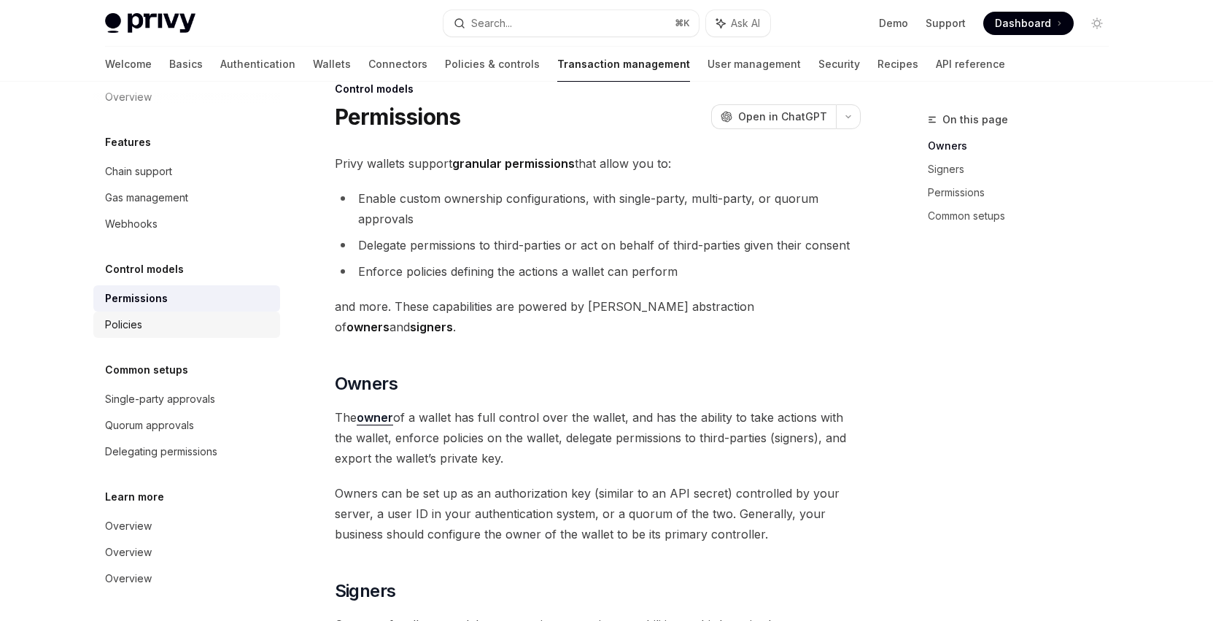
click at [196, 322] on div "Policies" at bounding box center [188, 325] width 166 height 18
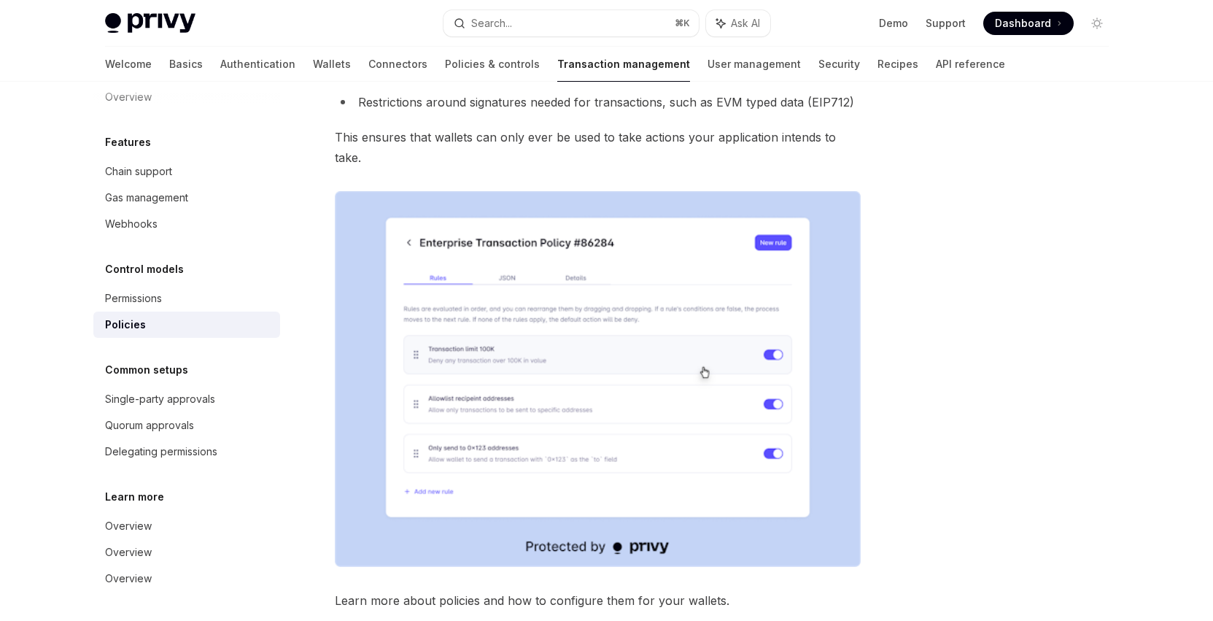
scroll to position [354, 0]
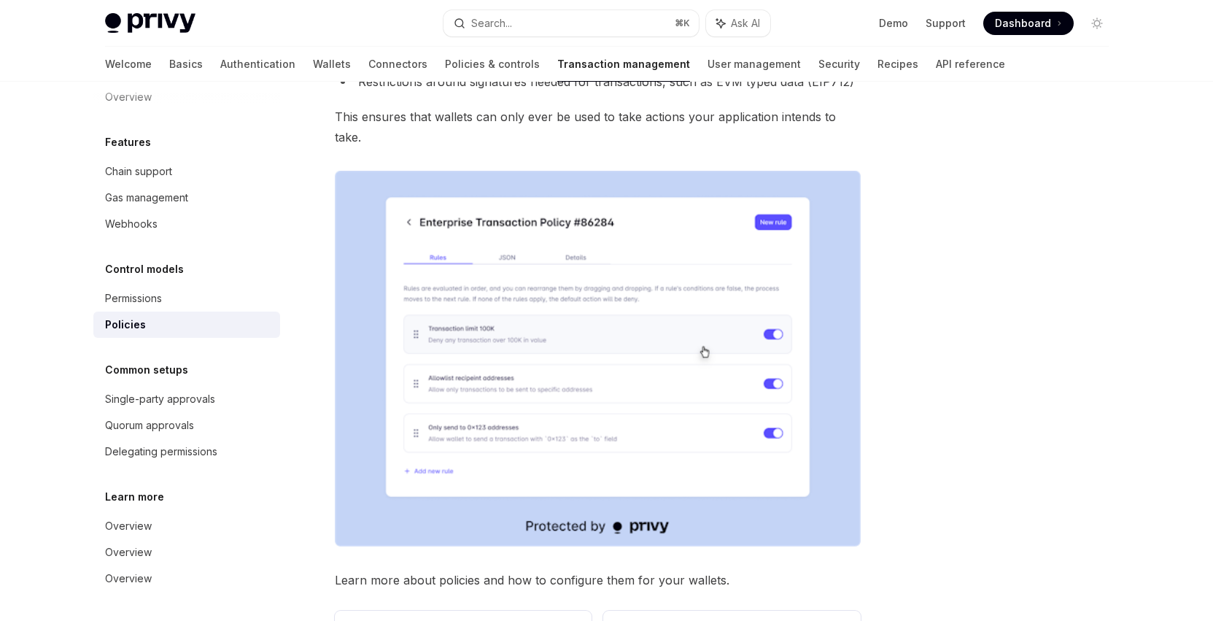
click at [194, 383] on div "Common setups Single-party approvals Quorum approvals Delegating permissions" at bounding box center [186, 413] width 187 height 104
click at [203, 390] on div "Single-party approvals" at bounding box center [160, 399] width 110 height 18
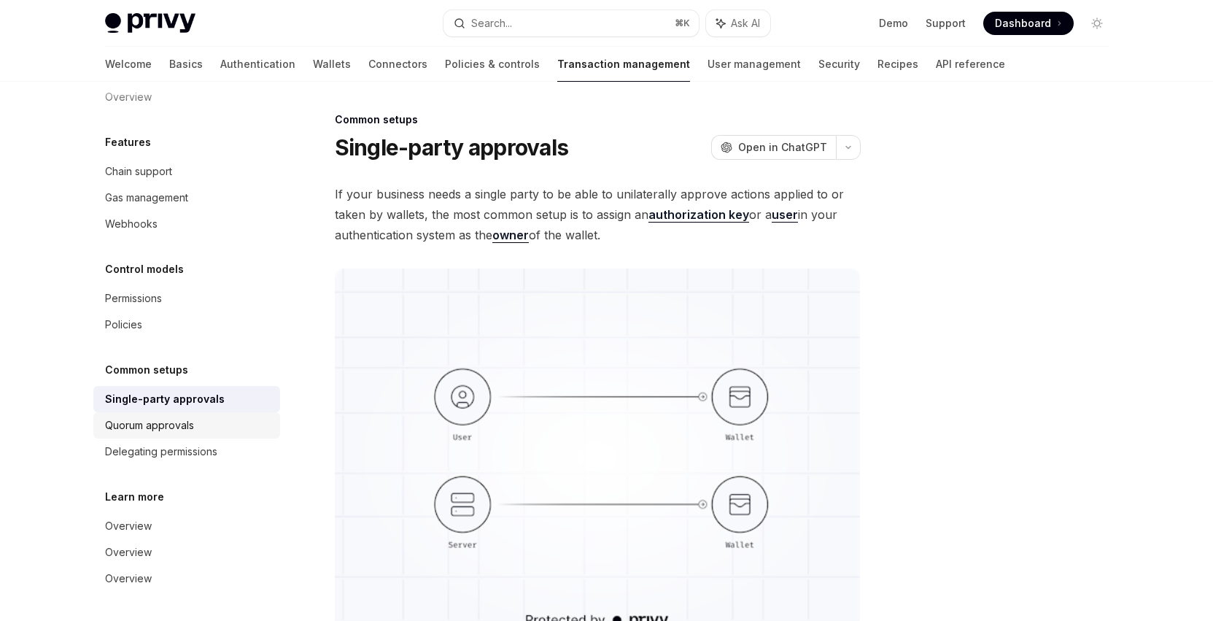
click at [199, 416] on link "Quorum approvals" at bounding box center [186, 425] width 187 height 26
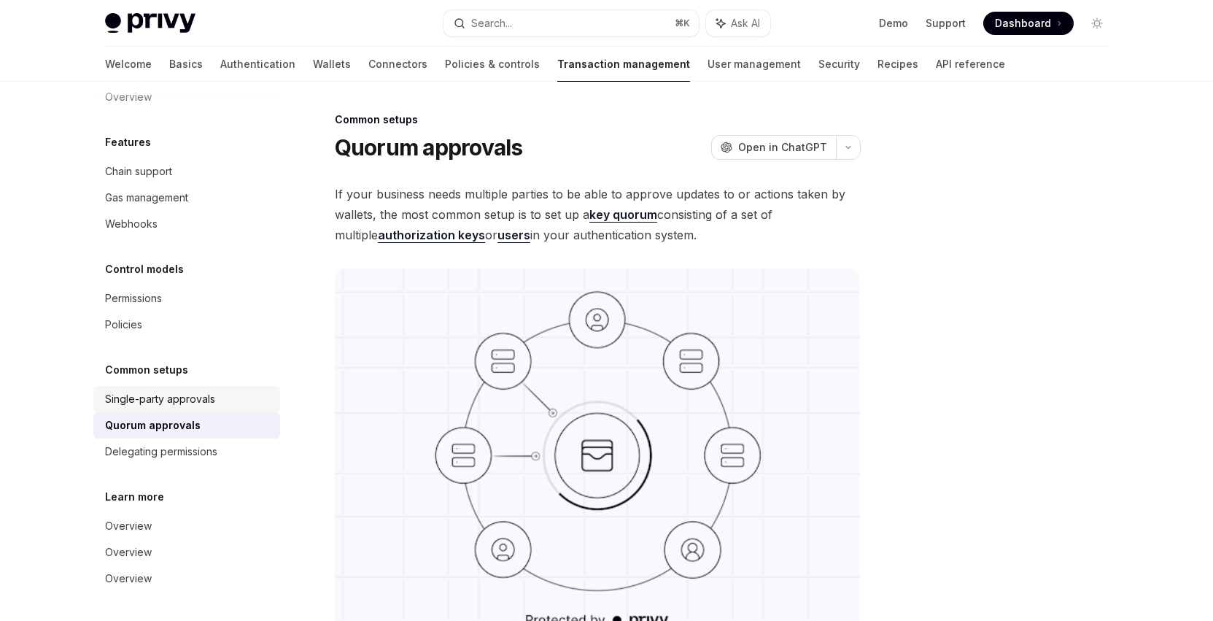
click at [204, 397] on div "Single-party approvals" at bounding box center [160, 399] width 110 height 18
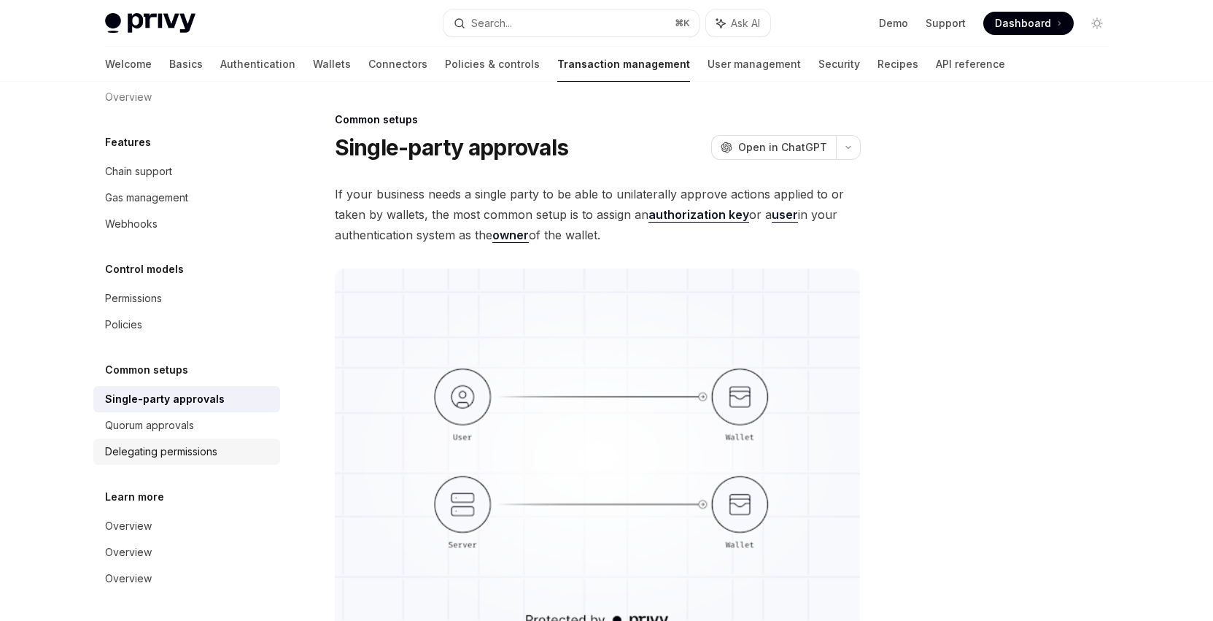
click at [207, 449] on div "Delegating permissions" at bounding box center [161, 452] width 112 height 18
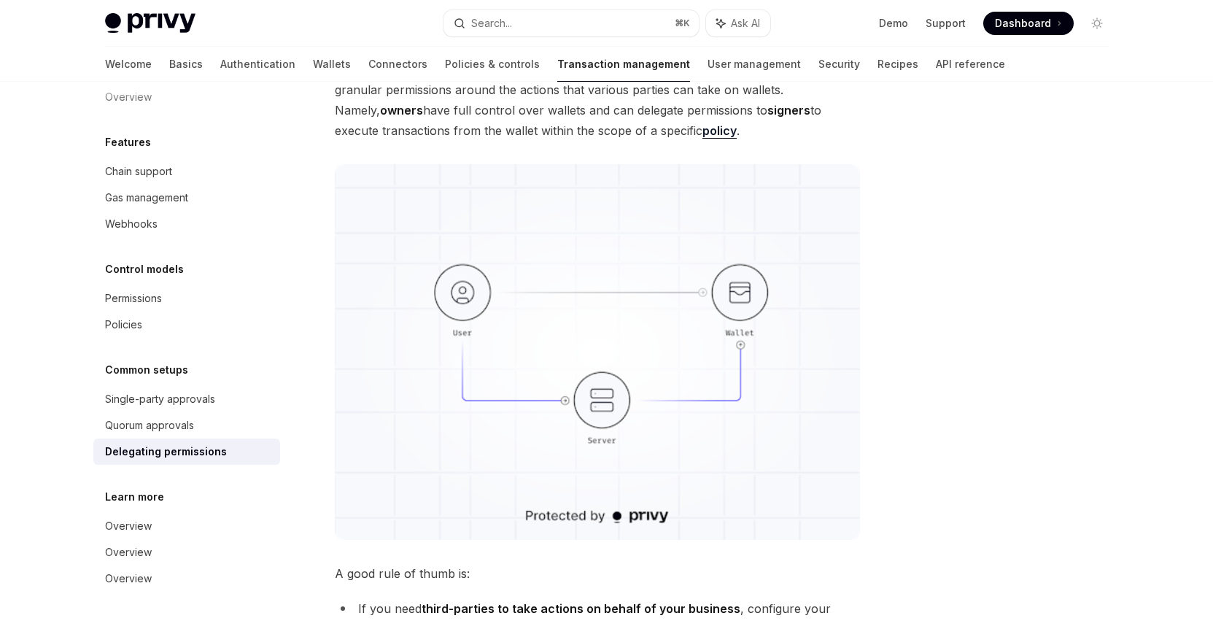
scroll to position [158, 0]
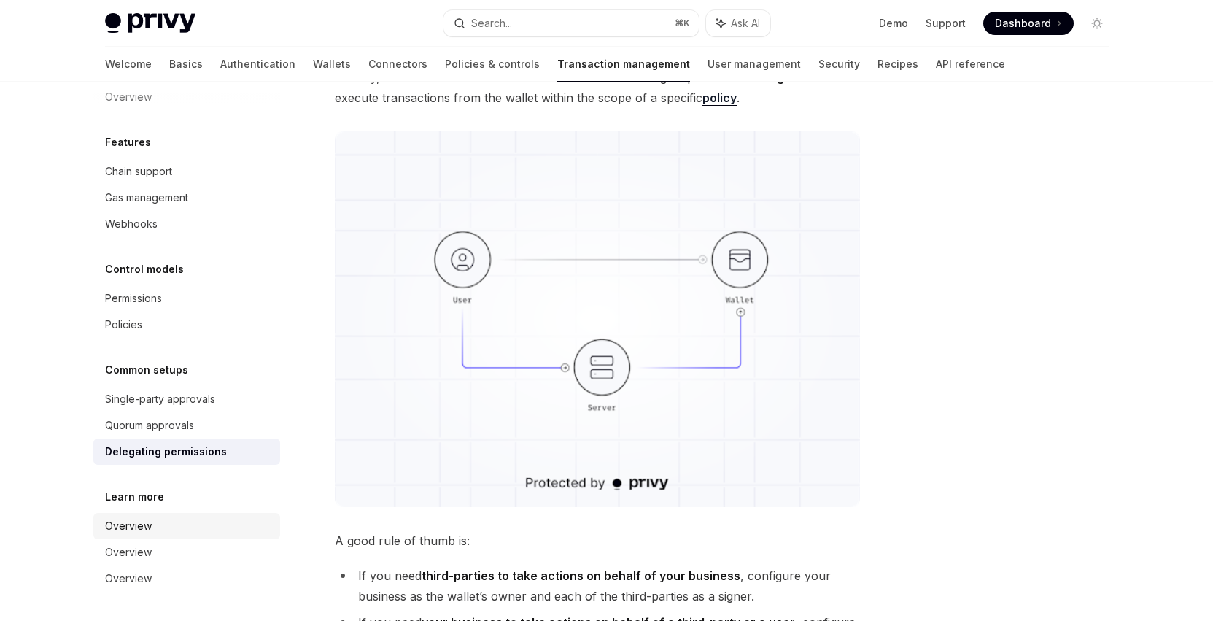
click at [206, 515] on link "Overview" at bounding box center [186, 526] width 187 height 26
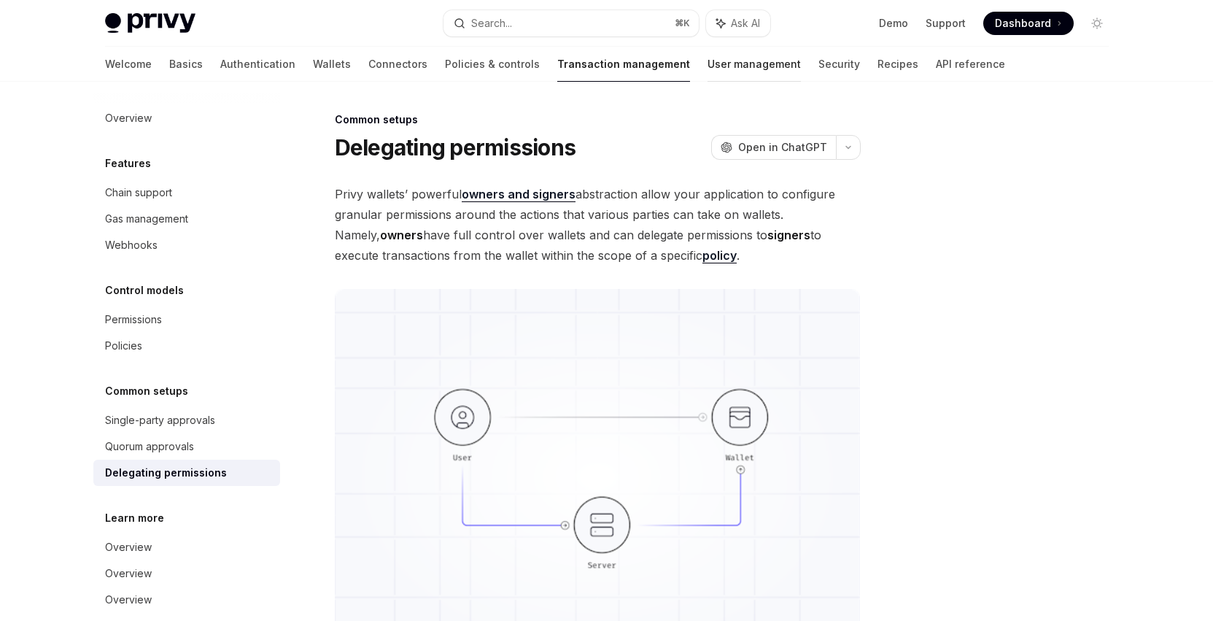
click at [707, 73] on link "User management" at bounding box center [753, 64] width 93 height 35
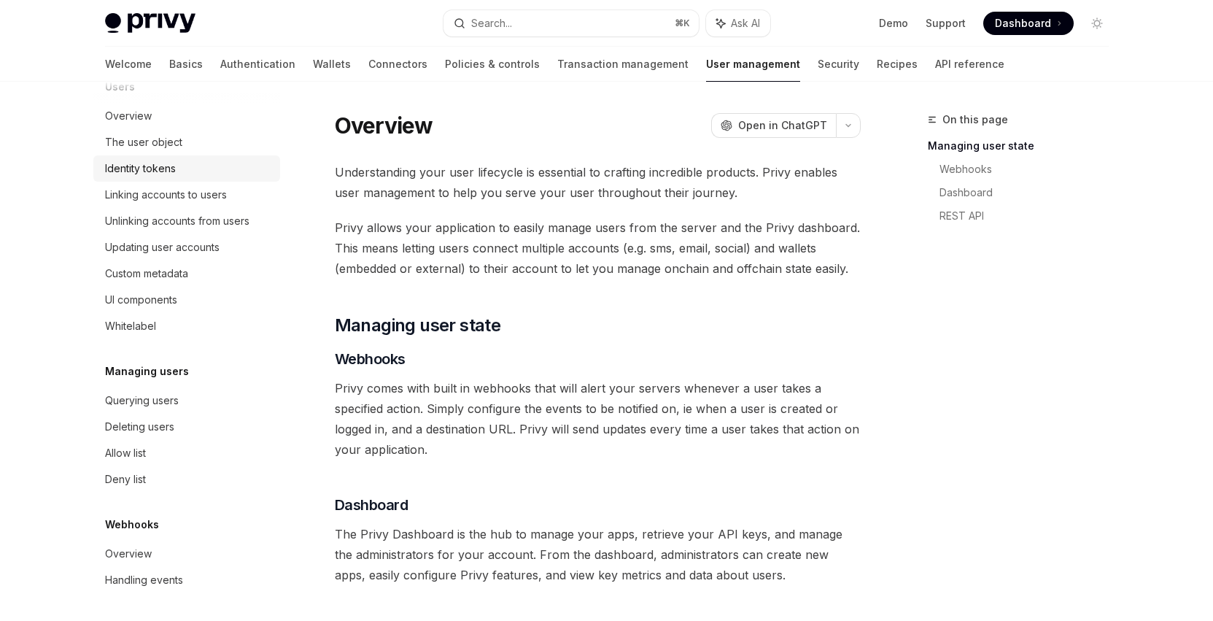
scroll to position [194, 0]
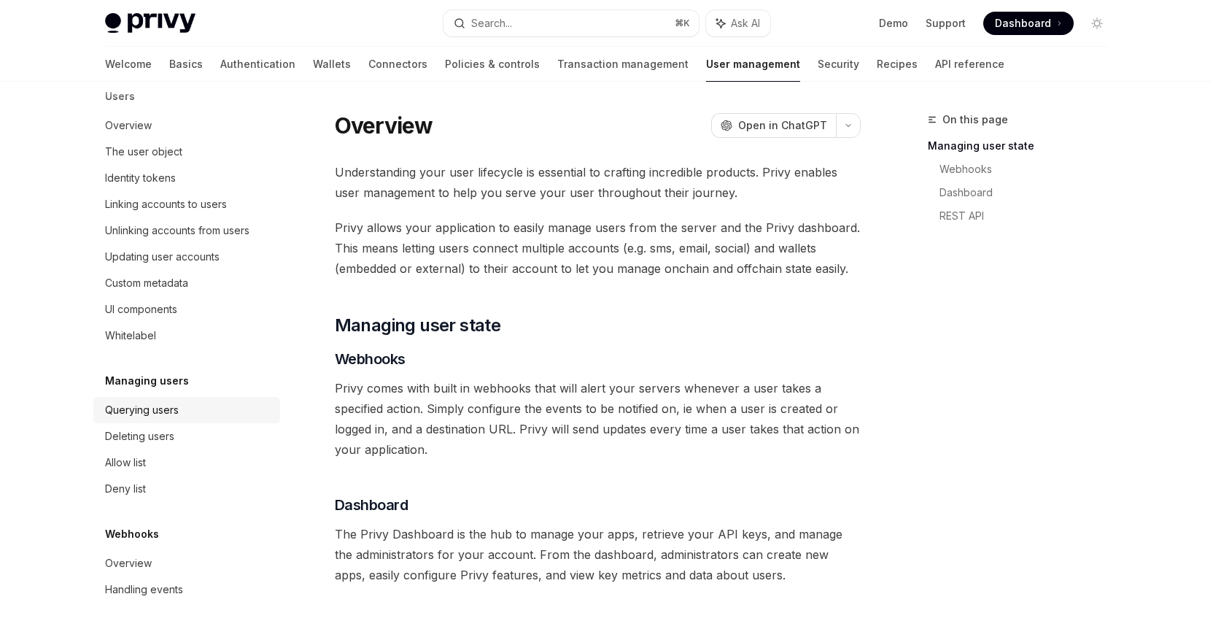
click at [201, 416] on div "Querying users" at bounding box center [188, 410] width 166 height 18
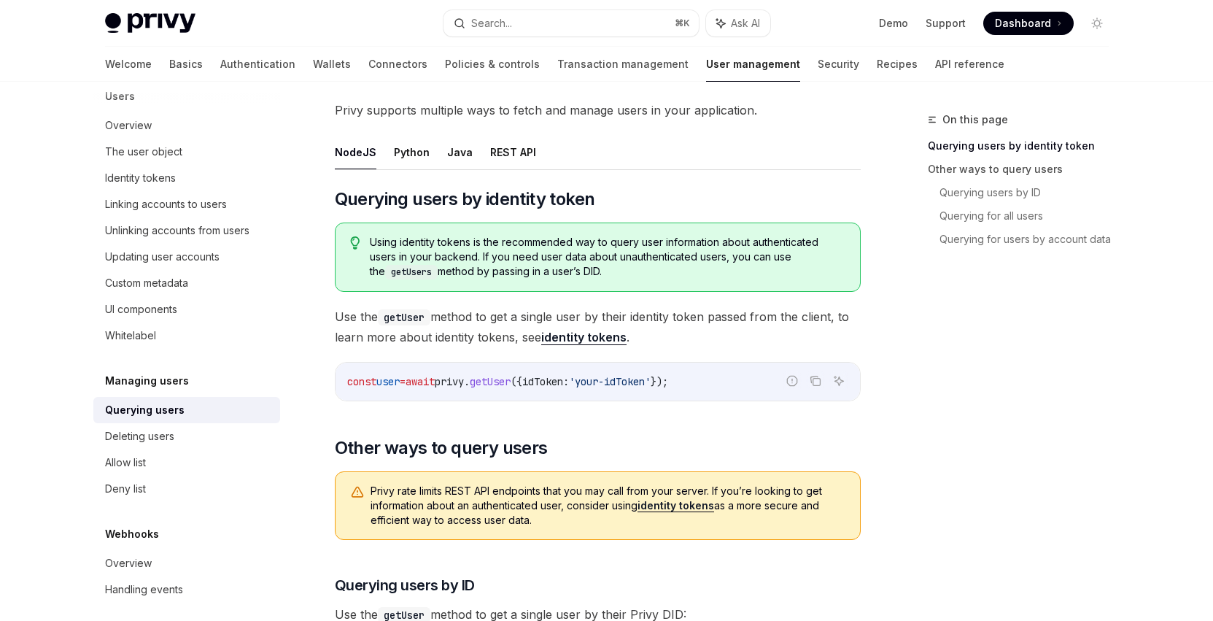
scroll to position [122, 0]
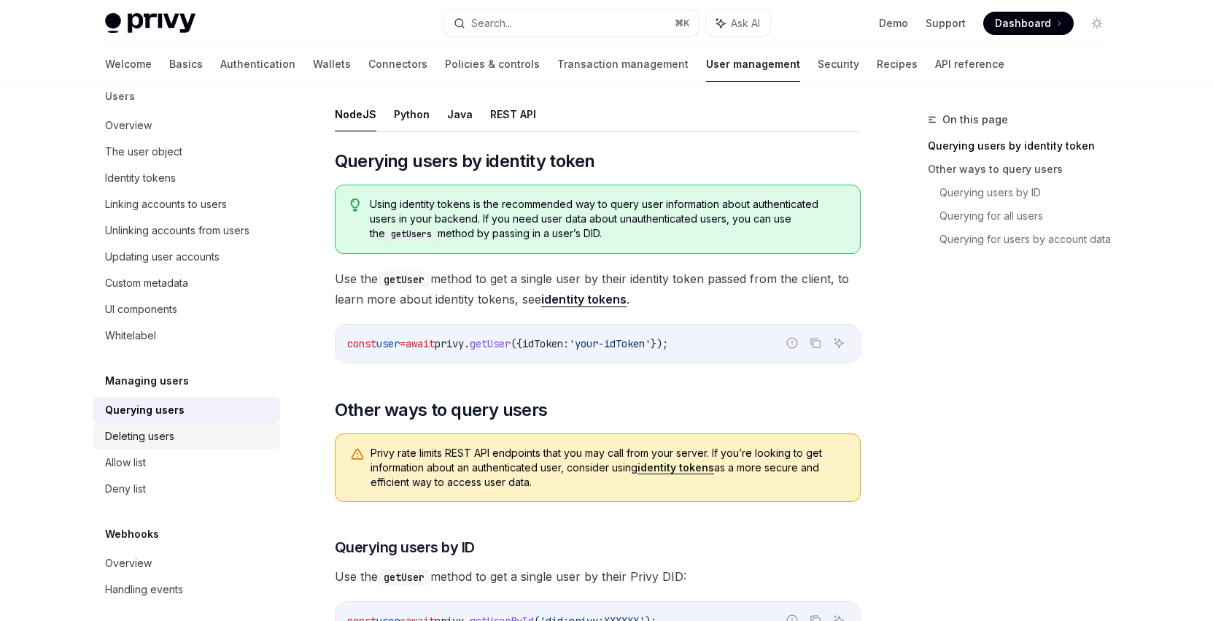
click at [234, 438] on div "Deleting users" at bounding box center [188, 436] width 166 height 18
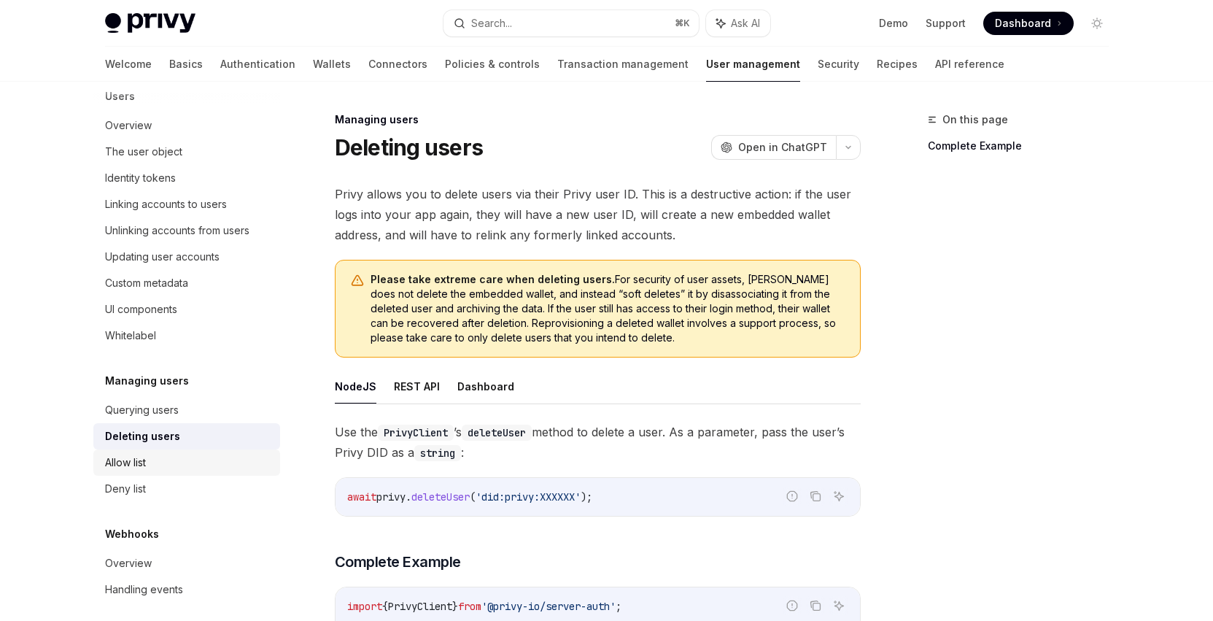
click at [229, 473] on link "Allow list" at bounding box center [186, 462] width 187 height 26
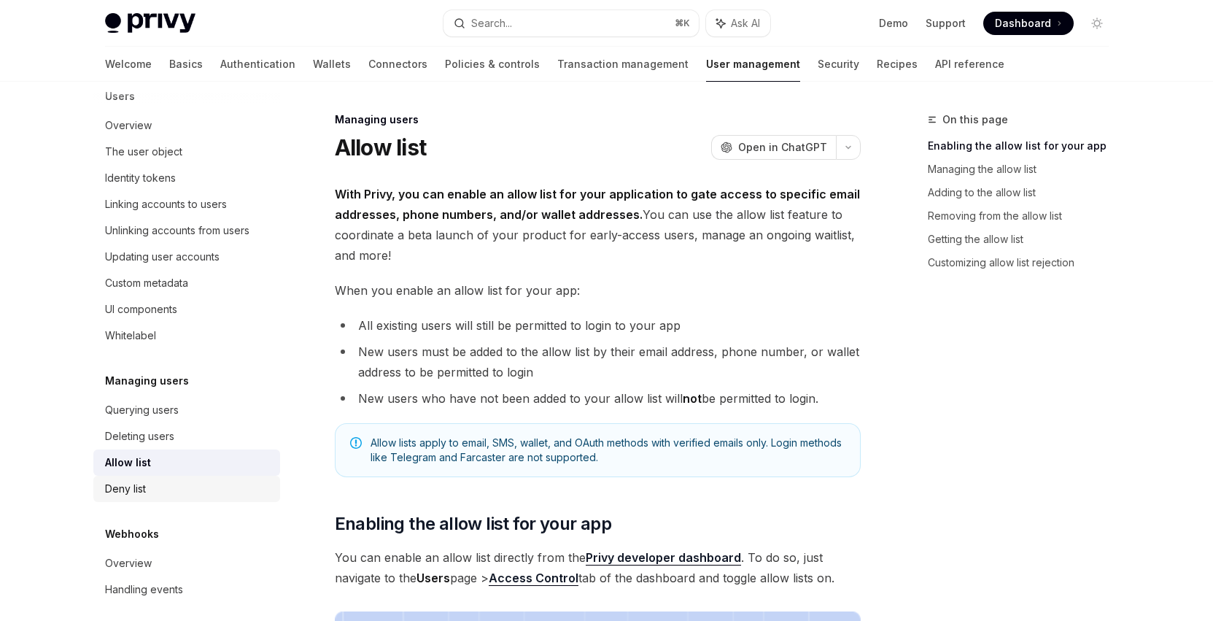
click at [229, 492] on div "Deny list" at bounding box center [188, 489] width 166 height 18
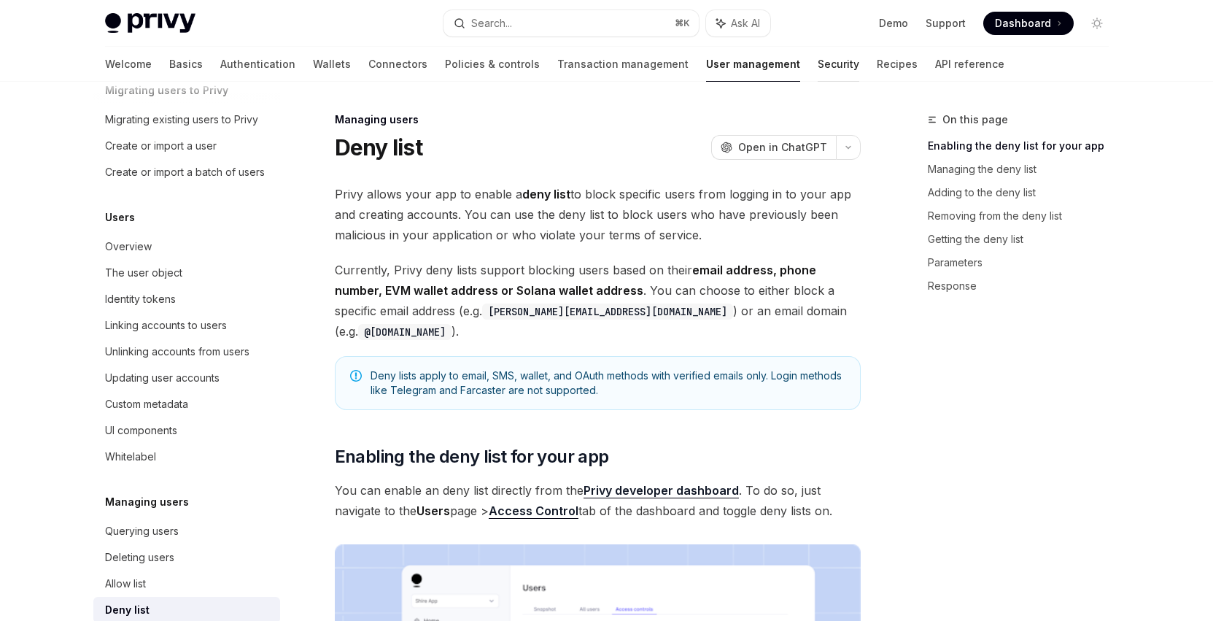
click at [818, 57] on link "Security" at bounding box center [839, 64] width 42 height 35
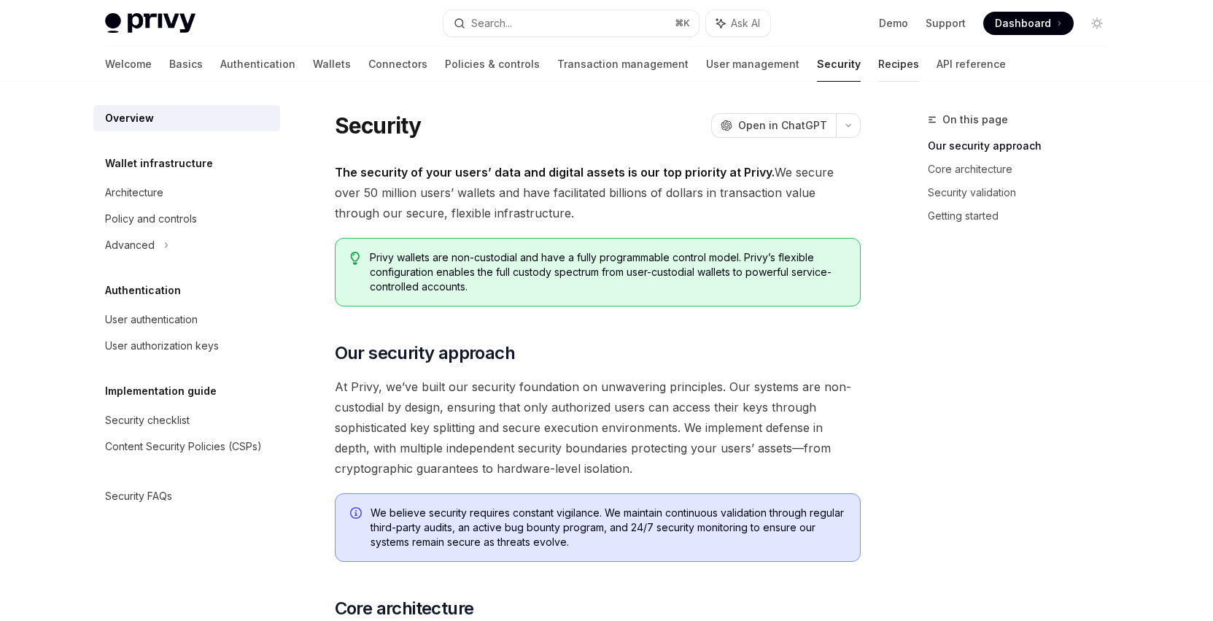
click at [878, 75] on link "Recipes" at bounding box center [898, 64] width 41 height 35
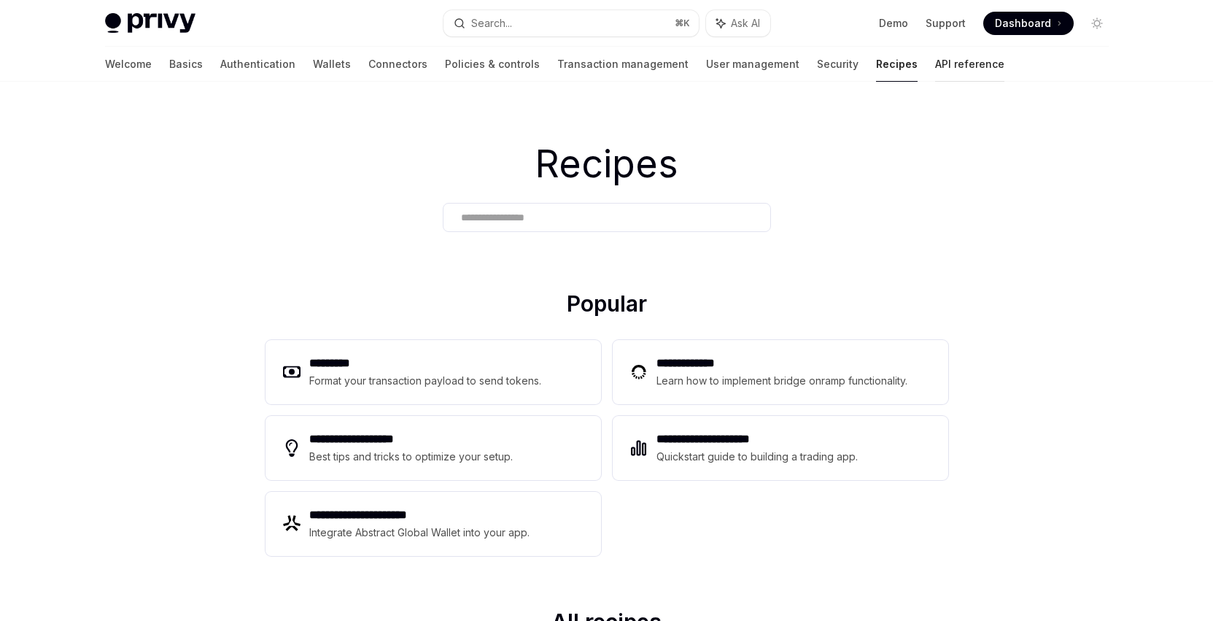
click at [911, 68] on link "API reference" at bounding box center [969, 64] width 69 height 35
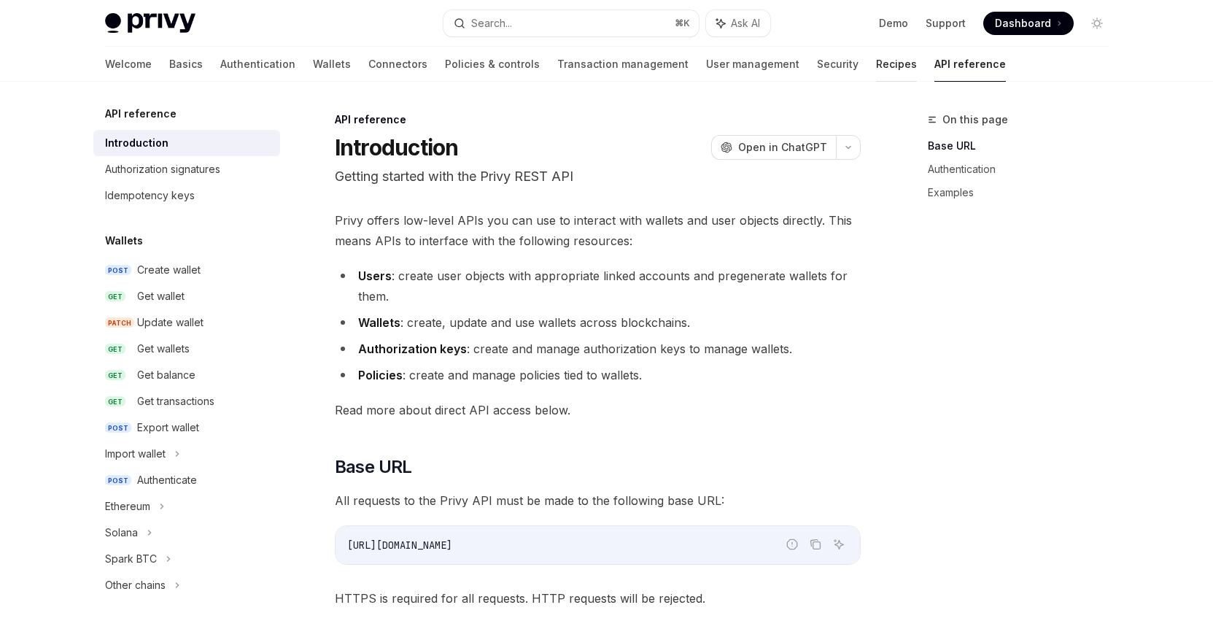
click at [876, 75] on link "Recipes" at bounding box center [896, 64] width 41 height 35
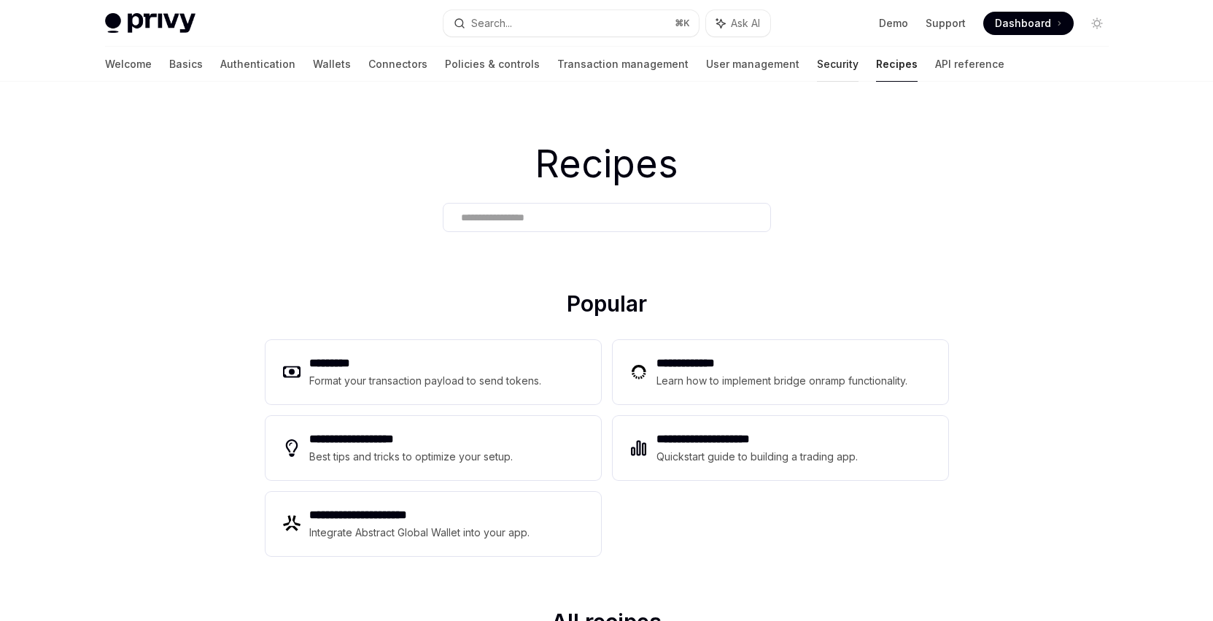
click at [817, 75] on link "Security" at bounding box center [838, 64] width 42 height 35
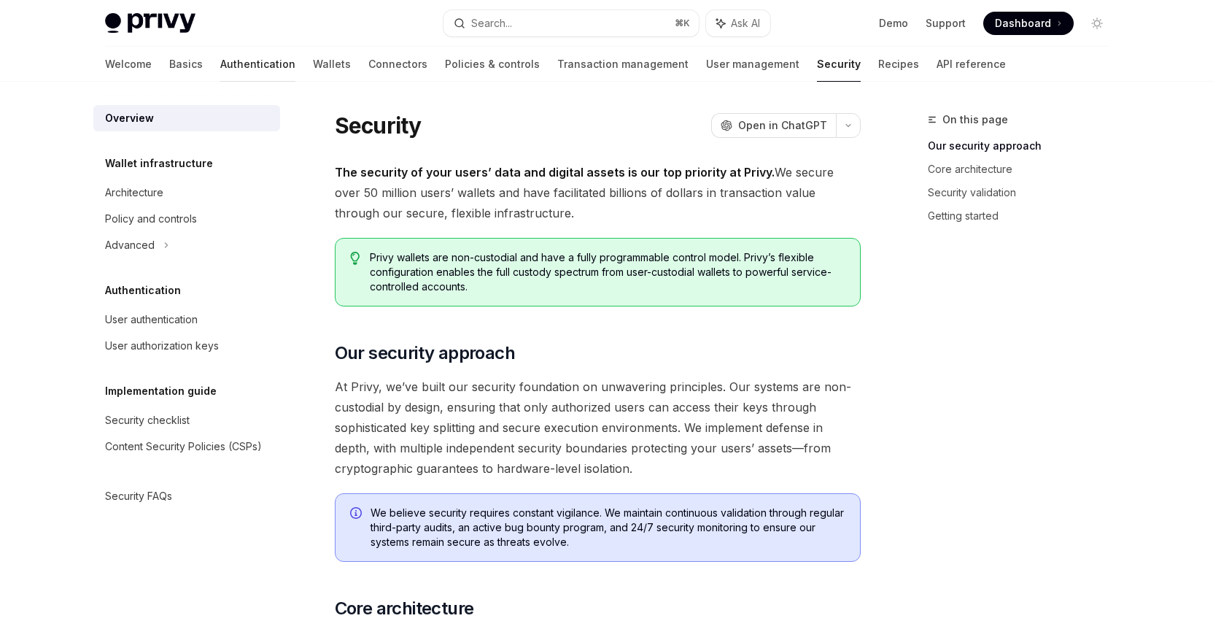
click at [220, 66] on link "Authentication" at bounding box center [257, 64] width 75 height 35
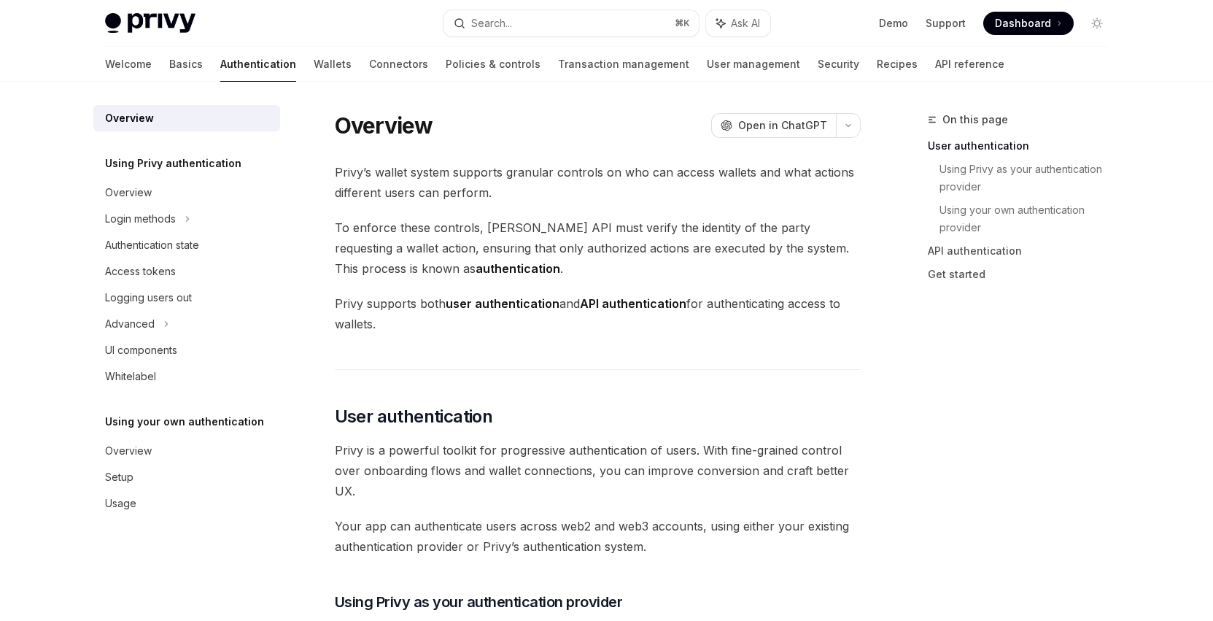
type textarea "*"
